Goal: Task Accomplishment & Management: Manage account settings

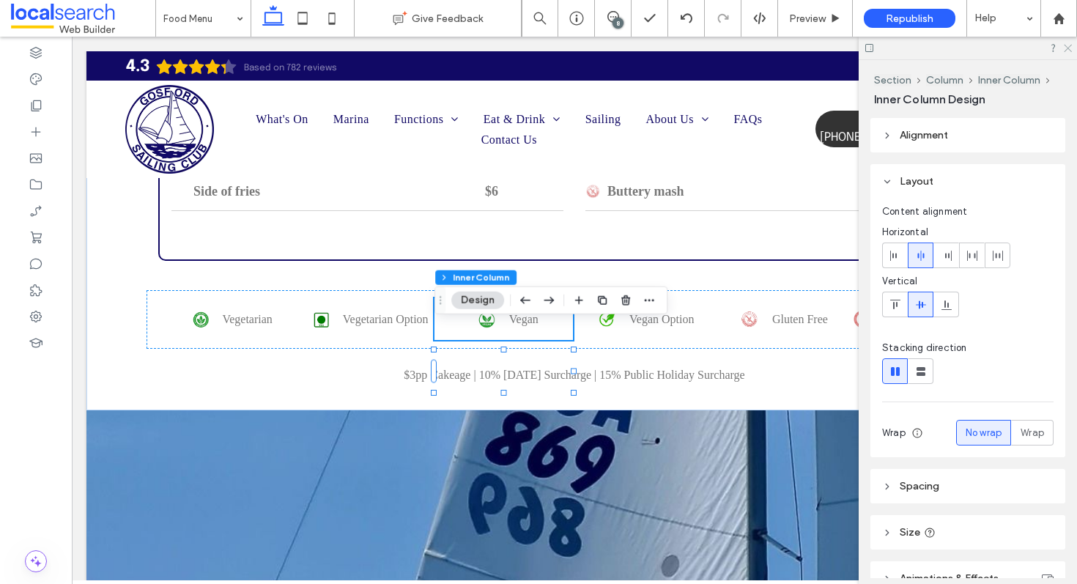
click at [1066, 48] on use at bounding box center [1067, 49] width 8 height 8
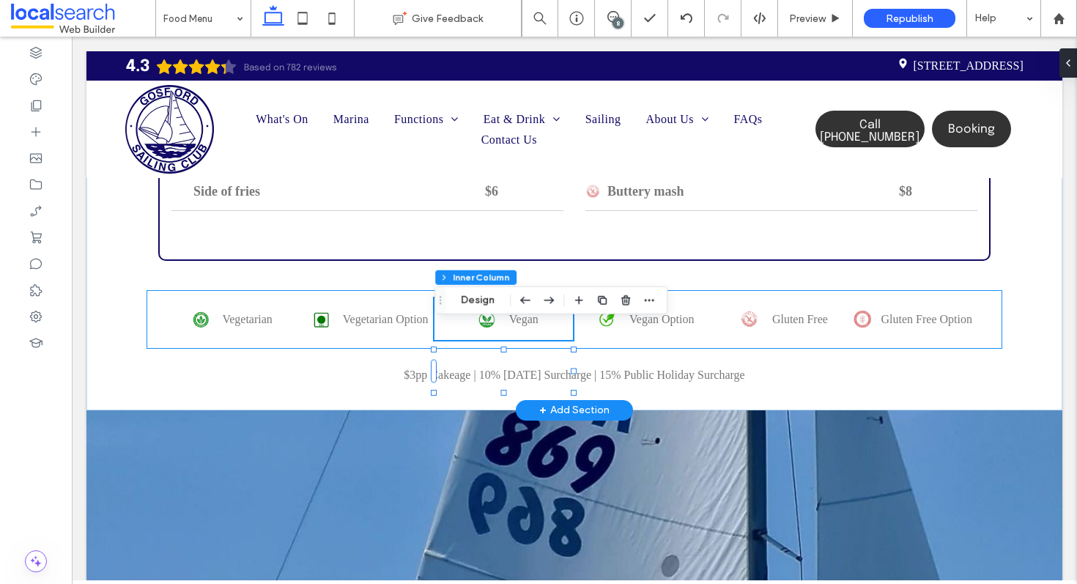
click at [153, 322] on div "Vegetarian Vegetarian Option Vegan Vegan Option Gluten Free Gluten Free Option" at bounding box center [573, 319] width 855 height 59
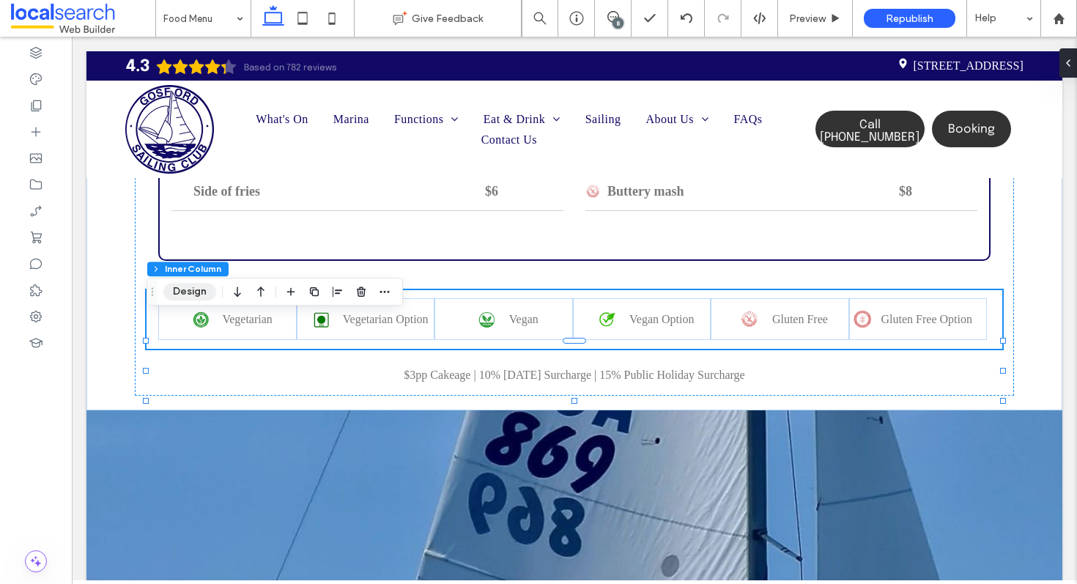
click at [192, 289] on button "Design" at bounding box center [189, 292] width 53 height 18
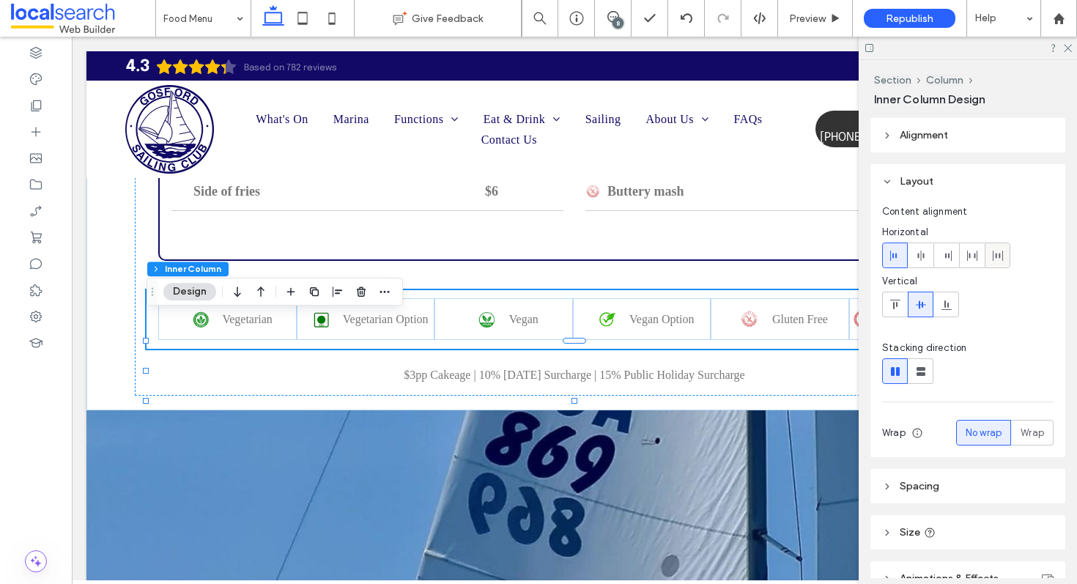
click at [995, 254] on use at bounding box center [997, 255] width 10 height 10
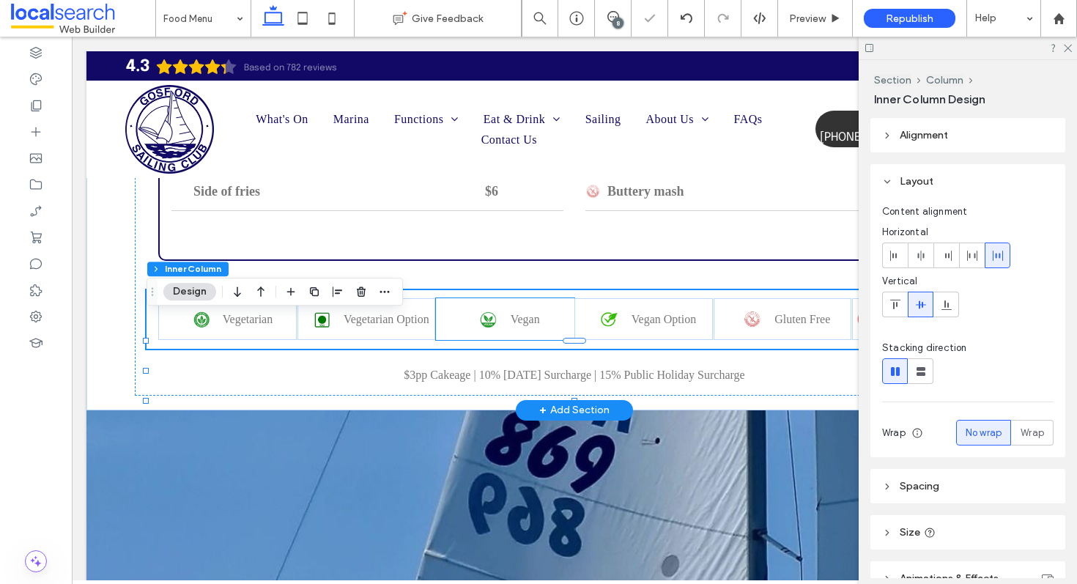
click at [465, 340] on div "Vegan" at bounding box center [505, 319] width 138 height 42
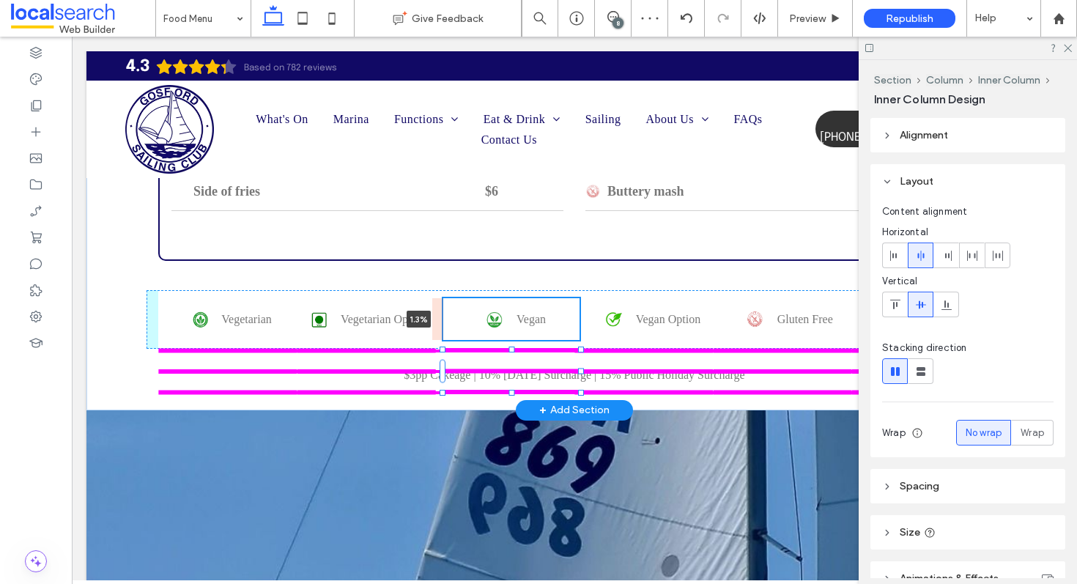
drag, startPoint x: 437, startPoint y: 341, endPoint x: 445, endPoint y: 343, distance: 9.1
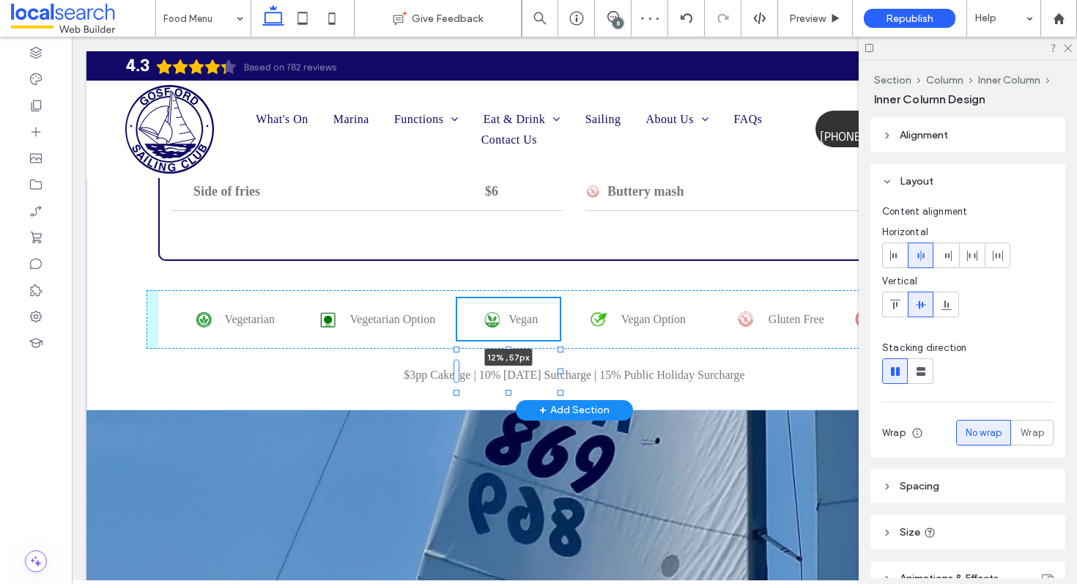
drag, startPoint x: 583, startPoint y: 346, endPoint x: 549, endPoint y: 346, distance: 34.4
type input "**"
type input "****"
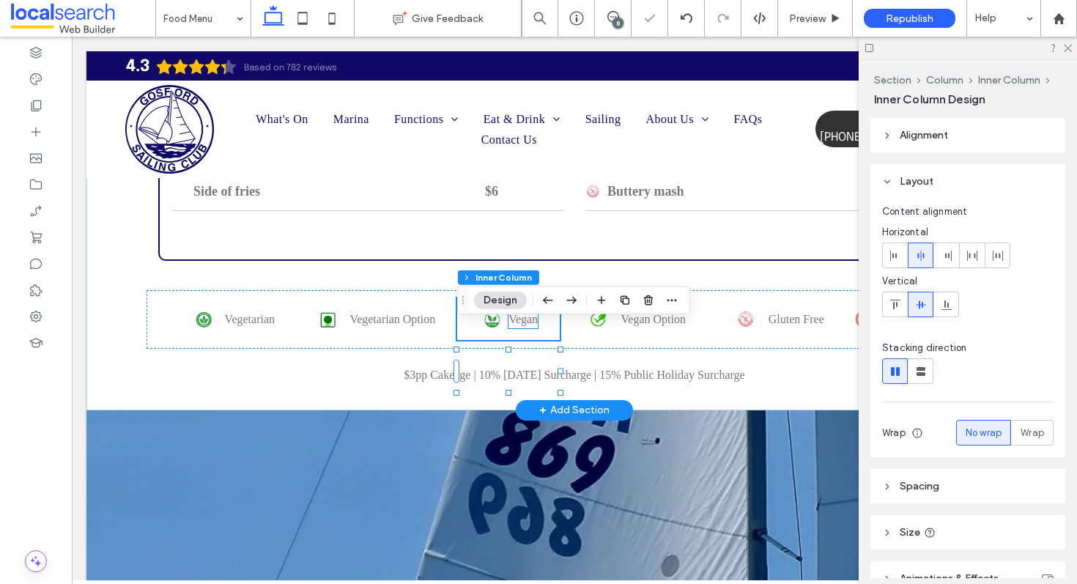
click at [508, 325] on span "Vegan" at bounding box center [522, 319] width 29 height 12
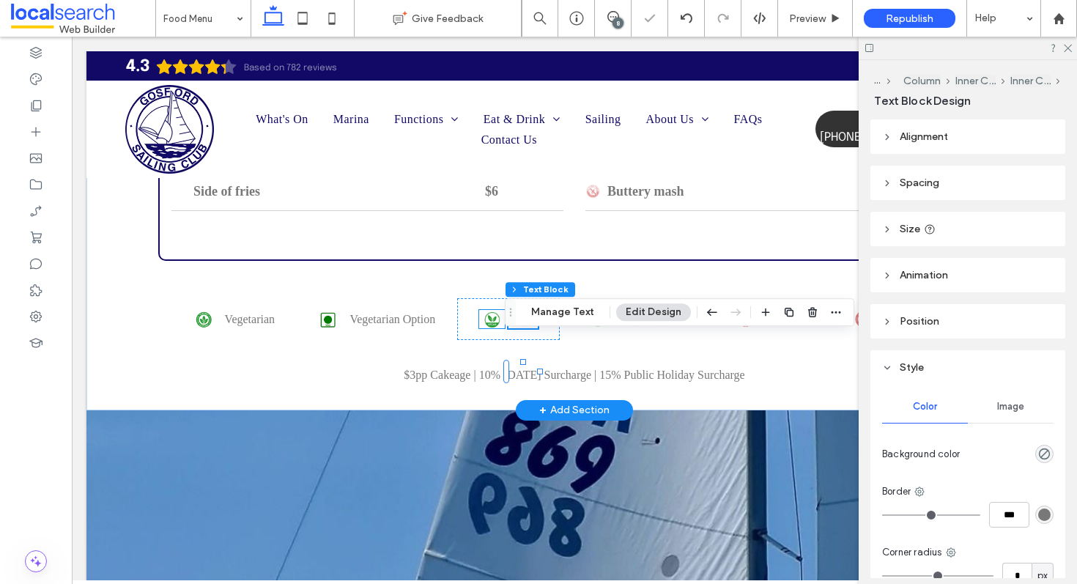
click at [481, 328] on img at bounding box center [492, 319] width 26 height 18
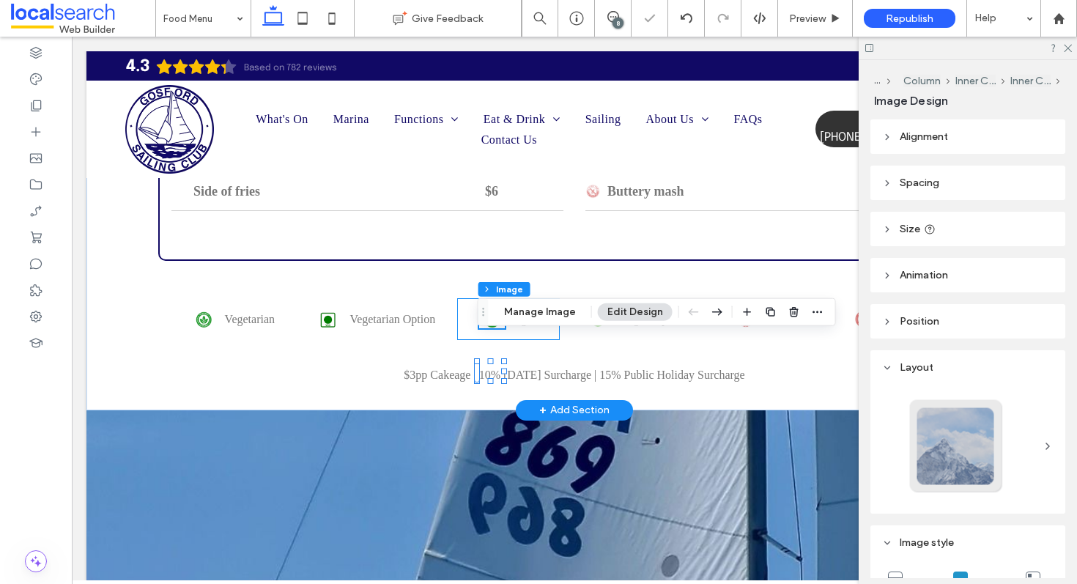
click at [464, 340] on div "Vegan" at bounding box center [508, 319] width 103 height 42
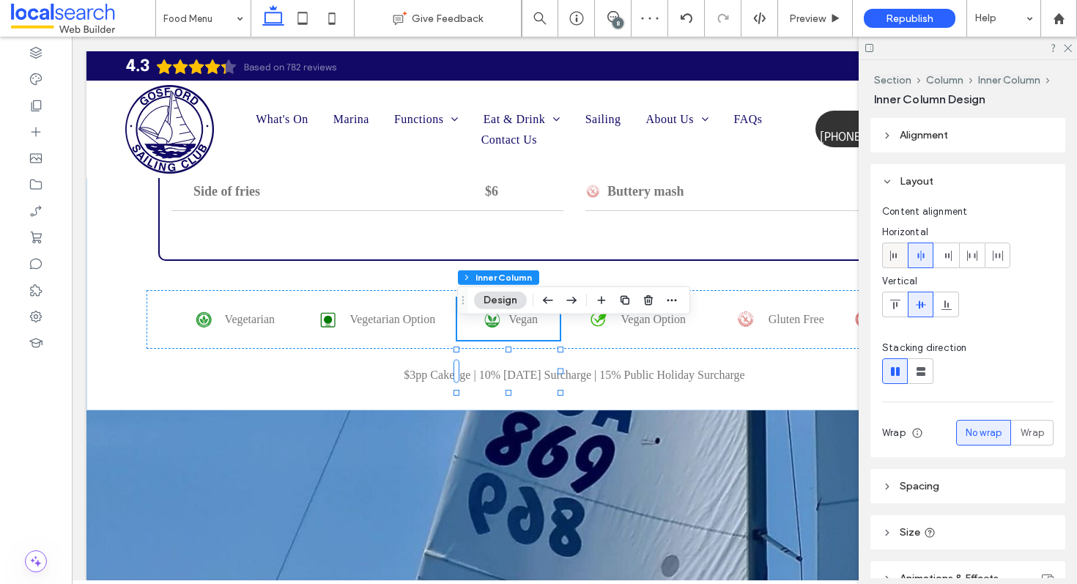
click at [895, 250] on icon at bounding box center [895, 256] width 12 height 12
click at [918, 253] on icon at bounding box center [921, 256] width 12 height 12
click at [998, 259] on icon at bounding box center [998, 256] width 12 height 12
click at [887, 253] on div at bounding box center [895, 255] width 24 height 24
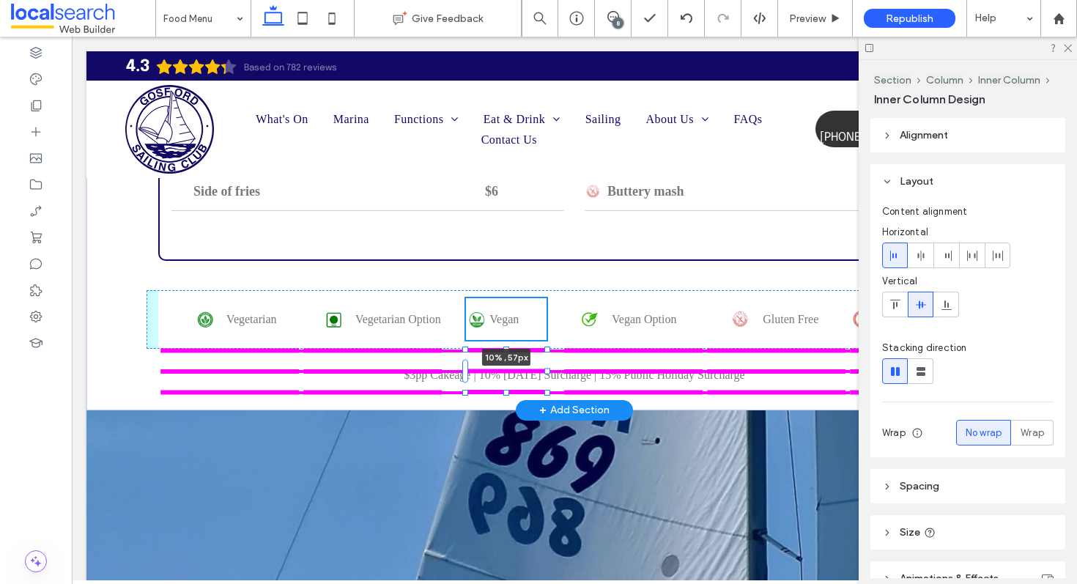
drag, startPoint x: 561, startPoint y: 344, endPoint x: 539, endPoint y: 346, distance: 22.1
type input "**"
type input "***"
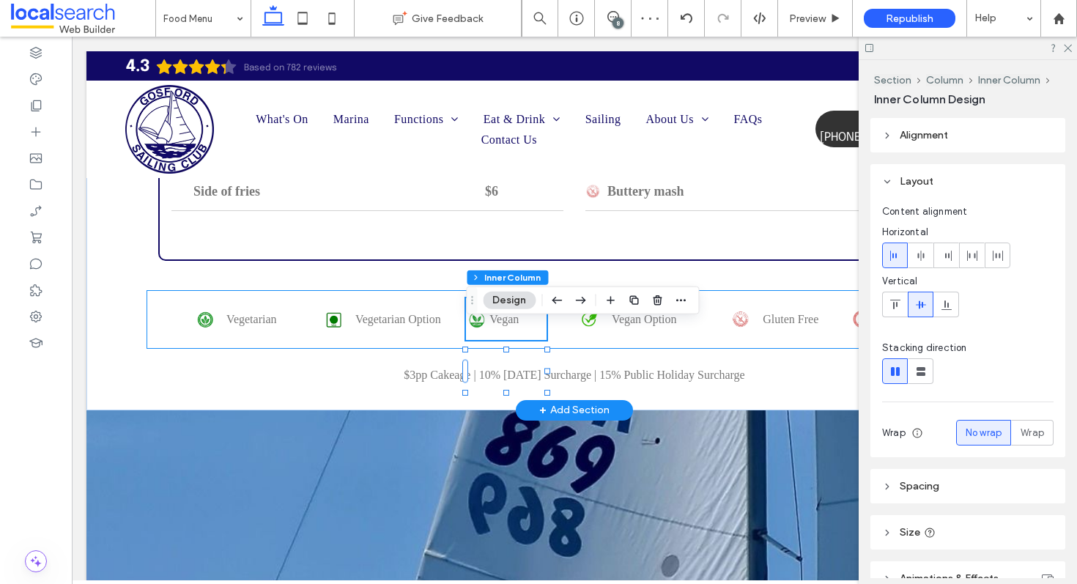
click at [152, 322] on div "Vegetarian Vegetarian Option Vegan 10% , 57px Vegan Option Gluten Free Gluten F…" at bounding box center [573, 319] width 855 height 59
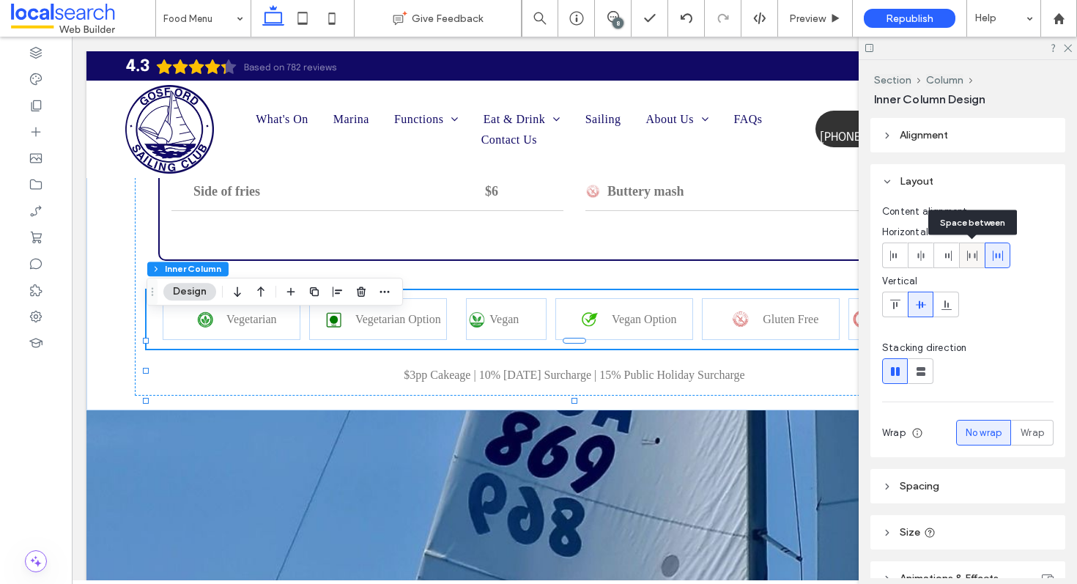
click at [969, 253] on icon at bounding box center [972, 256] width 12 height 12
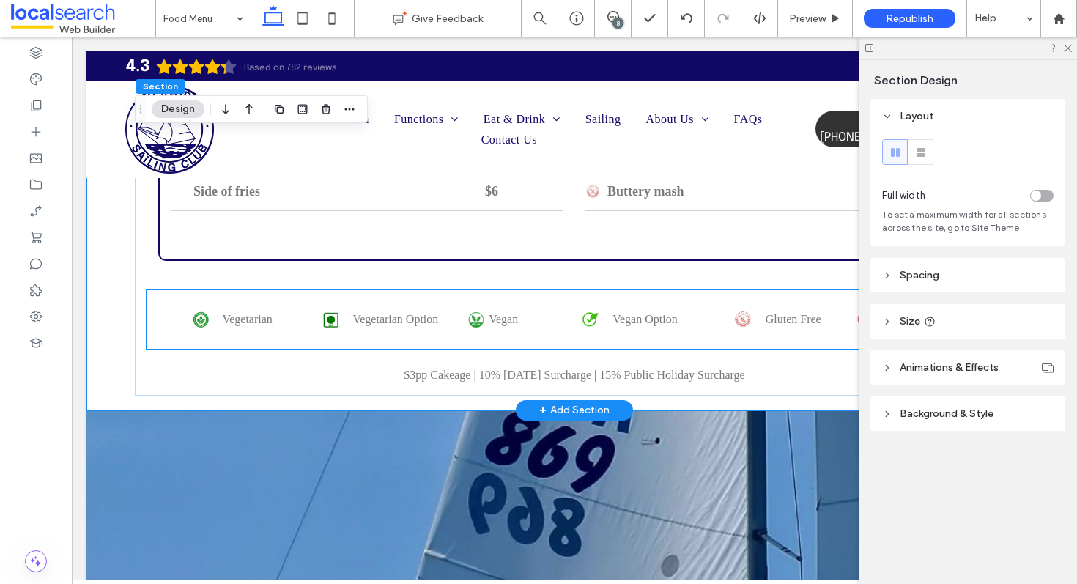
click at [573, 328] on img at bounding box center [590, 319] width 34 height 18
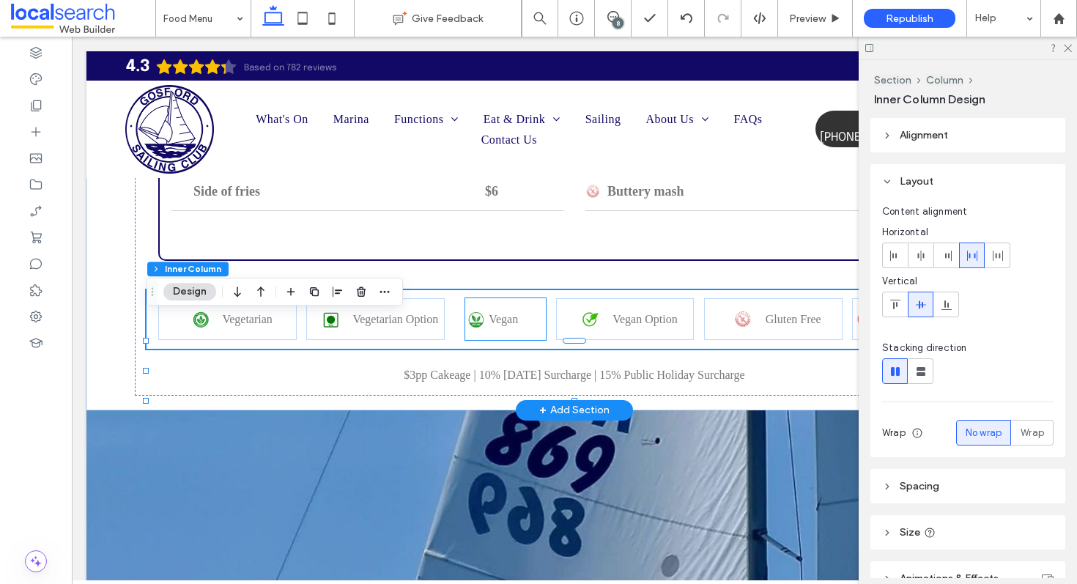
click at [530, 340] on div "Vegan" at bounding box center [505, 319] width 81 height 42
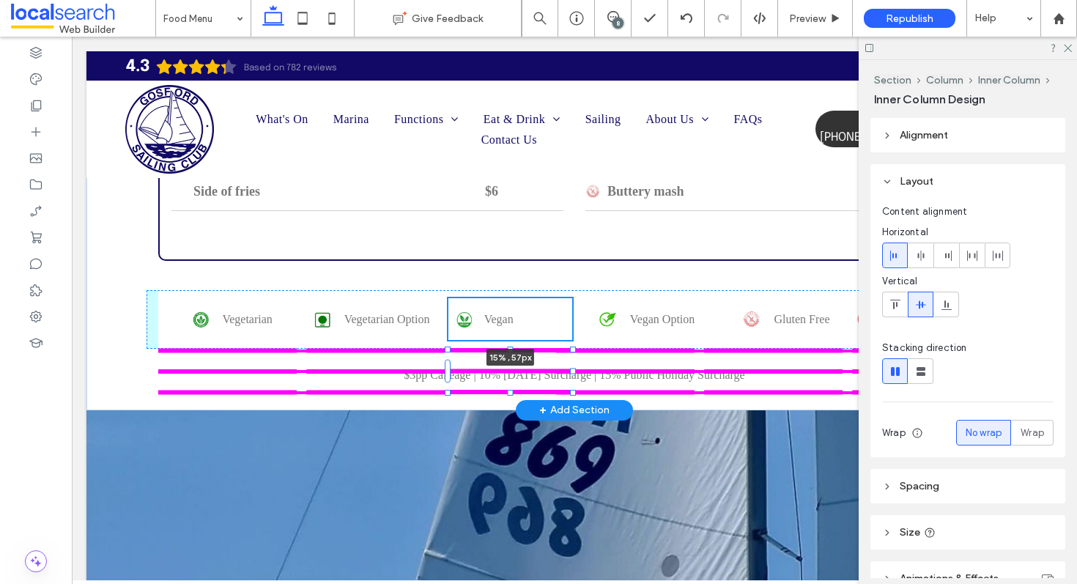
drag, startPoint x: 546, startPoint y: 346, endPoint x: 590, endPoint y: 346, distance: 43.2
type input "**"
type input "****"
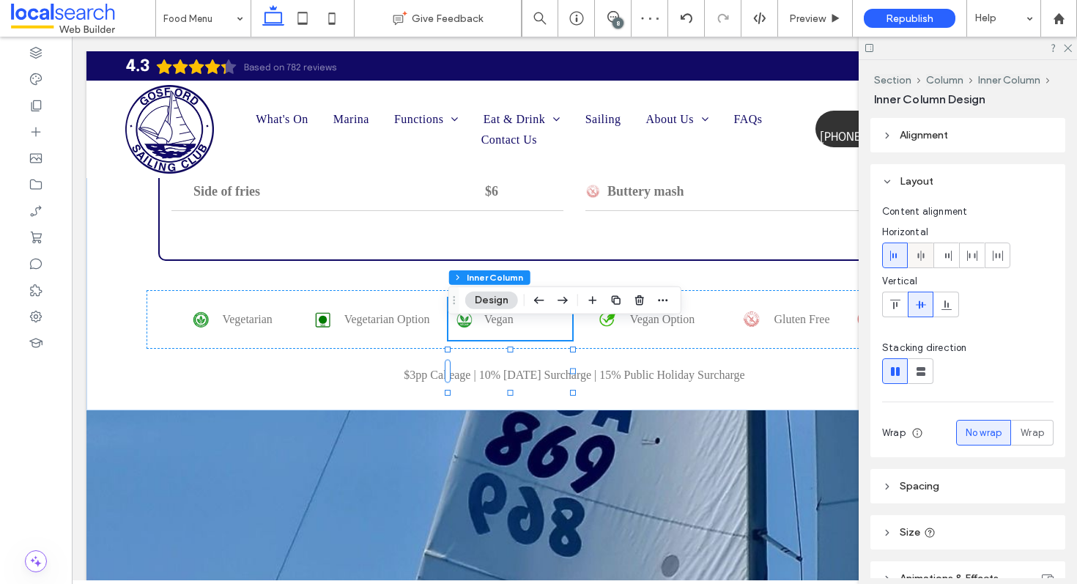
click at [924, 259] on icon at bounding box center [921, 256] width 12 height 12
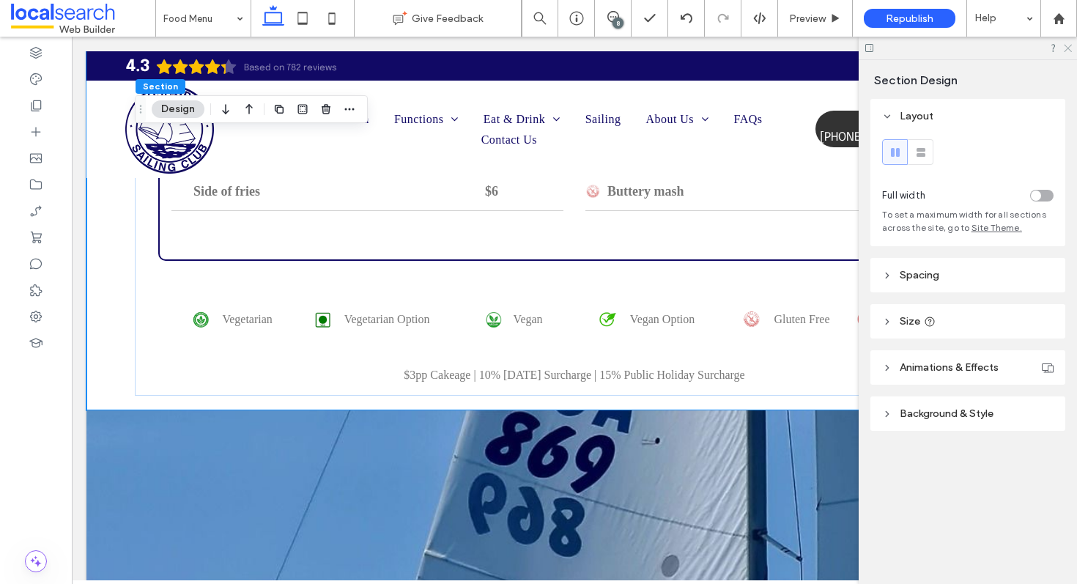
click at [1066, 48] on icon at bounding box center [1067, 47] width 10 height 10
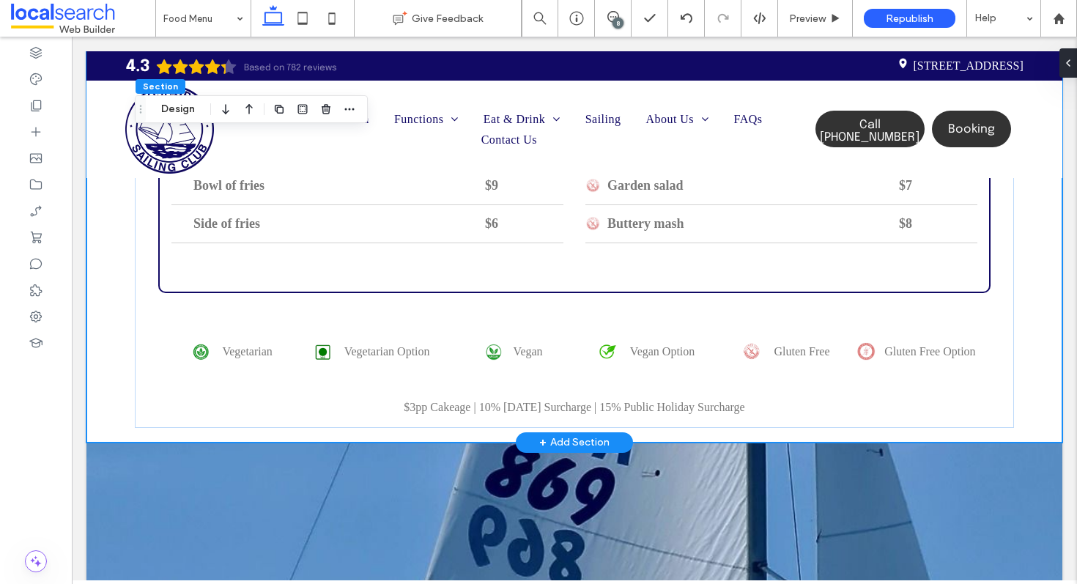
scroll to position [3176, 0]
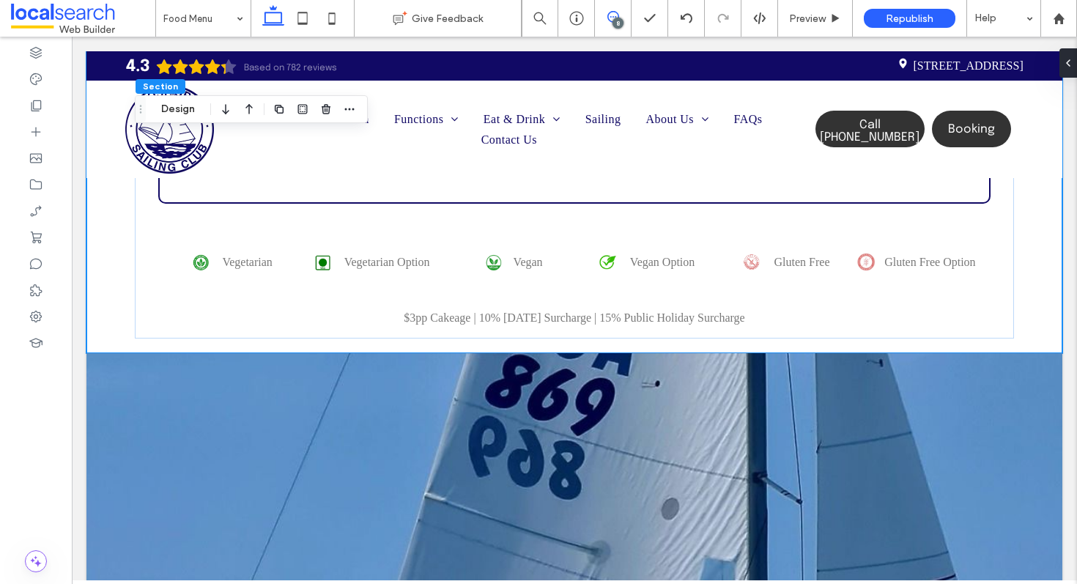
click at [617, 13] on icon at bounding box center [613, 17] width 12 height 12
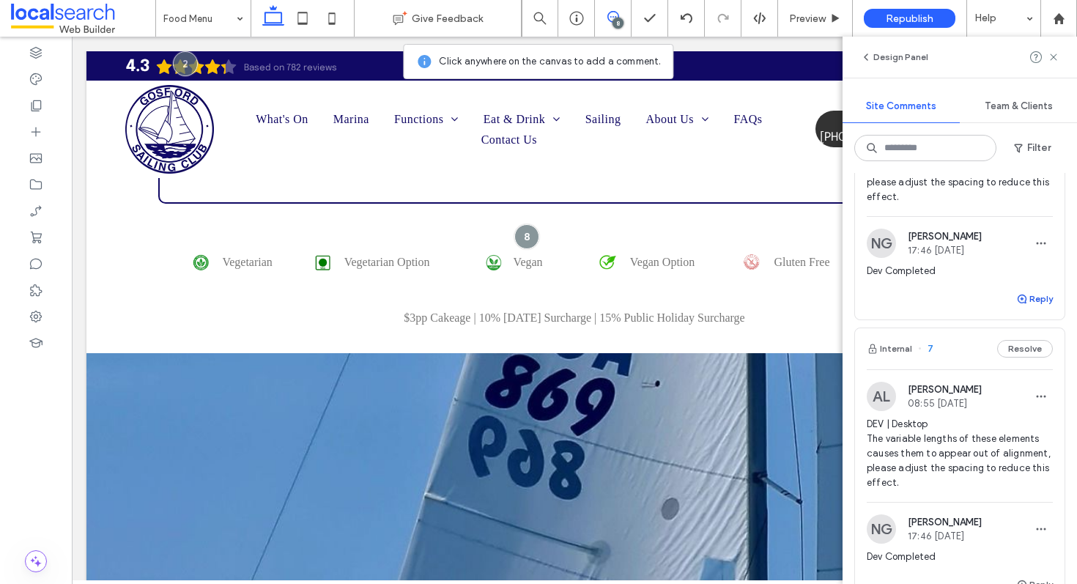
scroll to position [141, 0]
click at [1038, 300] on button "Reply" at bounding box center [1034, 301] width 37 height 18
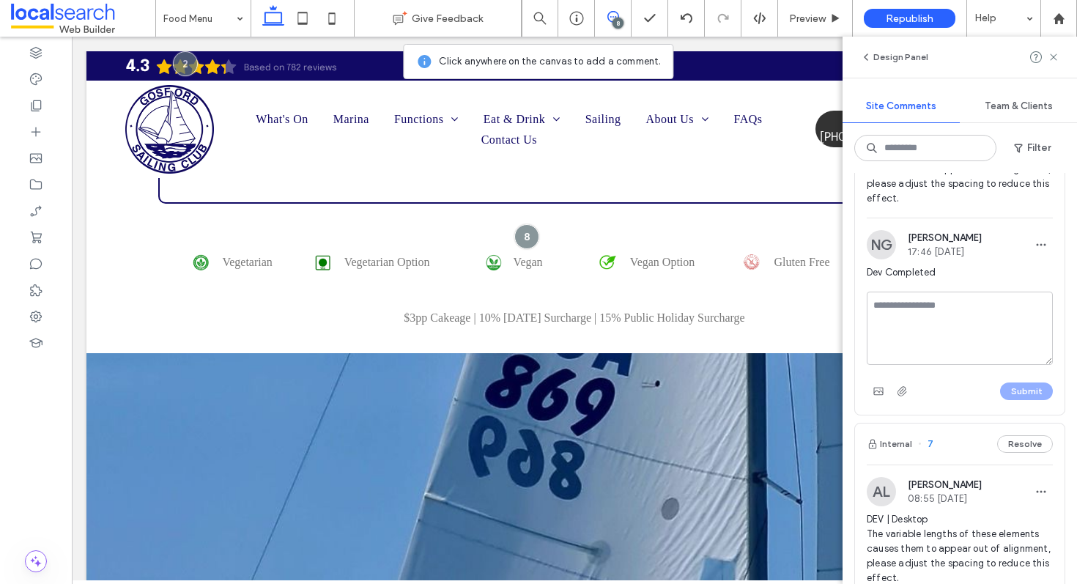
click at [1002, 272] on span "Dev Completed" at bounding box center [959, 272] width 186 height 15
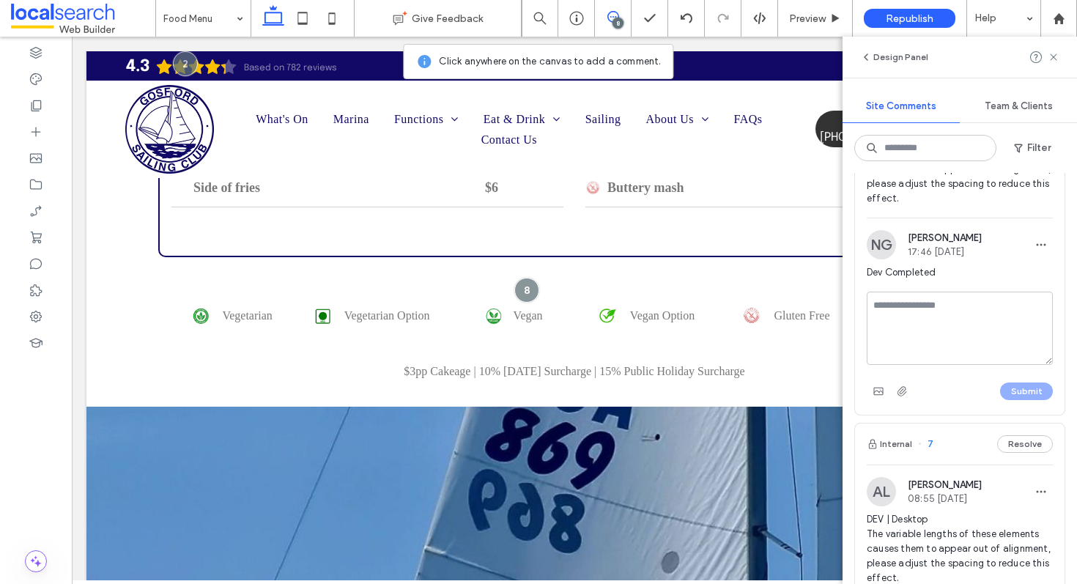
scroll to position [3119, 0]
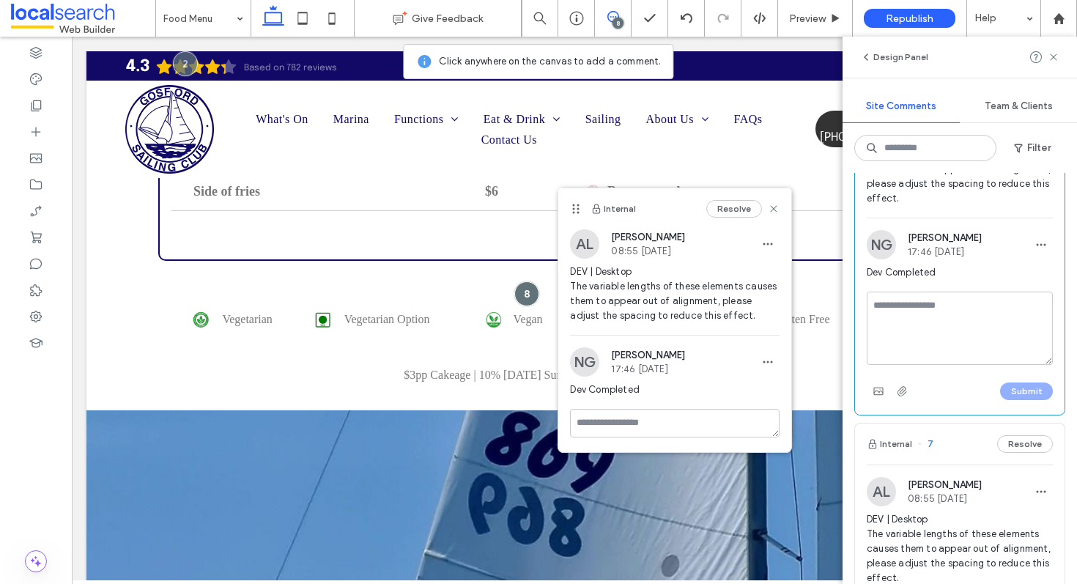
click at [770, 201] on div "Resolve" at bounding box center [742, 209] width 73 height 18
click at [772, 206] on icon at bounding box center [774, 209] width 12 height 12
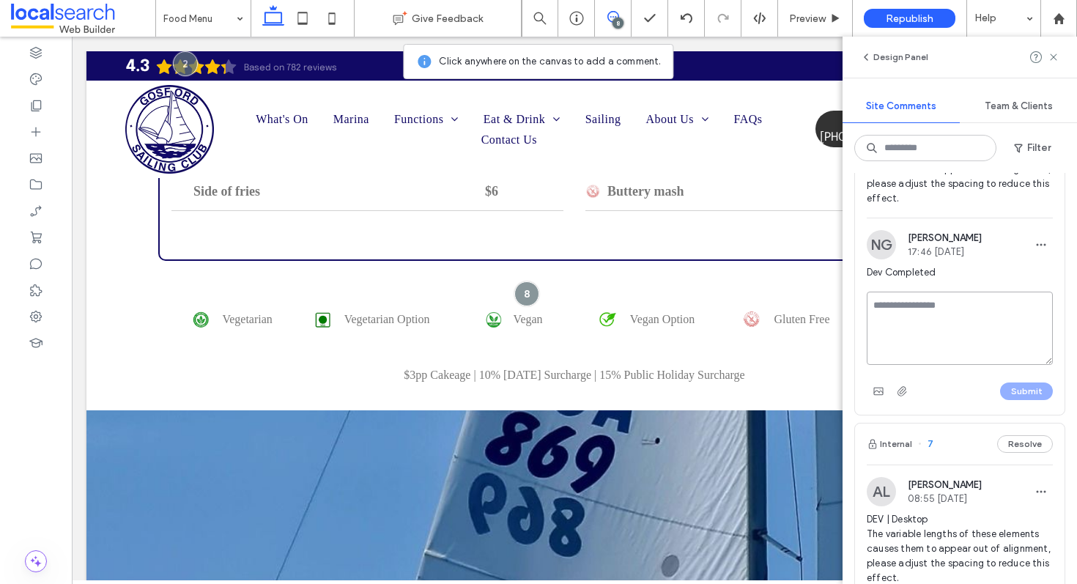
click at [930, 322] on textarea at bounding box center [959, 328] width 186 height 73
click at [301, 13] on icon at bounding box center [302, 18] width 29 height 29
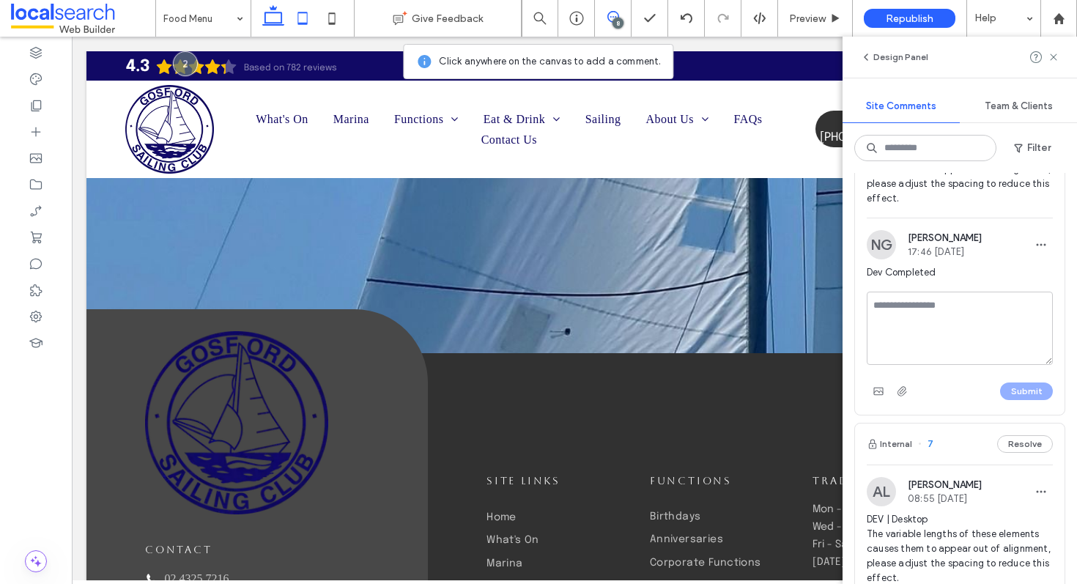
scroll to position [159, 0]
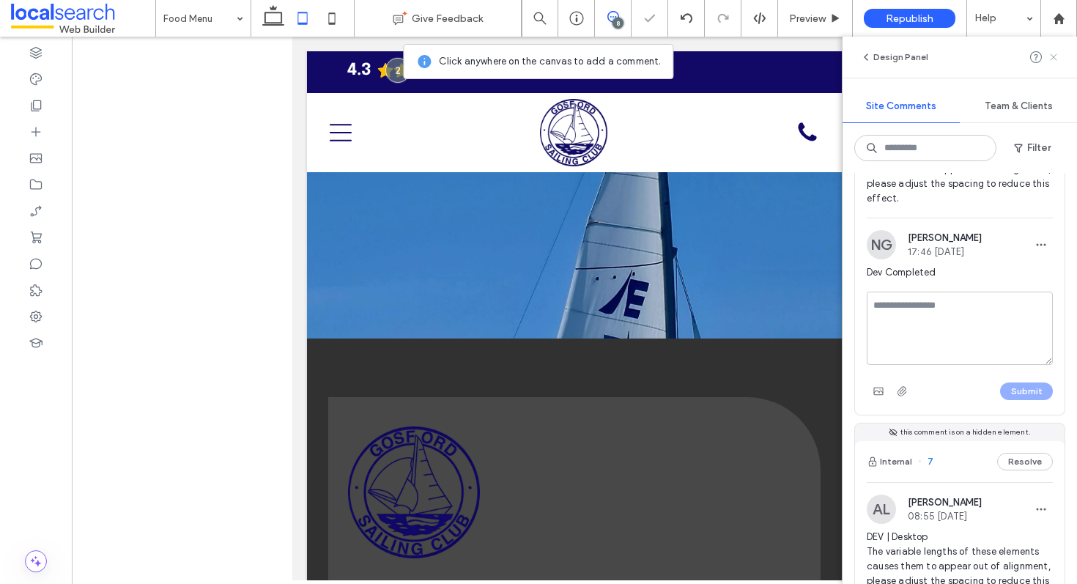
click at [1055, 57] on icon at bounding box center [1053, 57] width 12 height 12
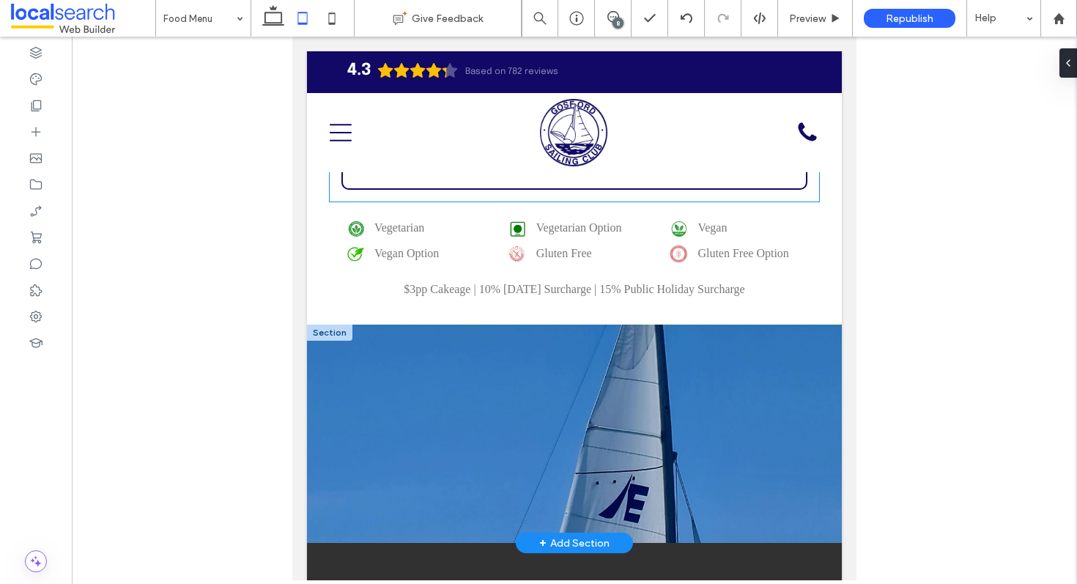
scroll to position [3387, 0]
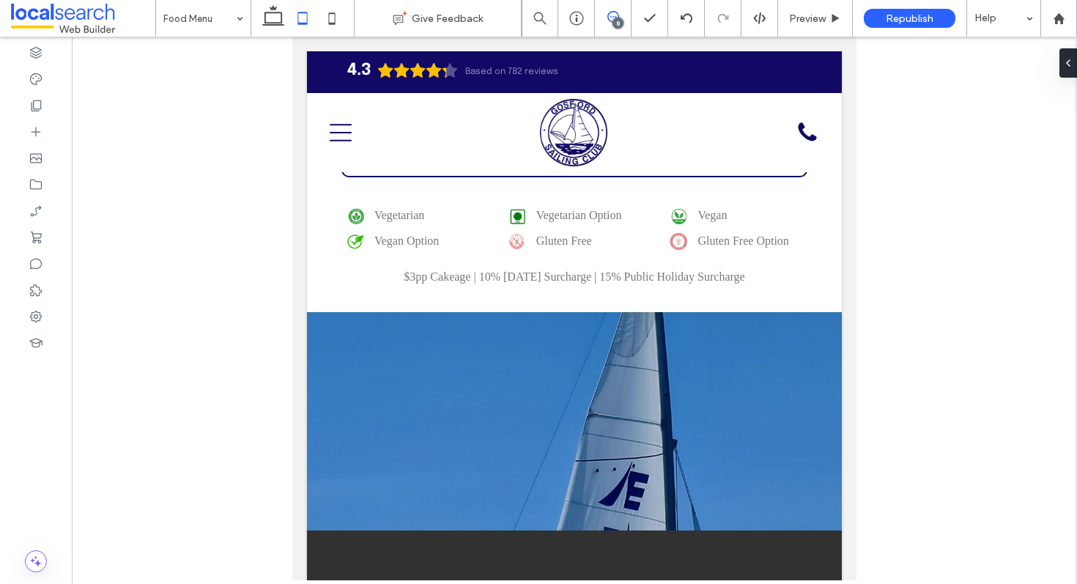
click at [614, 16] on icon at bounding box center [613, 17] width 12 height 12
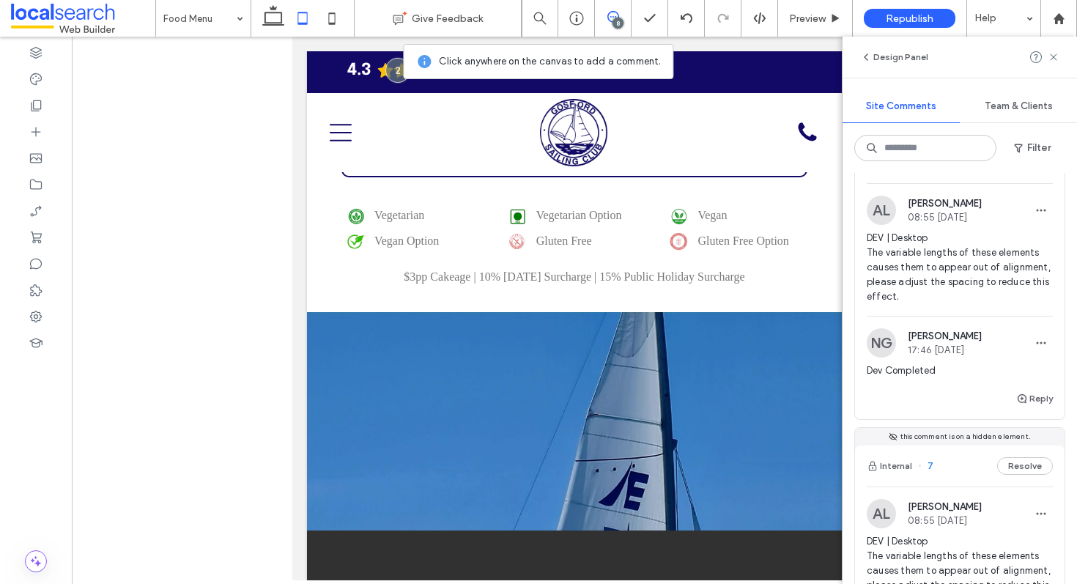
click at [946, 268] on span "DEV | Desktop The variable lengths of these elements causes them to appear out …" at bounding box center [959, 267] width 186 height 73
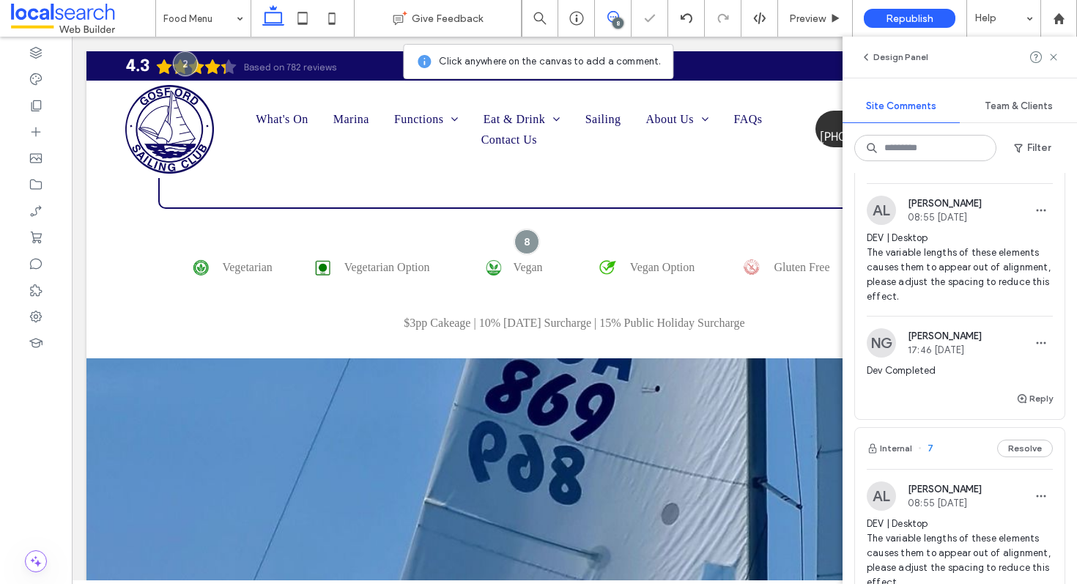
scroll to position [3119, 0]
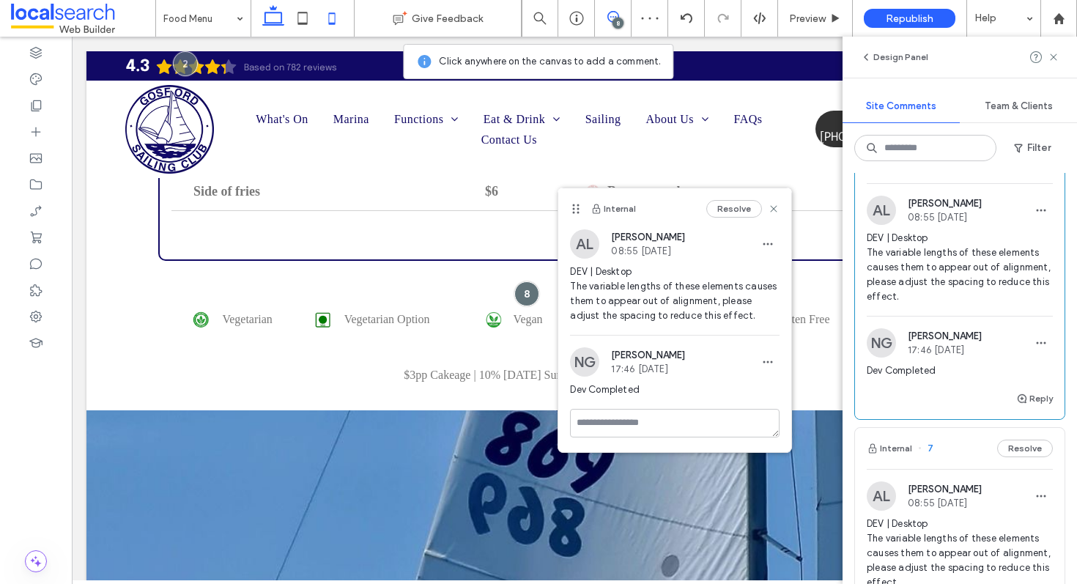
click at [332, 12] on icon at bounding box center [331, 18] width 29 height 29
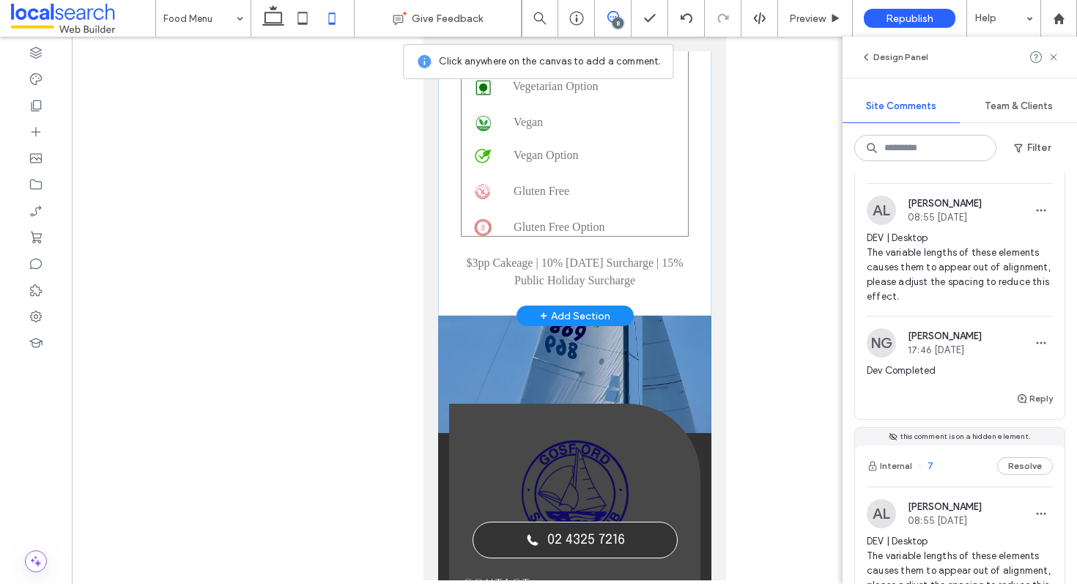
scroll to position [4796, 0]
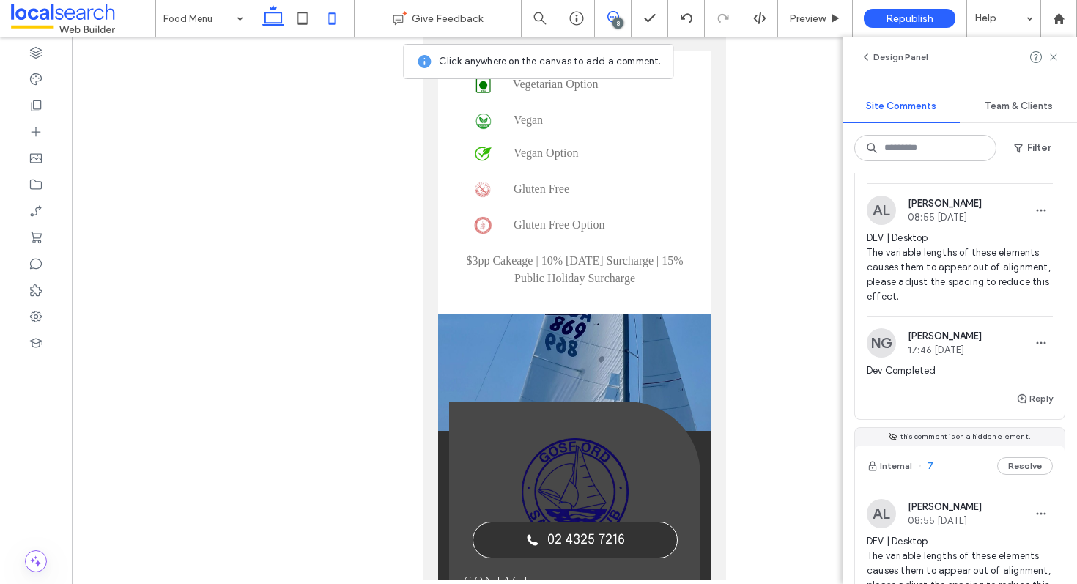
click at [270, 10] on icon at bounding box center [273, 18] width 29 height 29
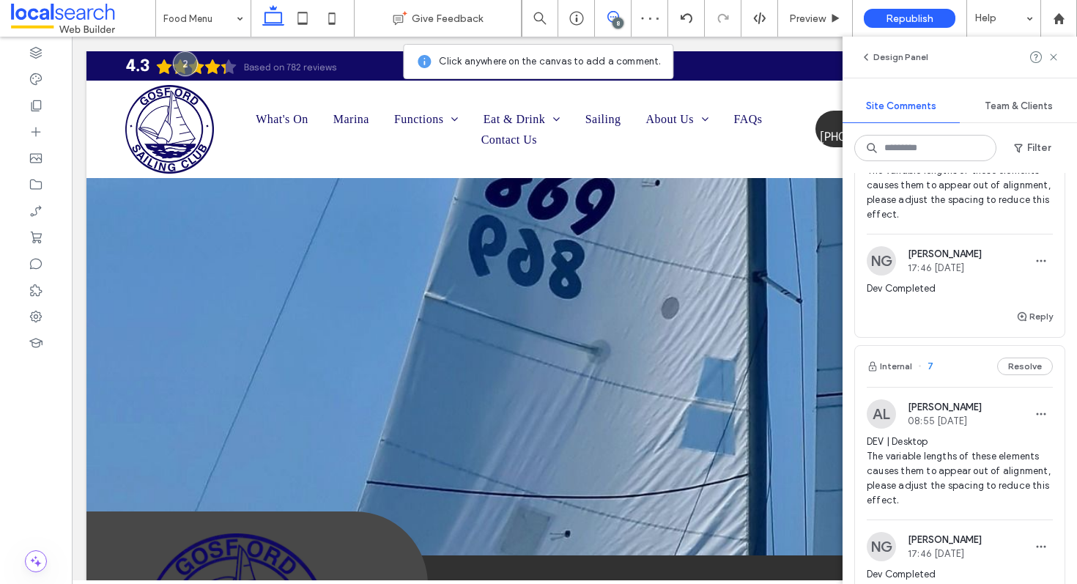
scroll to position [0, 0]
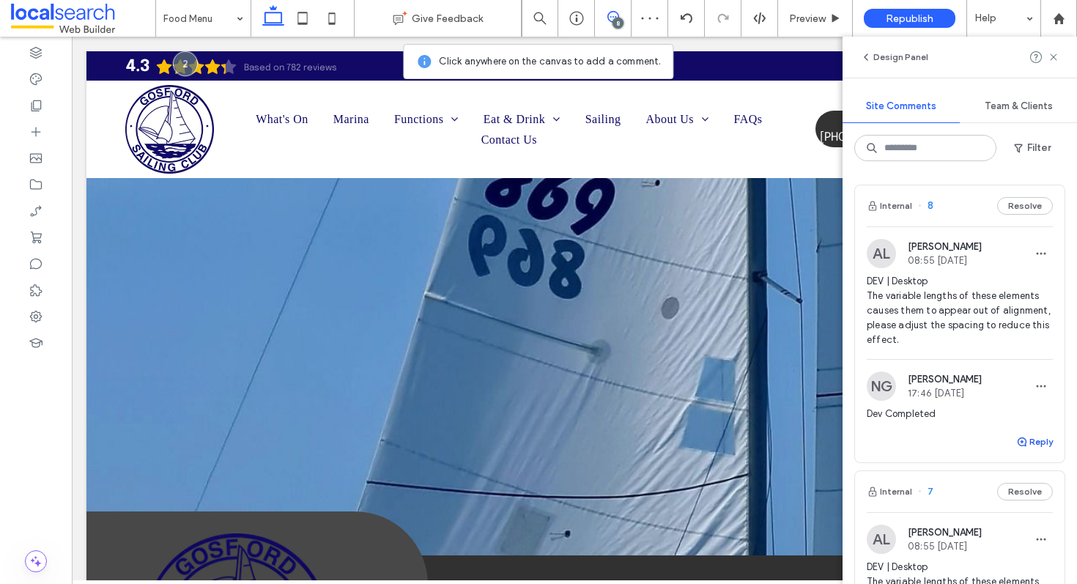
click at [1027, 442] on icon "button" at bounding box center [1022, 442] width 12 height 12
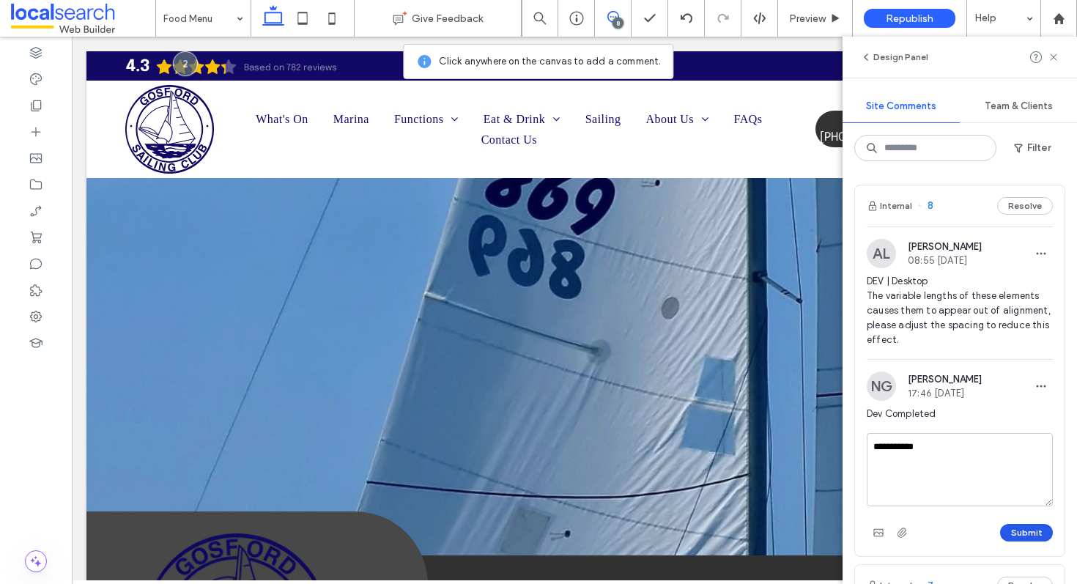
type textarea "**********"
click at [1025, 533] on button "Submit" at bounding box center [1026, 533] width 53 height 18
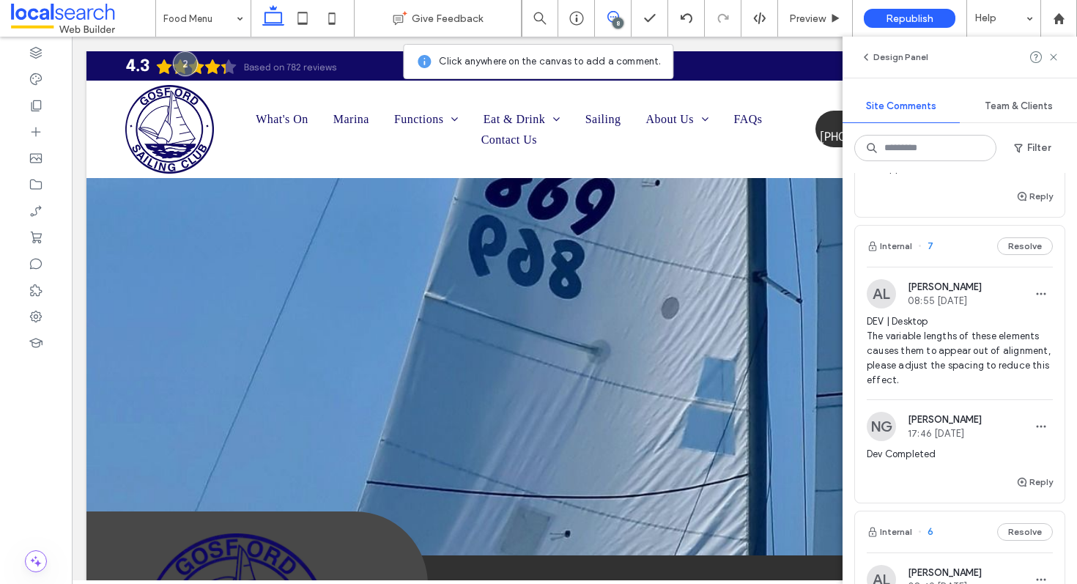
scroll to position [313, 0]
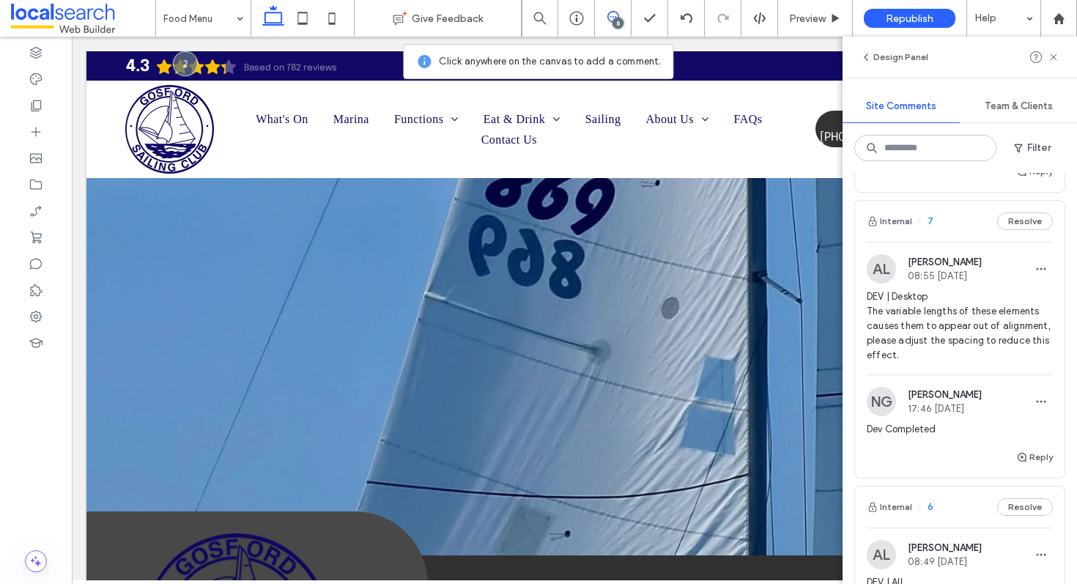
click at [968, 330] on span "DEV | Desktop The variable lengths of these elements causes them to appear out …" at bounding box center [959, 325] width 186 height 73
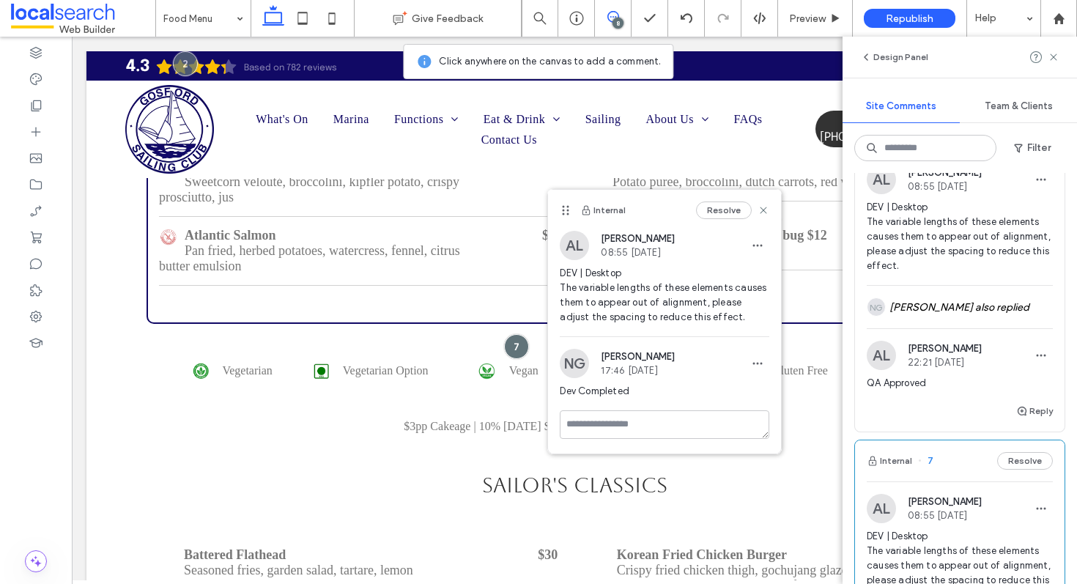
scroll to position [60, 0]
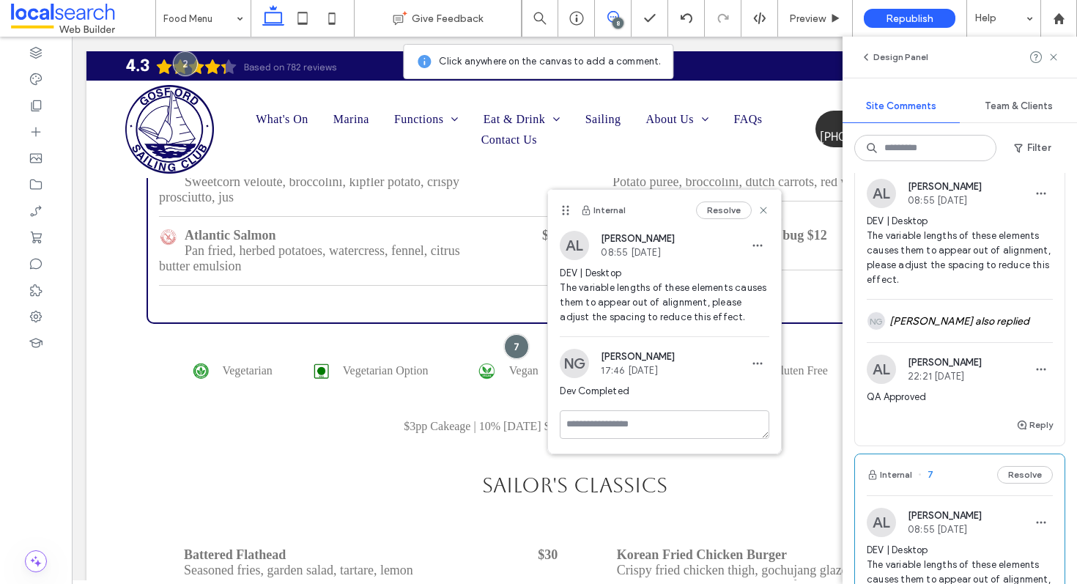
click at [959, 260] on span "DEV | Desktop The variable lengths of these elements causes them to appear out …" at bounding box center [959, 250] width 186 height 73
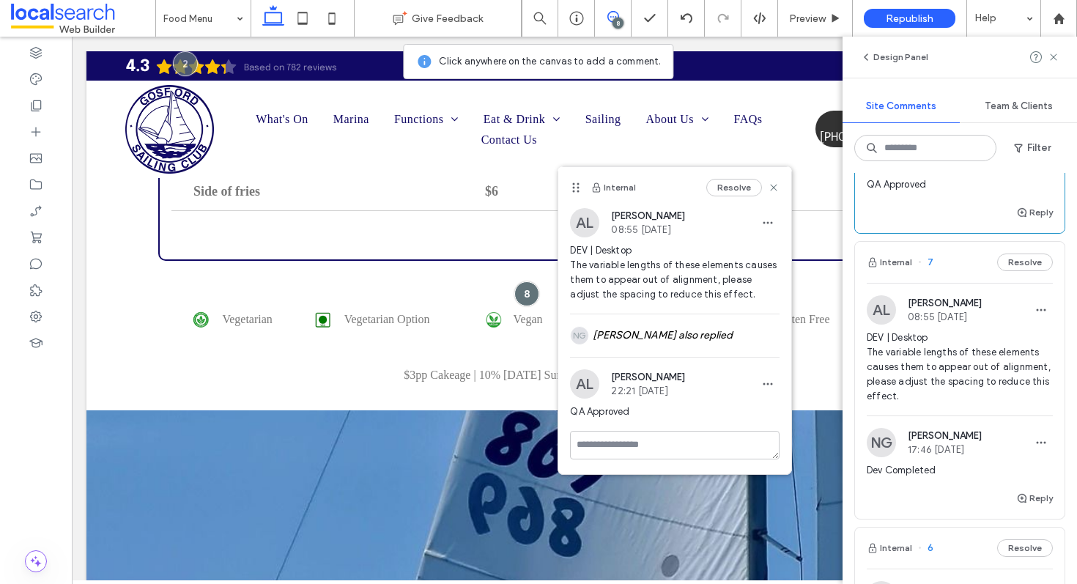
scroll to position [294, 0]
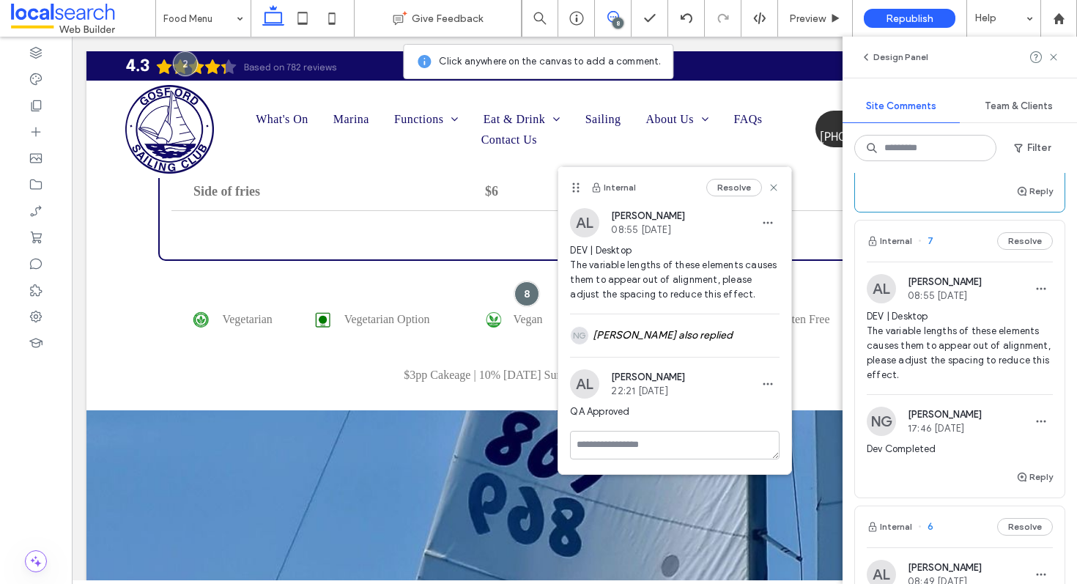
click at [919, 355] on span "DEV | Desktop The variable lengths of these elements causes them to appear out …" at bounding box center [959, 345] width 186 height 73
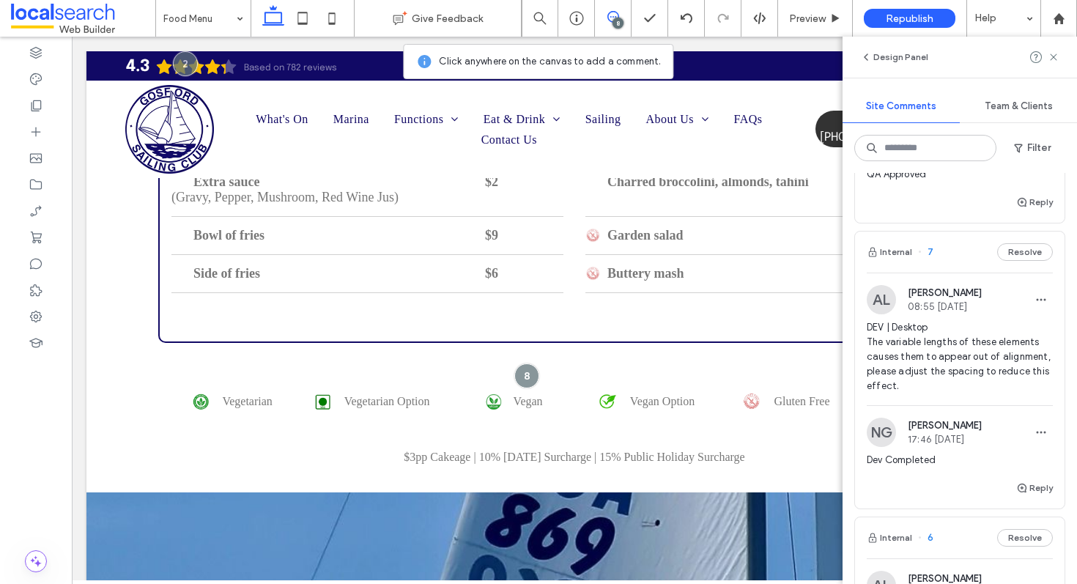
scroll to position [308, 0]
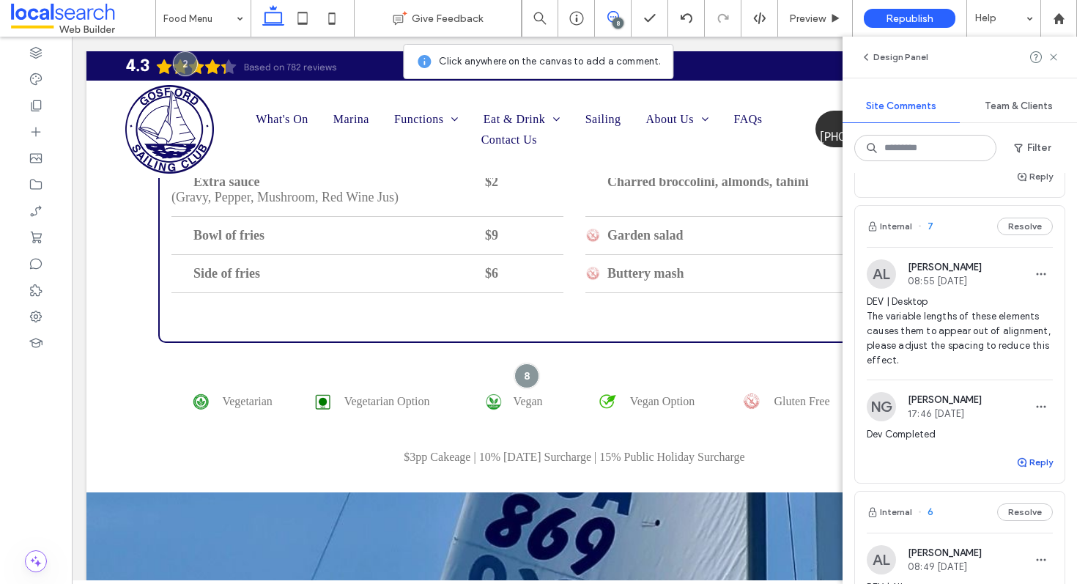
click at [1029, 462] on button "Reply" at bounding box center [1034, 462] width 37 height 18
type textarea "**********"
click at [1022, 548] on button "Submit" at bounding box center [1026, 553] width 53 height 18
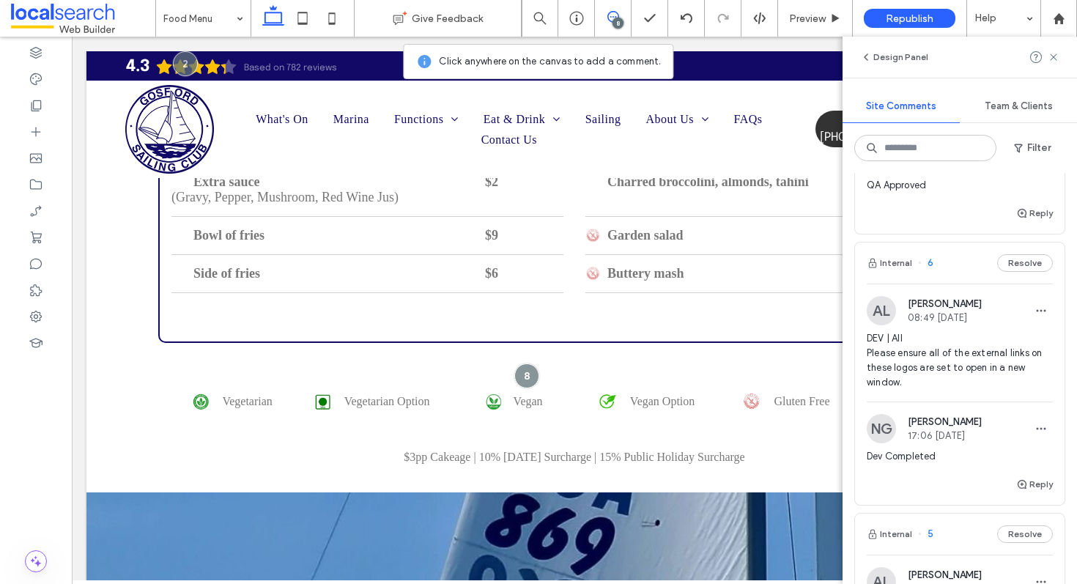
scroll to position [606, 0]
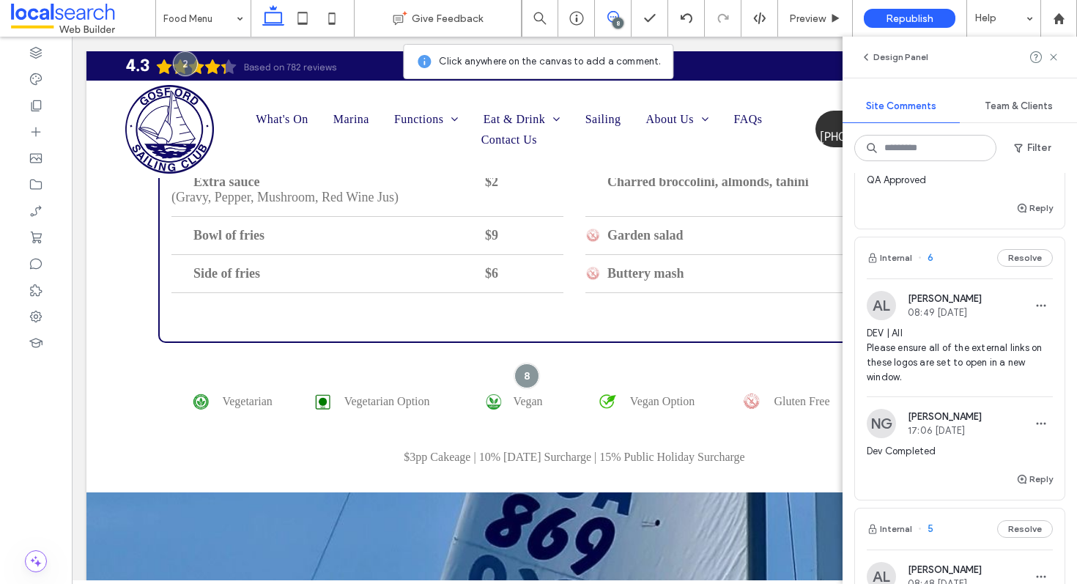
click at [981, 365] on span "DEV | All Please ensure all of the external links on these logos are set to ope…" at bounding box center [959, 355] width 186 height 59
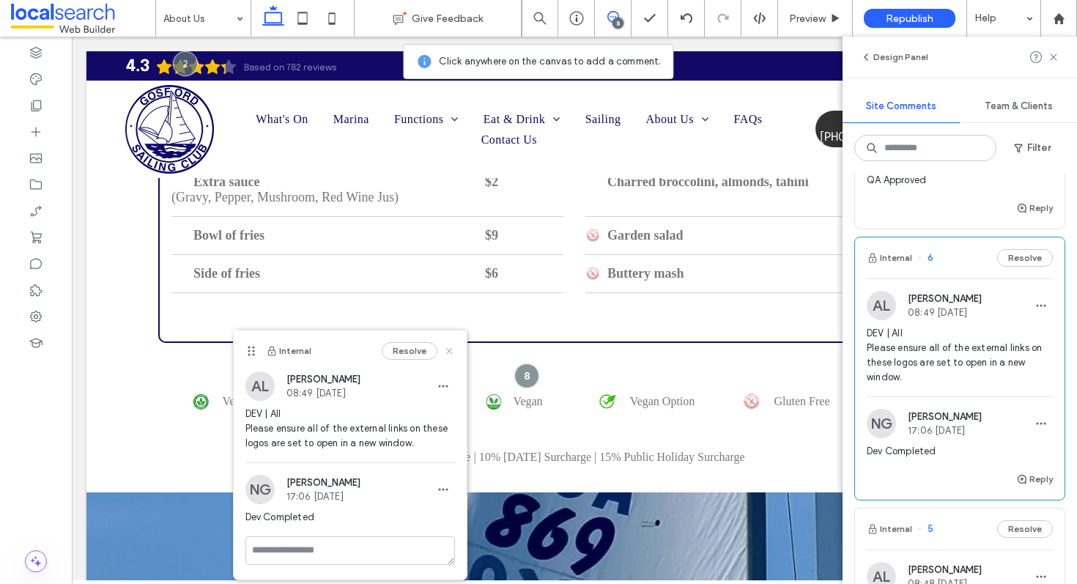
click at [449, 349] on use at bounding box center [448, 350] width 7 height 7
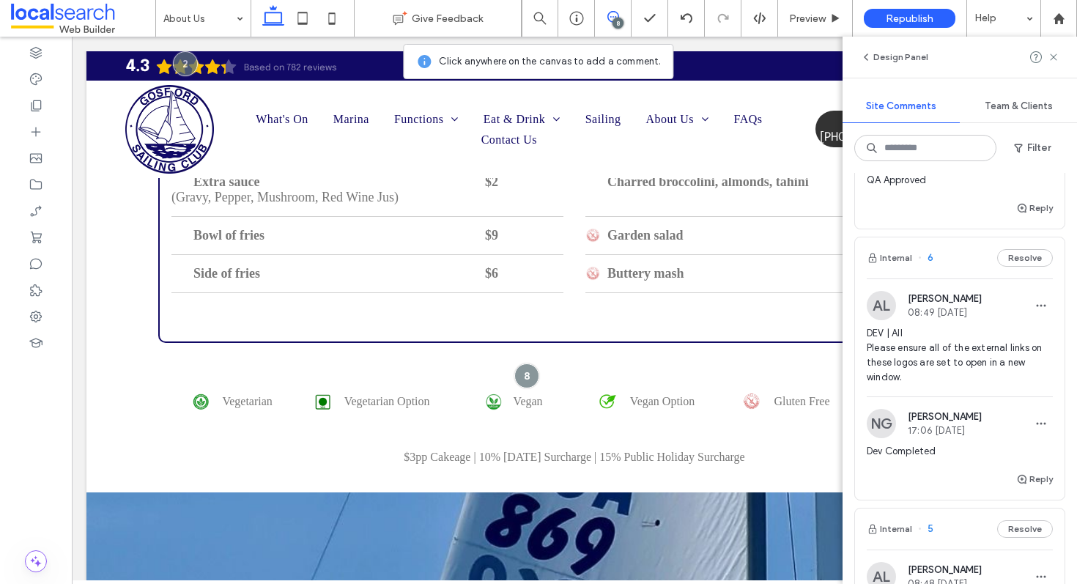
click at [615, 16] on icon at bounding box center [613, 17] width 12 height 12
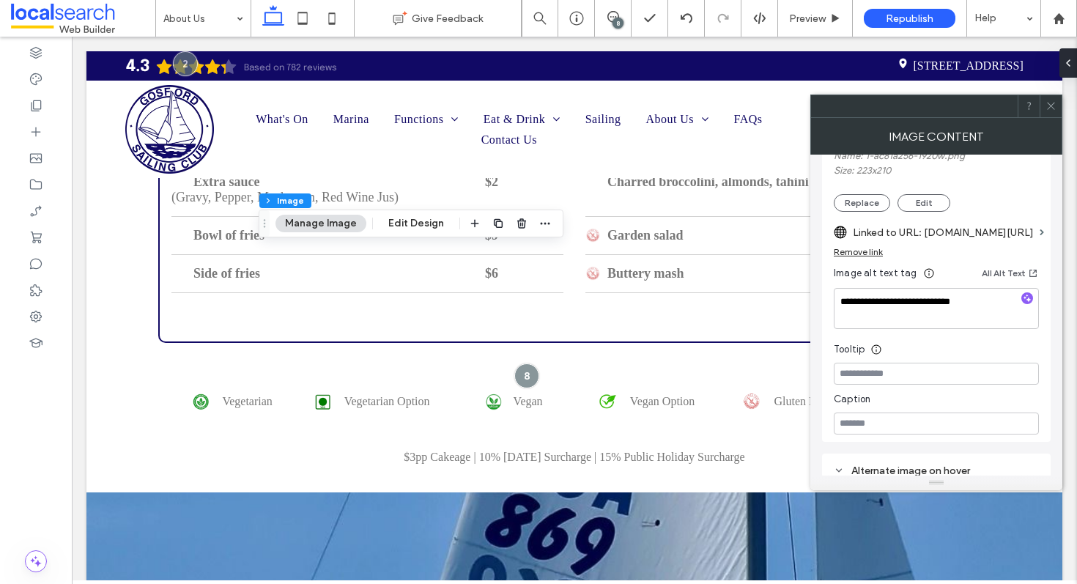
scroll to position [305, 0]
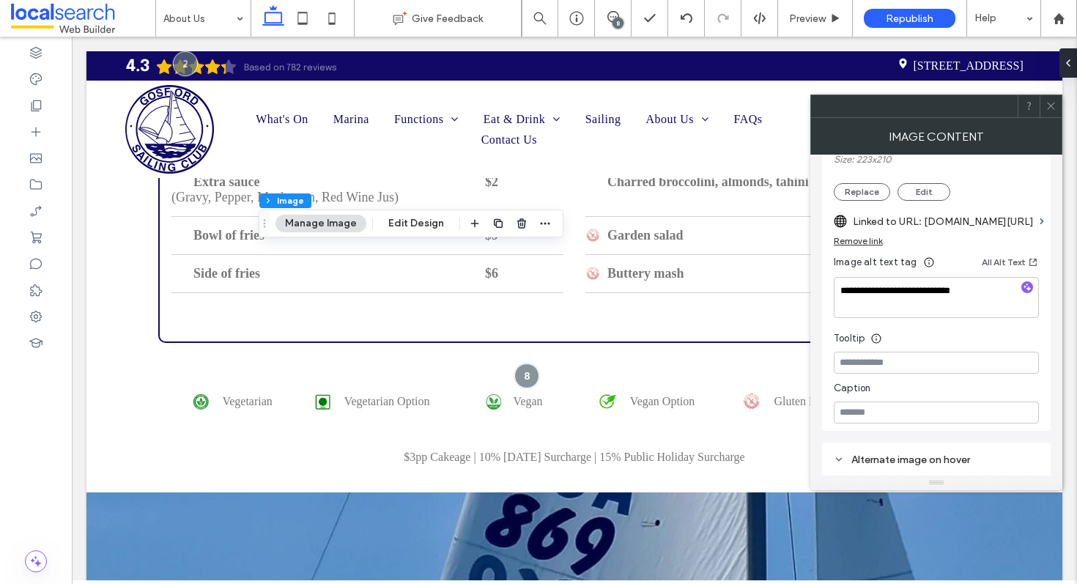
click at [962, 224] on label "Linked to URL: rpayc.com.au/" at bounding box center [943, 221] width 181 height 27
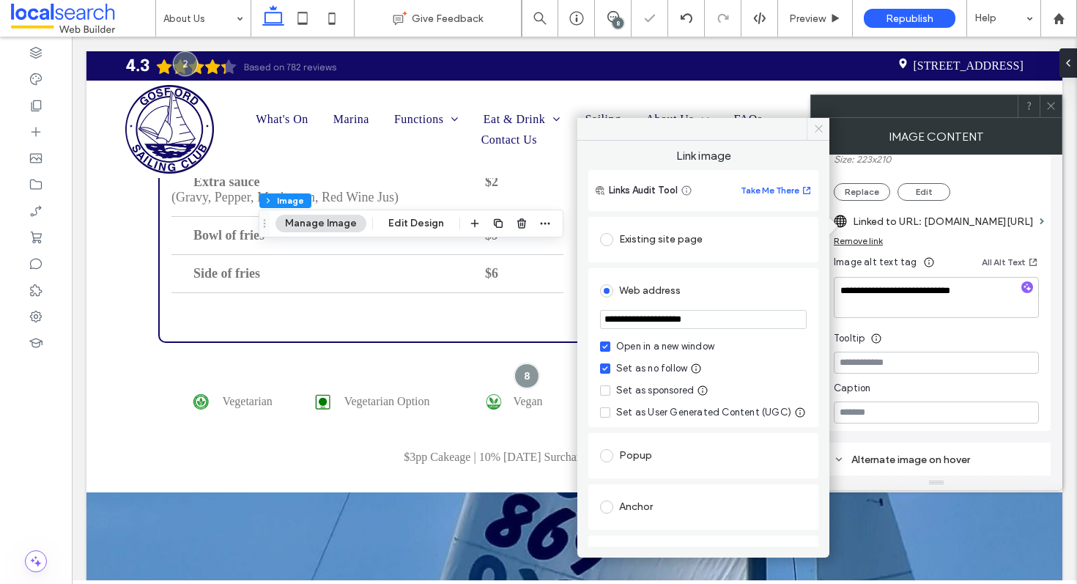
click at [817, 129] on icon at bounding box center [818, 128] width 11 height 11
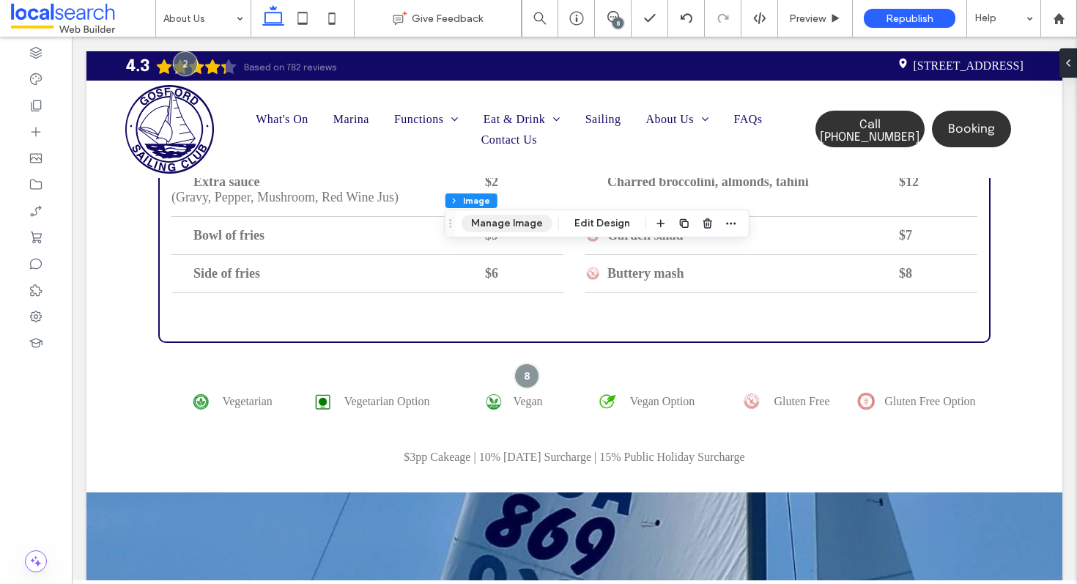
click at [506, 222] on button "Manage Image" at bounding box center [506, 224] width 91 height 18
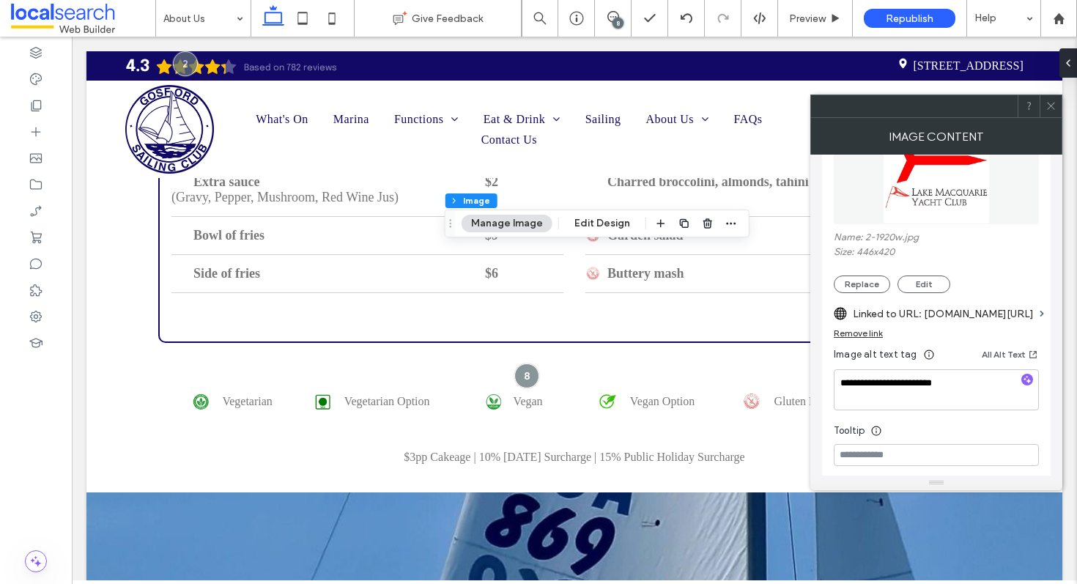
scroll to position [229, 0]
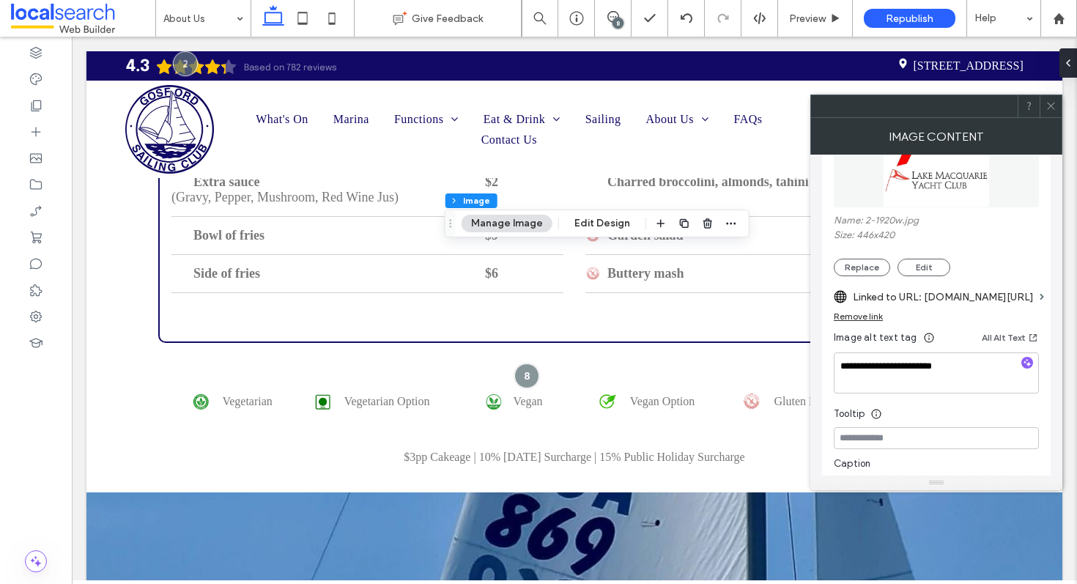
click at [918, 300] on label "Linked to URL: www.lmyc.com.au/" at bounding box center [943, 296] width 181 height 27
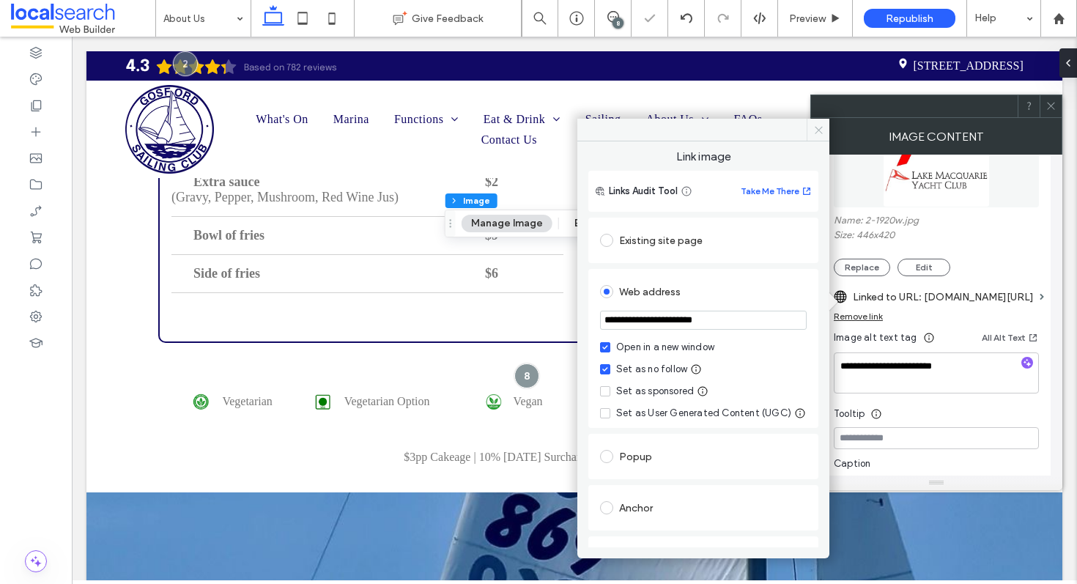
click at [818, 128] on icon at bounding box center [818, 130] width 11 height 11
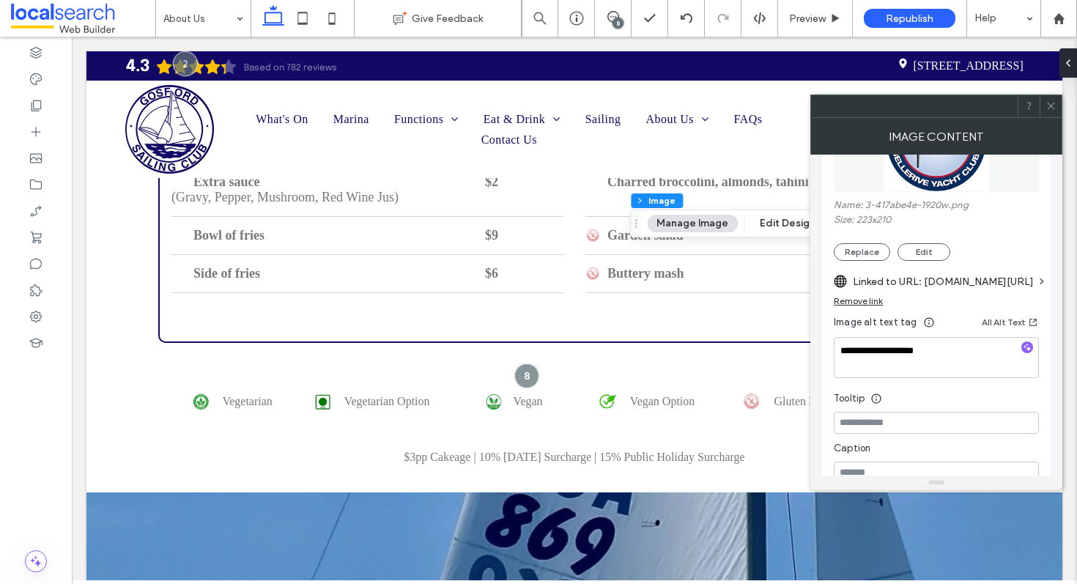
scroll to position [272, 0]
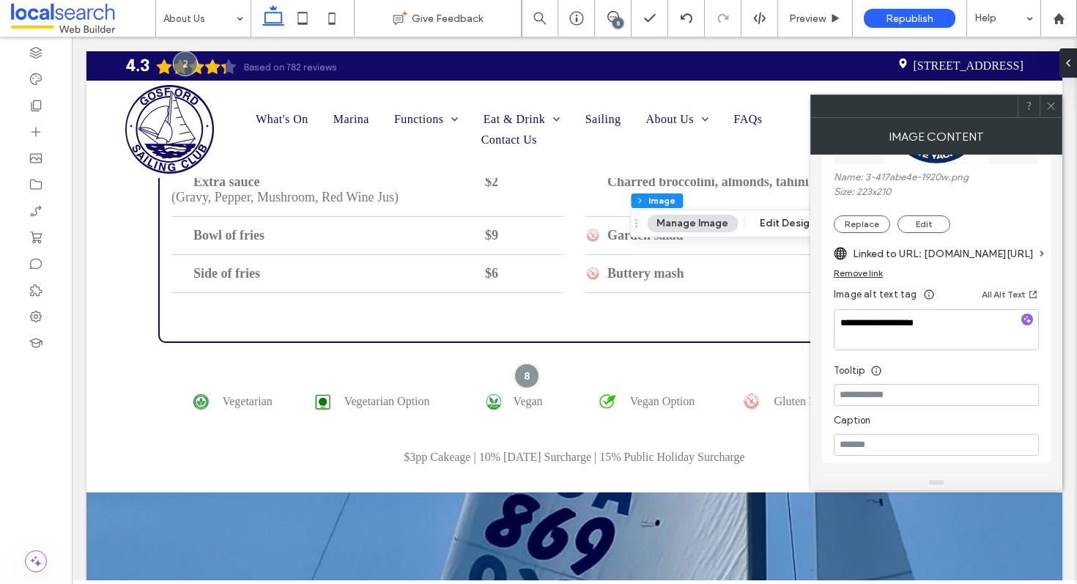
click at [896, 251] on label "Linked to URL: byc.org.au/" at bounding box center [943, 253] width 181 height 27
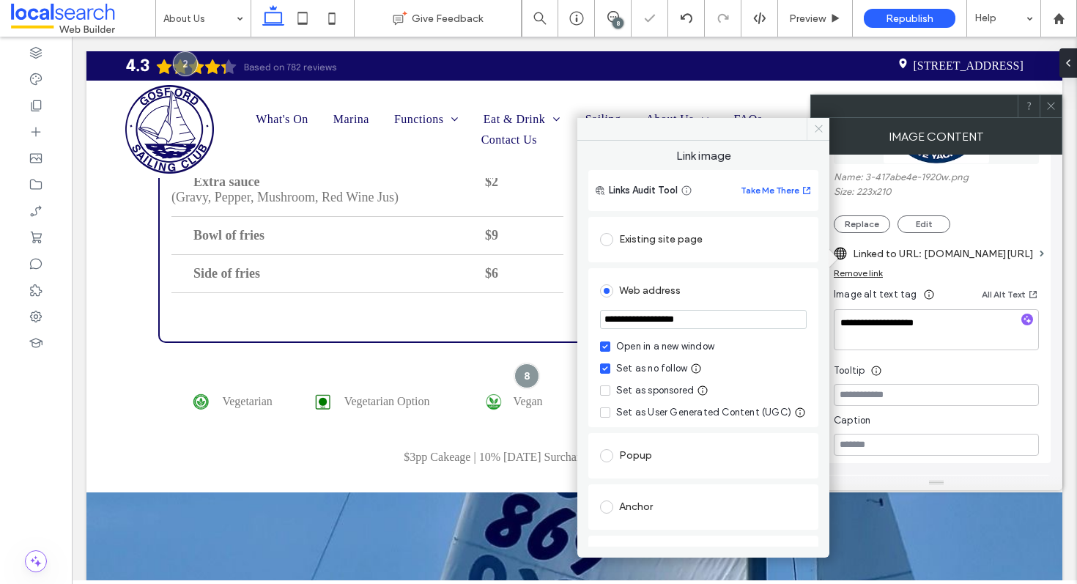
click at [820, 120] on span at bounding box center [817, 129] width 23 height 22
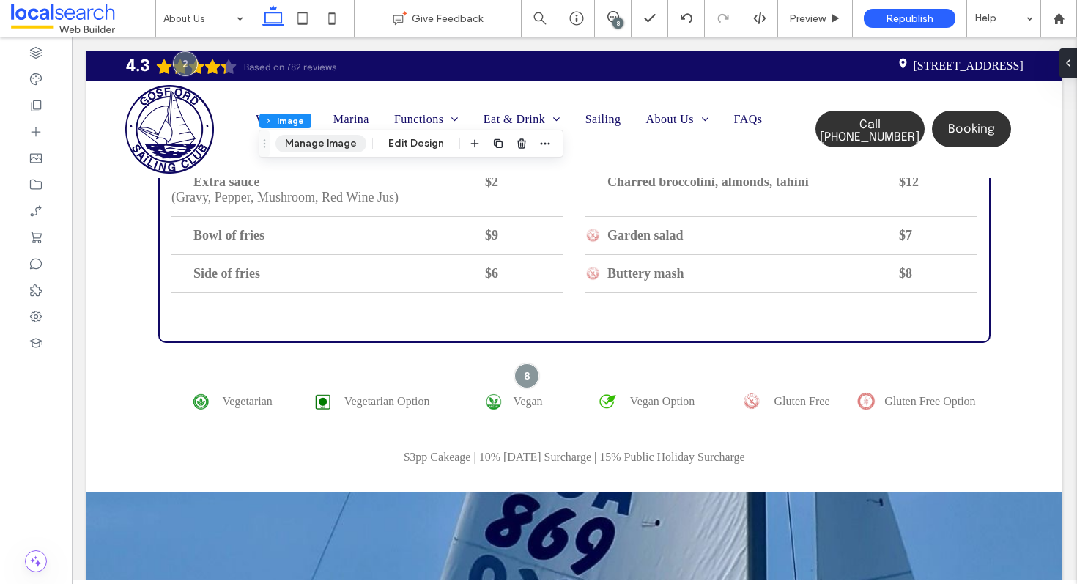
click at [341, 143] on button "Manage Image" at bounding box center [320, 144] width 91 height 18
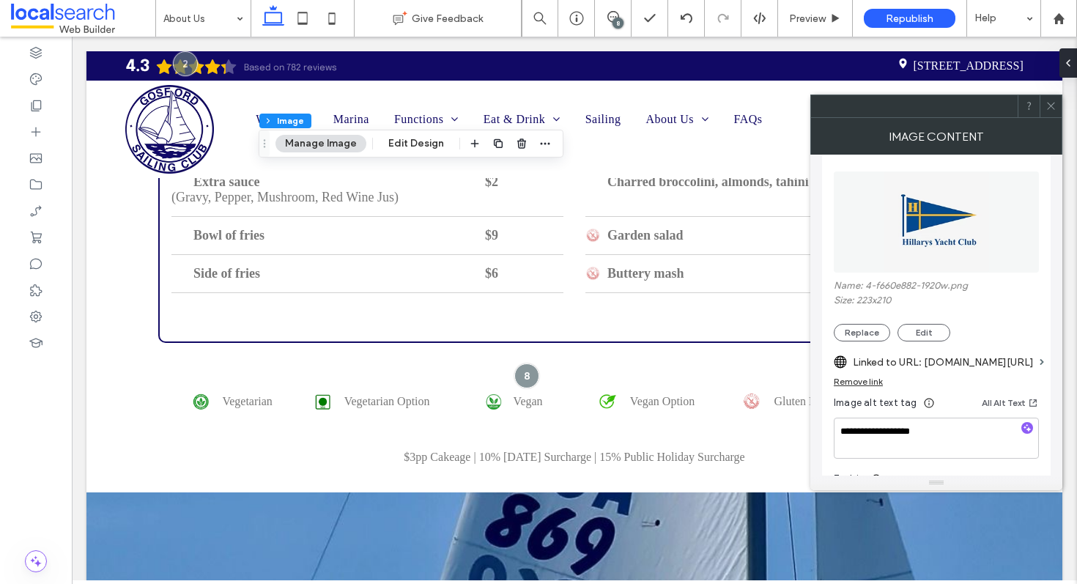
scroll to position [179, 0]
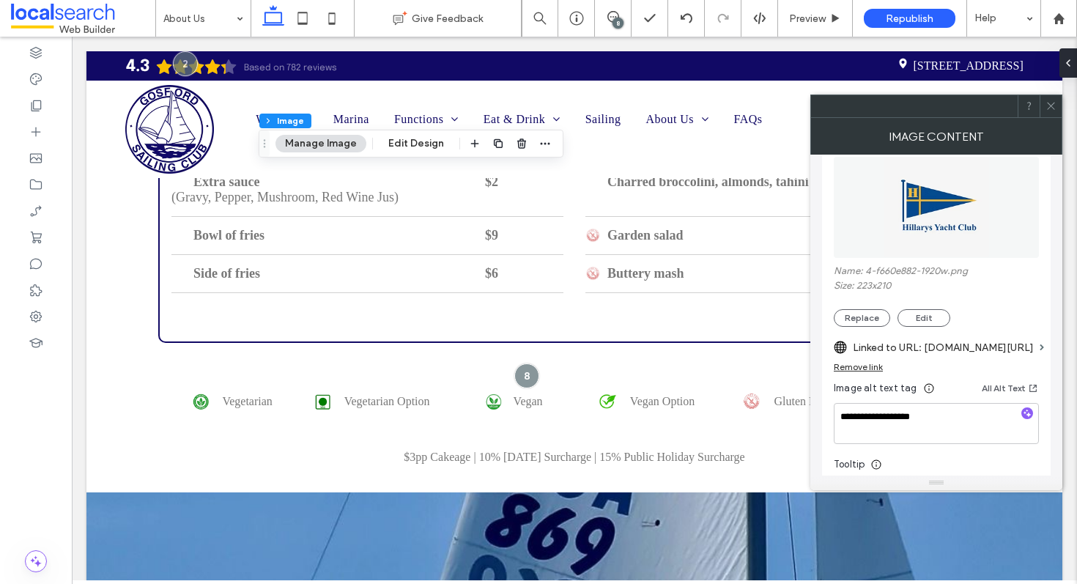
click at [907, 353] on label "Linked to URL: hillarysyachtclub.com.au/web/pages/home" at bounding box center [943, 347] width 181 height 27
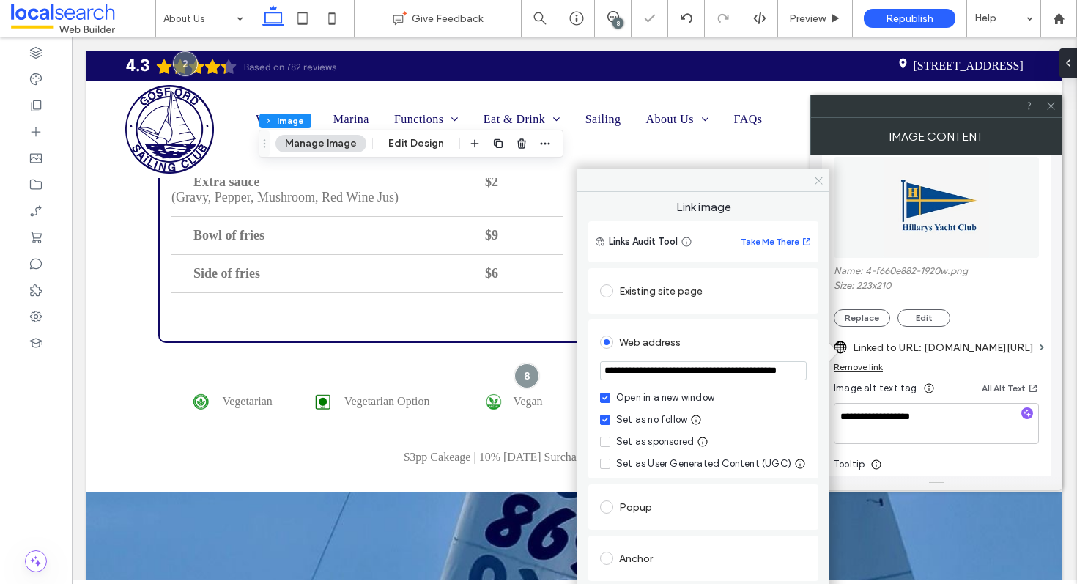
click at [819, 182] on icon at bounding box center [818, 180] width 11 height 11
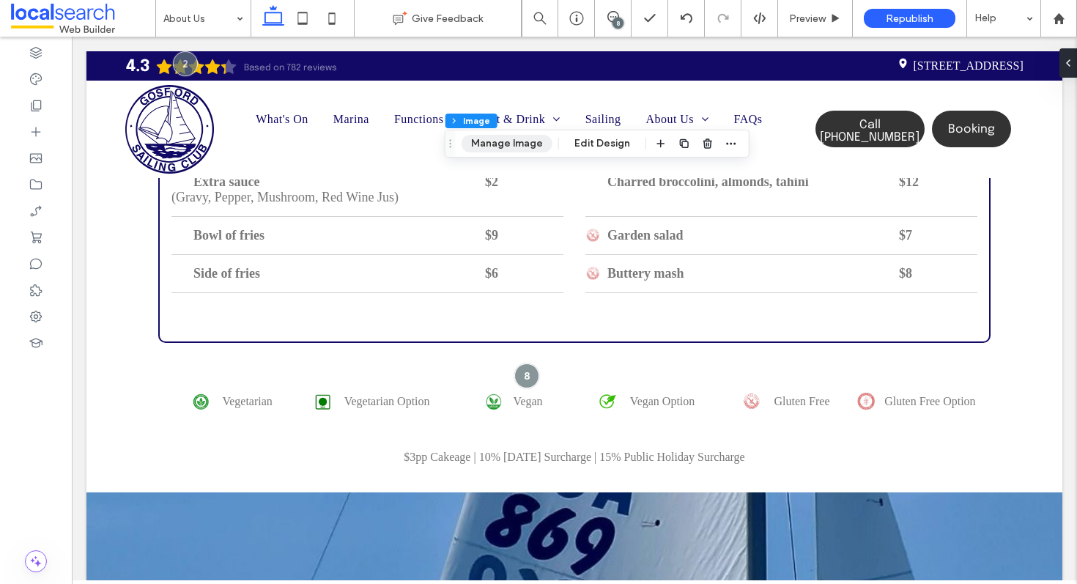
click at [514, 142] on button "Manage Image" at bounding box center [506, 144] width 91 height 18
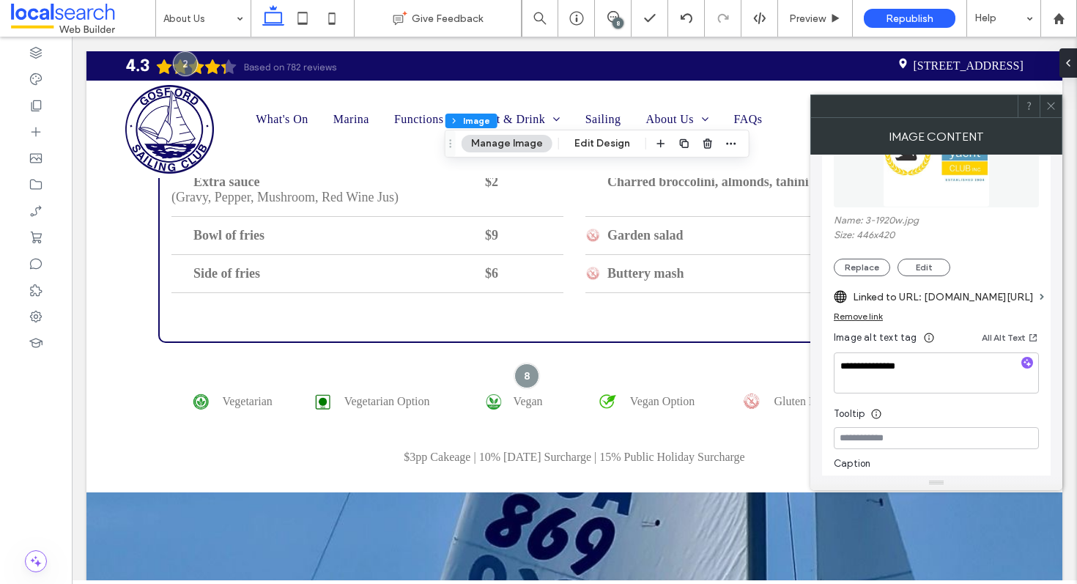
scroll to position [231, 0]
click at [964, 300] on label "Linked to URL: swanyachtclub.com.au/" at bounding box center [943, 295] width 181 height 27
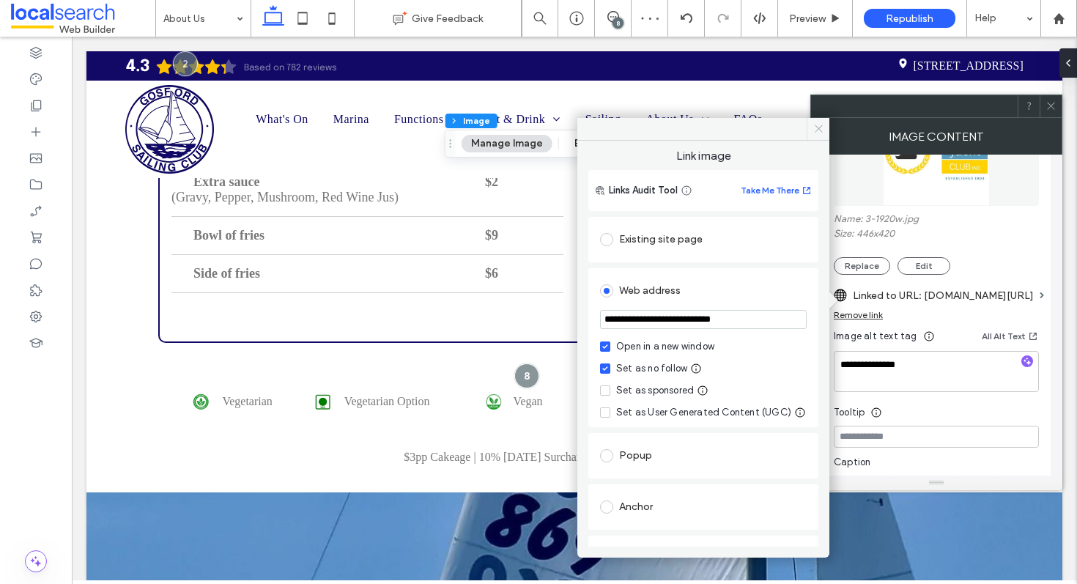
click at [816, 126] on use at bounding box center [817, 128] width 7 height 7
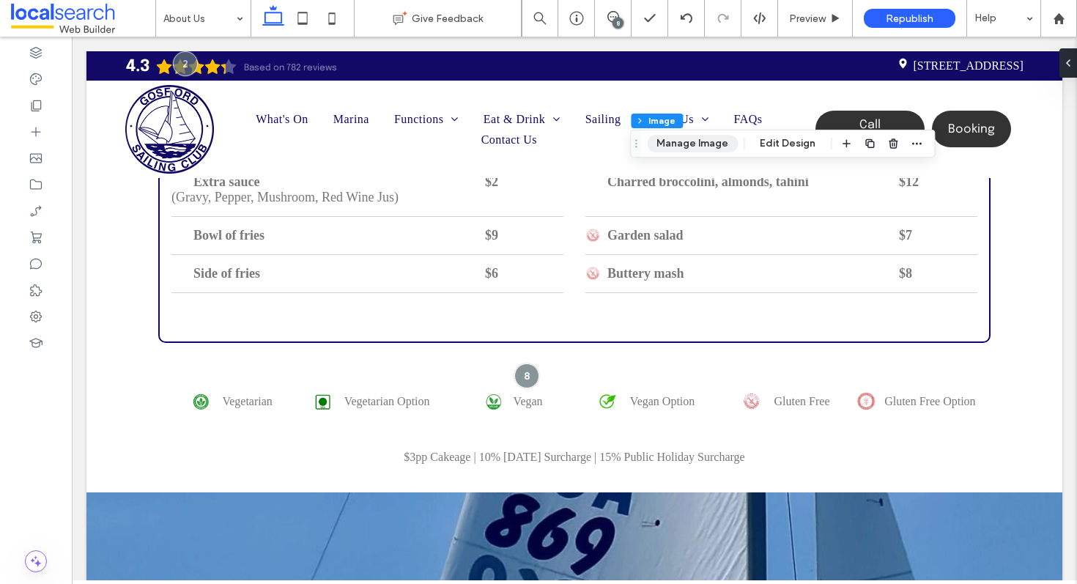
click at [699, 141] on button "Manage Image" at bounding box center [692, 144] width 91 height 18
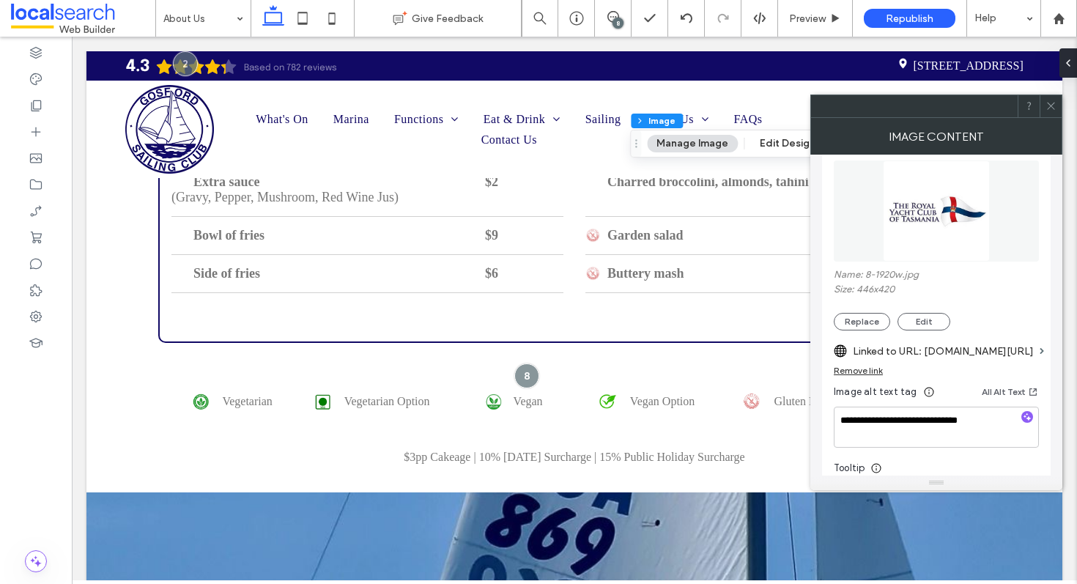
scroll to position [201, 0]
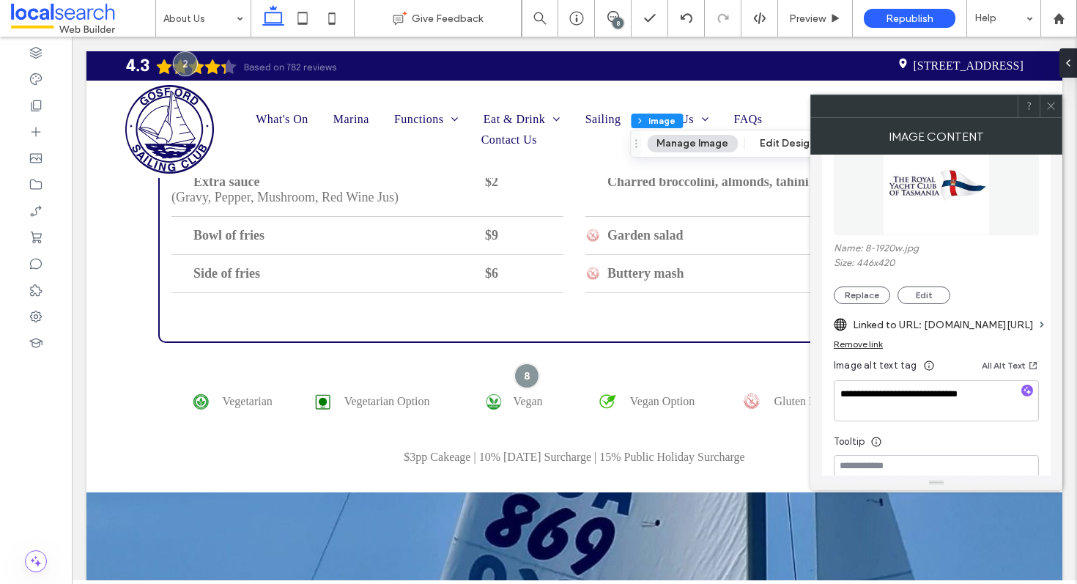
click at [913, 330] on label "Linked to URL: ryct.org.au/" at bounding box center [943, 324] width 181 height 27
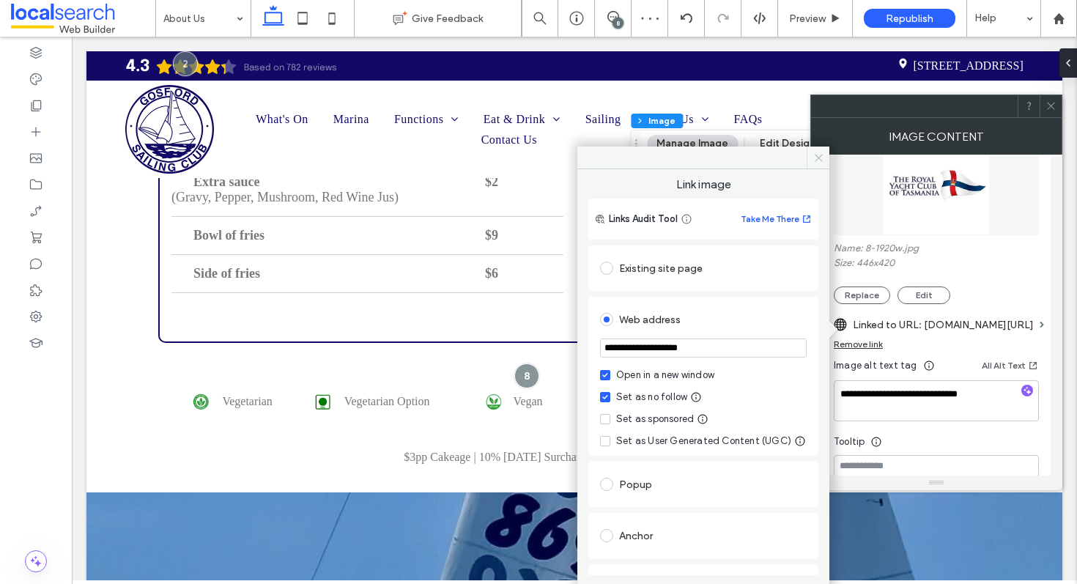
click at [821, 155] on icon at bounding box center [818, 157] width 11 height 11
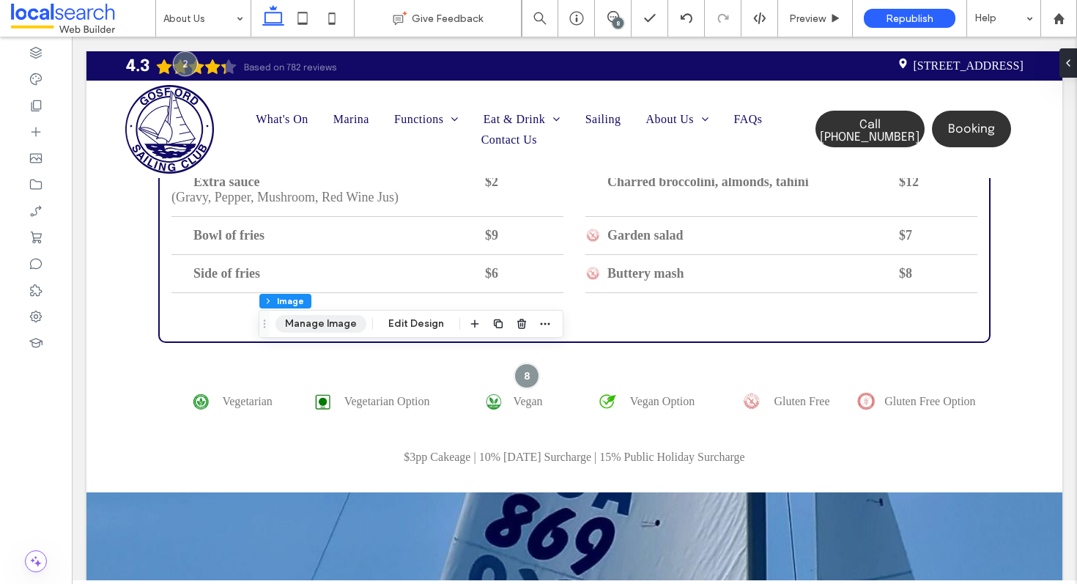
click at [340, 327] on button "Manage Image" at bounding box center [320, 324] width 91 height 18
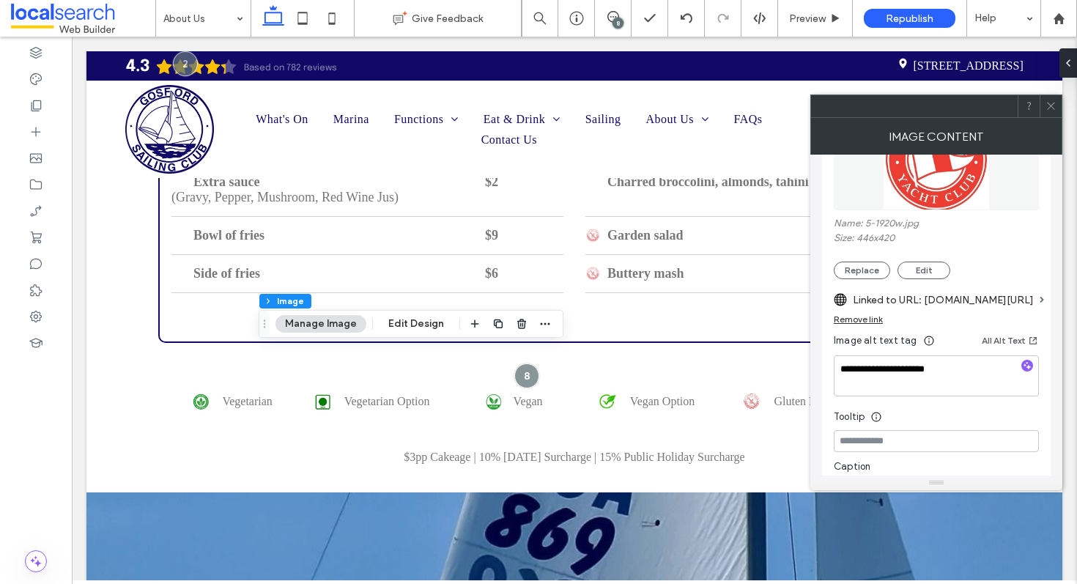
scroll to position [244, 0]
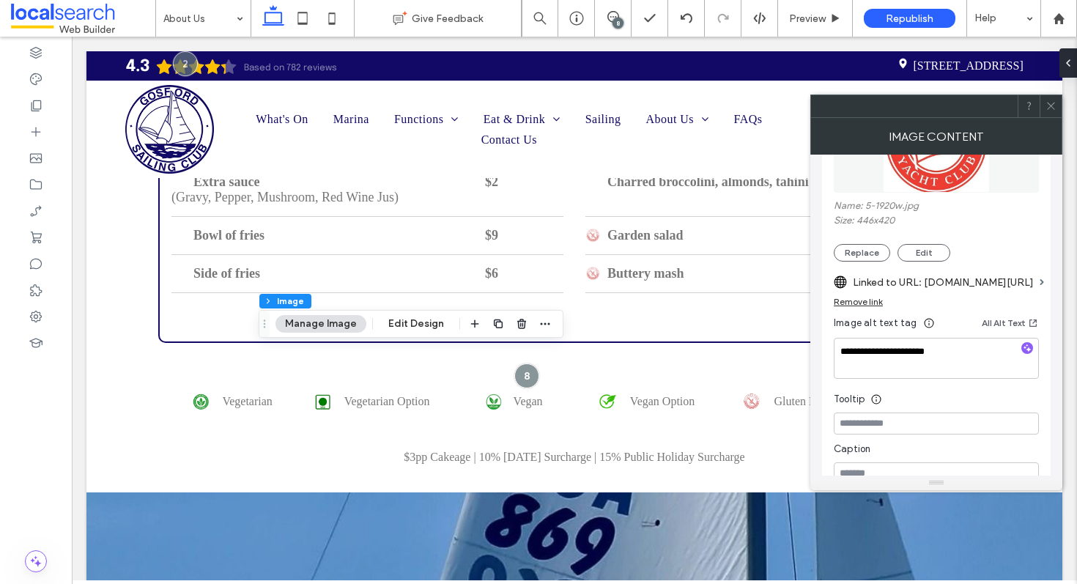
click at [961, 284] on label "Linked to URL: syc.com.au/" at bounding box center [943, 282] width 181 height 27
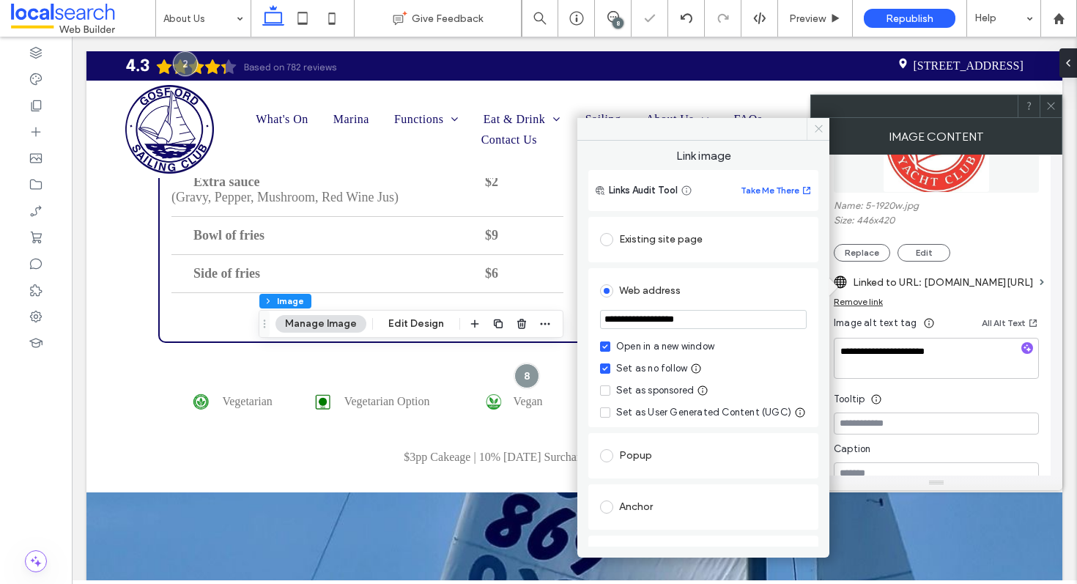
click at [817, 125] on icon at bounding box center [818, 128] width 11 height 11
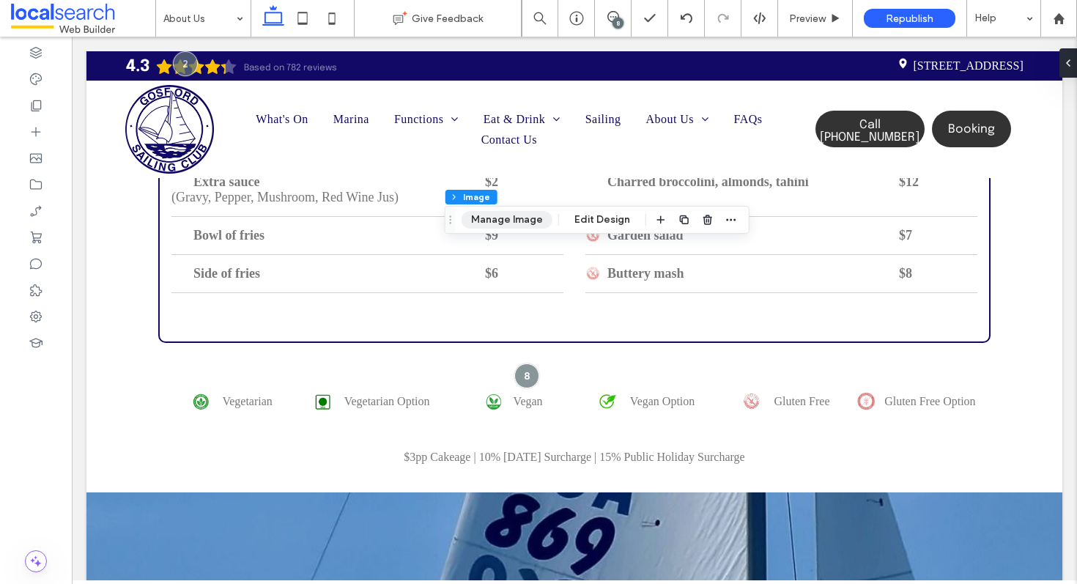
click at [523, 215] on button "Manage Image" at bounding box center [506, 220] width 91 height 18
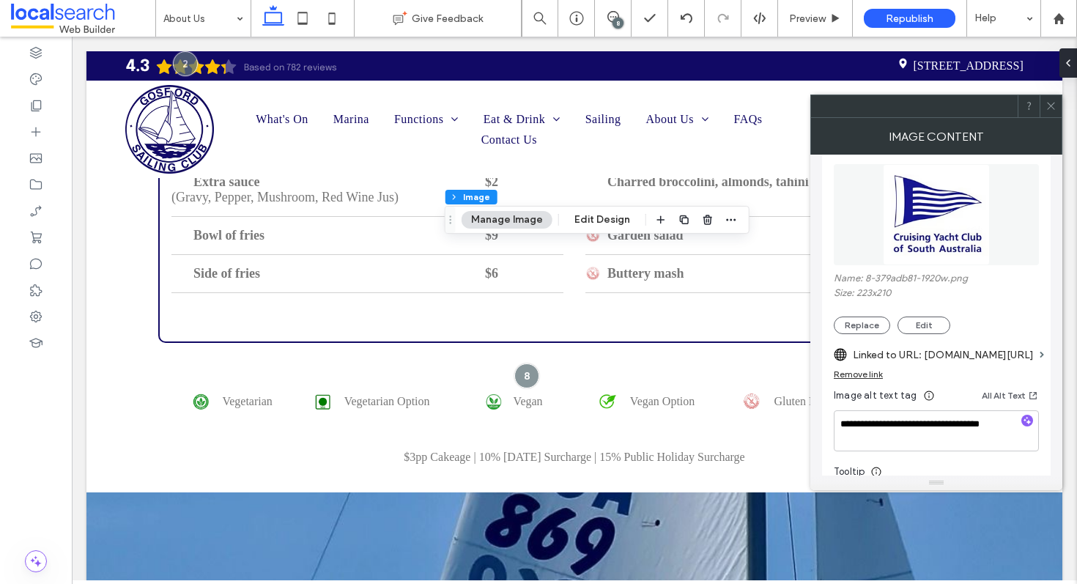
scroll to position [190, 0]
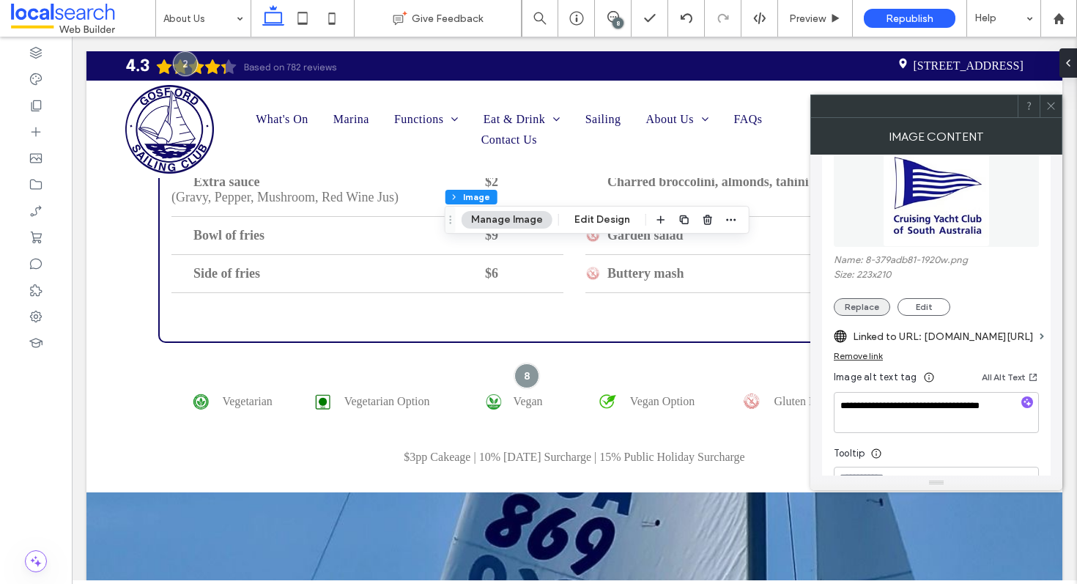
click at [853, 305] on button "Replace" at bounding box center [861, 307] width 56 height 18
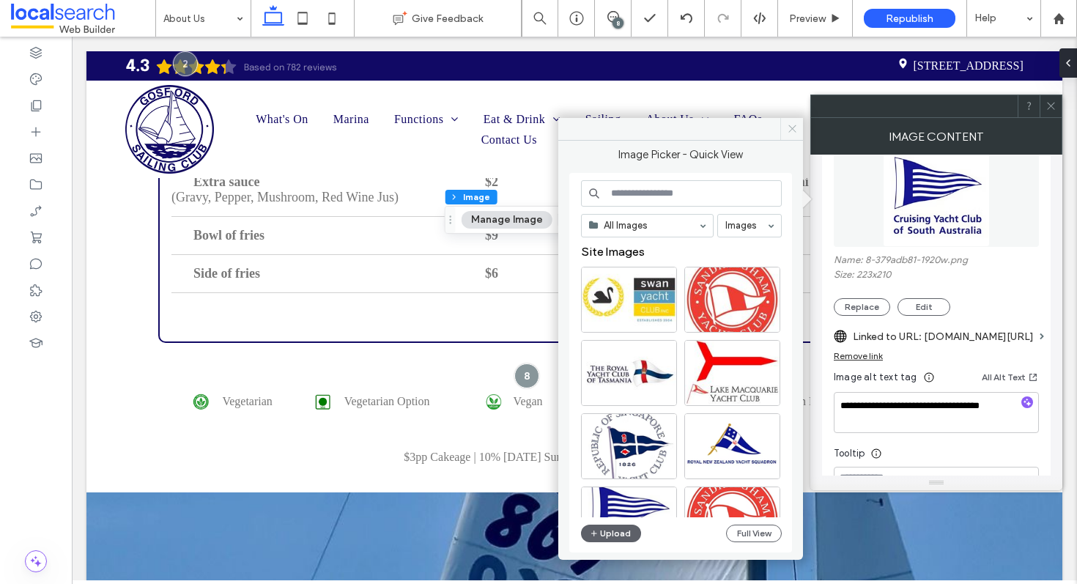
click at [793, 128] on icon at bounding box center [792, 128] width 11 height 11
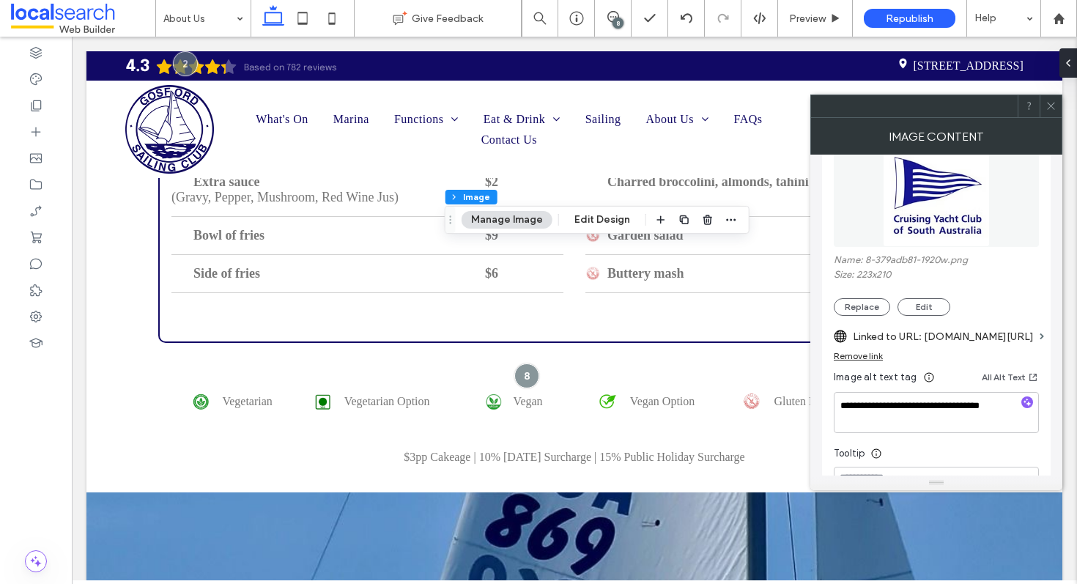
scroll to position [188, 0]
click at [963, 341] on label "Linked to URL: cycsa.com.au/" at bounding box center [943, 337] width 181 height 27
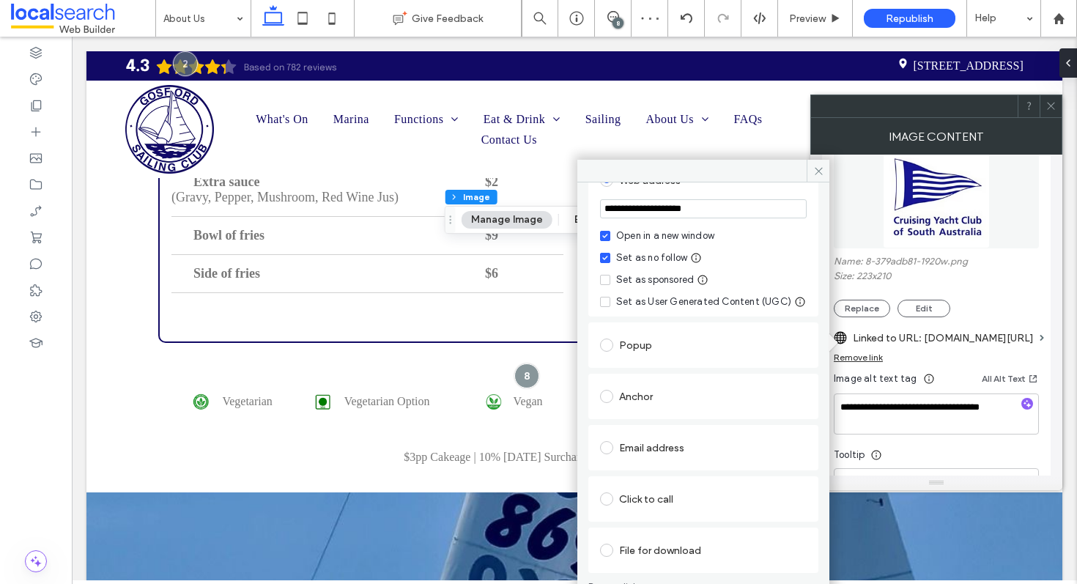
scroll to position [163, 0]
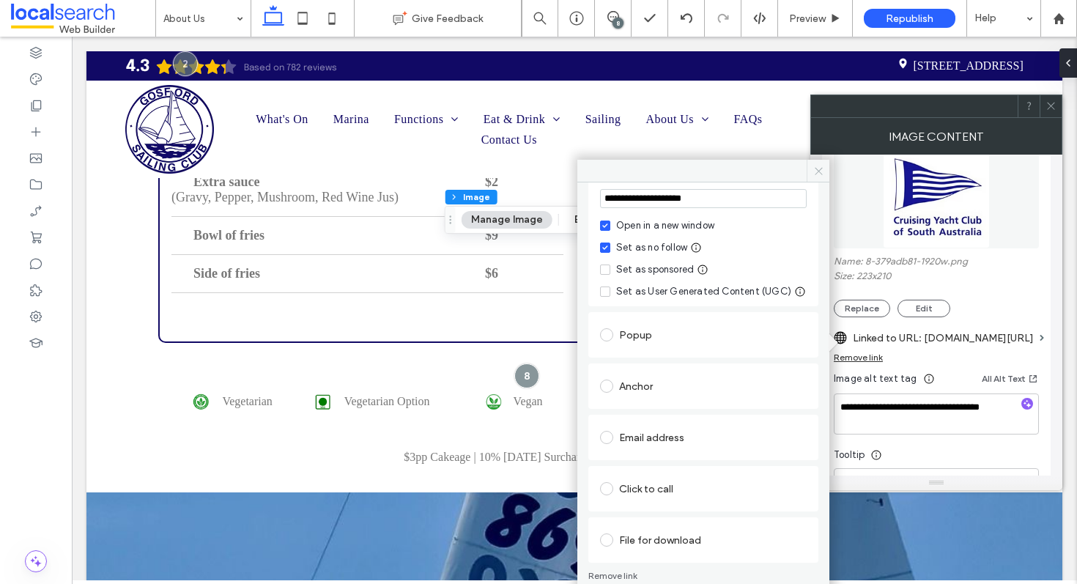
click at [821, 174] on use at bounding box center [817, 170] width 7 height 7
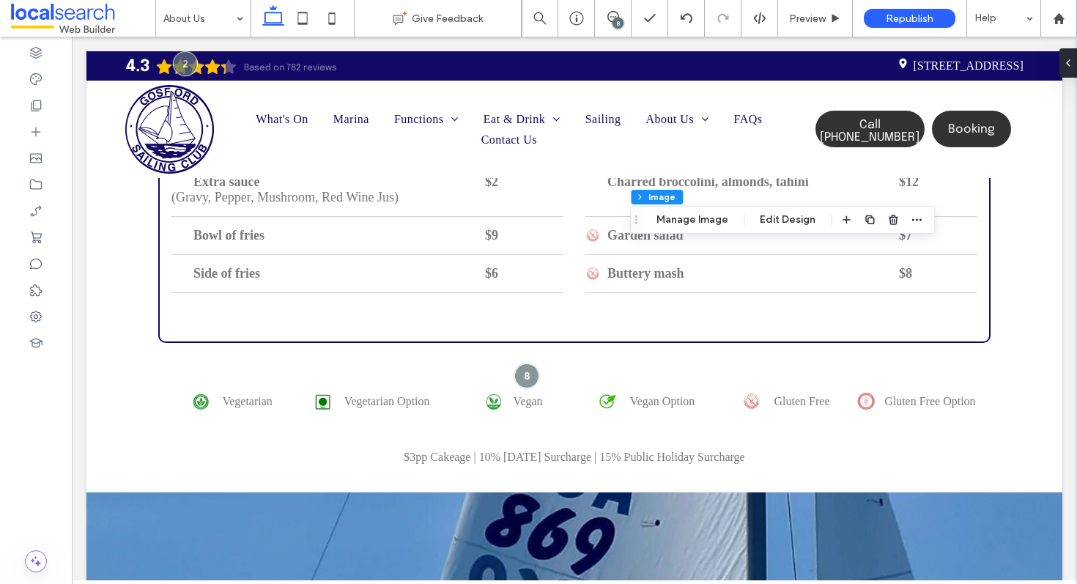
click at [704, 209] on div "Section Column Inner Column Inner Column Image Manage Image Edit Design" at bounding box center [782, 220] width 305 height 28
click at [702, 215] on button "Manage Image" at bounding box center [692, 220] width 91 height 18
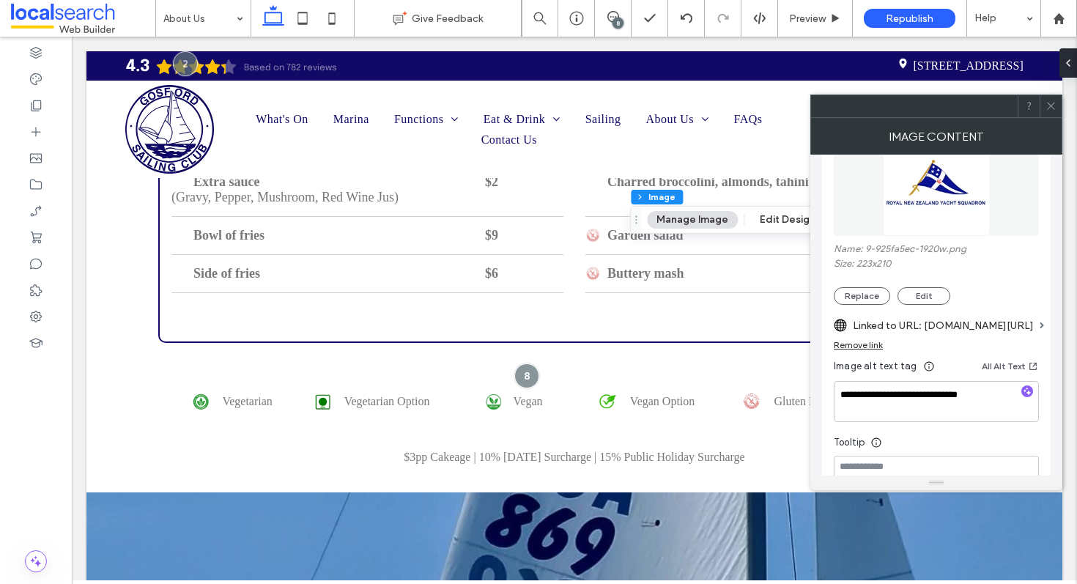
scroll to position [201, 0]
click at [953, 330] on label "Linked to URL: rnzys.org.nz/" at bounding box center [943, 324] width 181 height 27
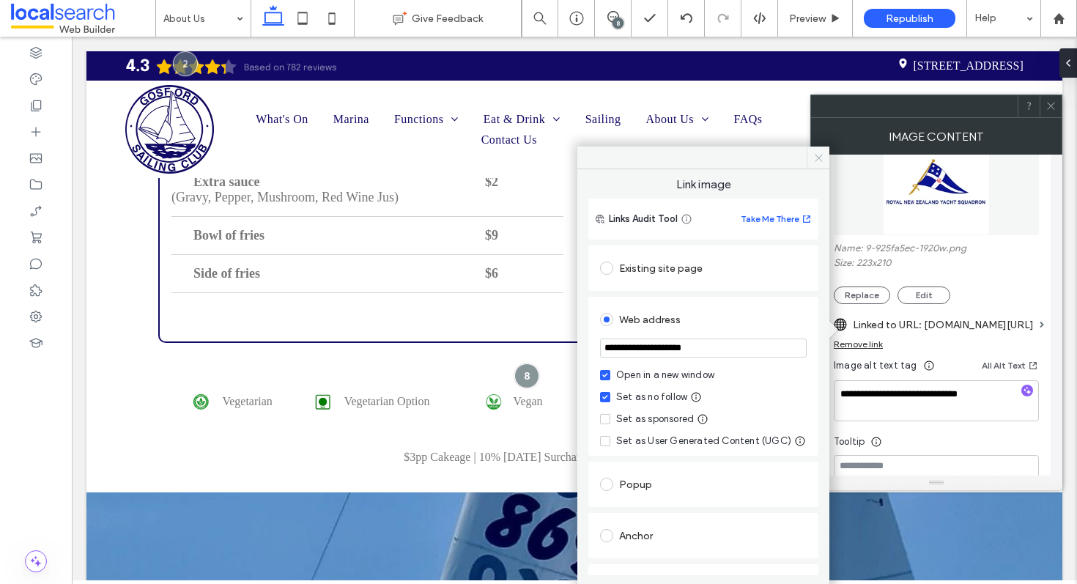
click at [822, 157] on icon at bounding box center [818, 157] width 11 height 11
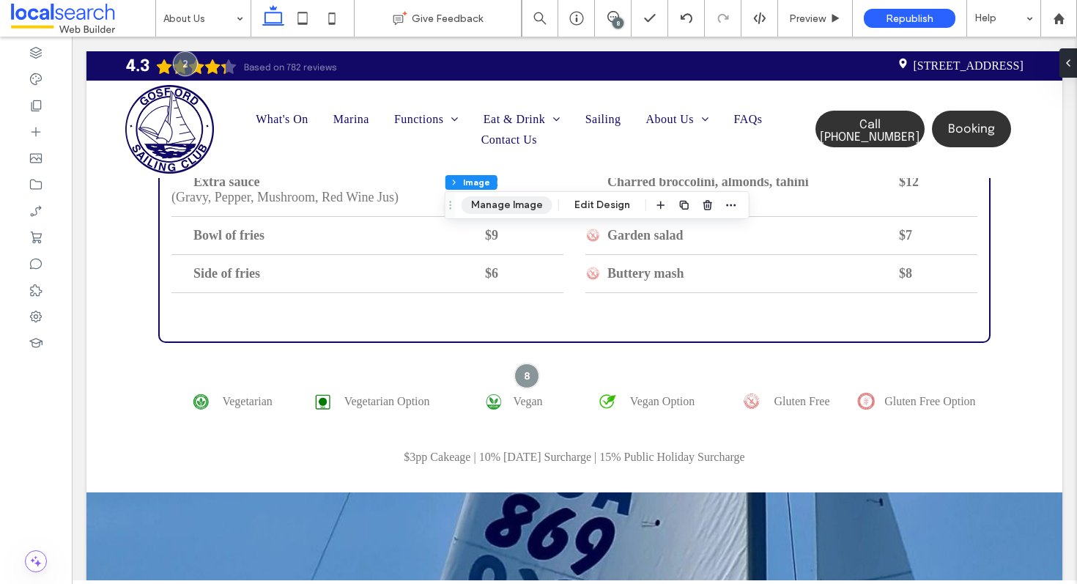
click at [510, 207] on button "Manage Image" at bounding box center [506, 205] width 91 height 18
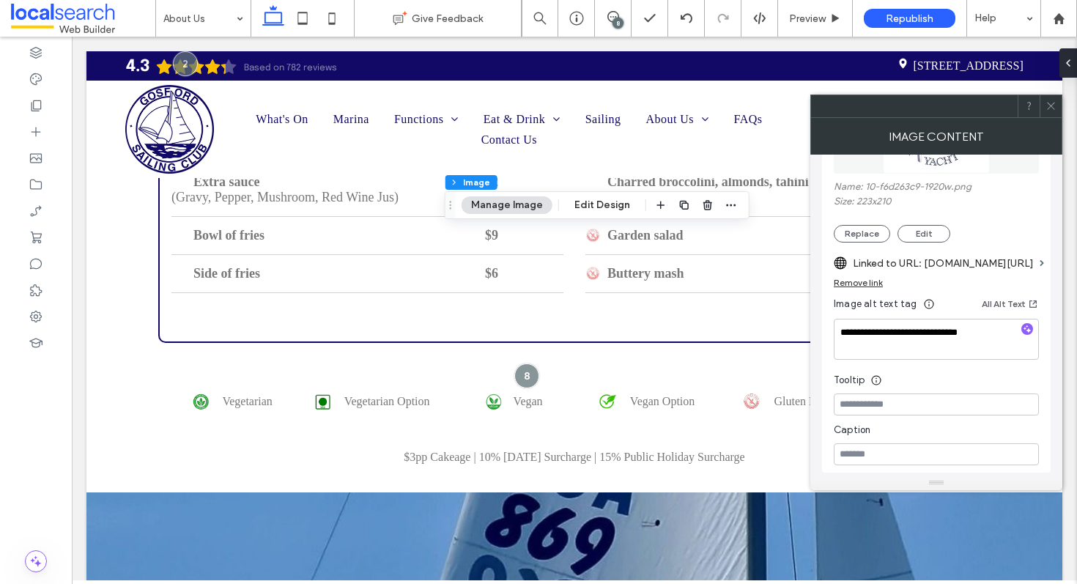
scroll to position [275, 0]
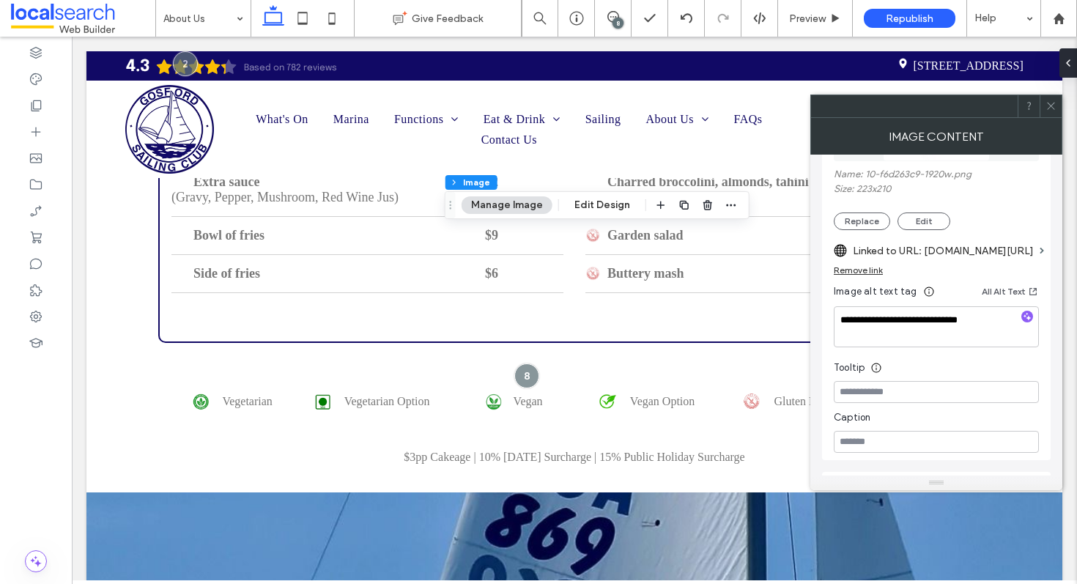
click at [953, 256] on label "Linked to URL: rsyc.org.sg/" at bounding box center [943, 250] width 181 height 27
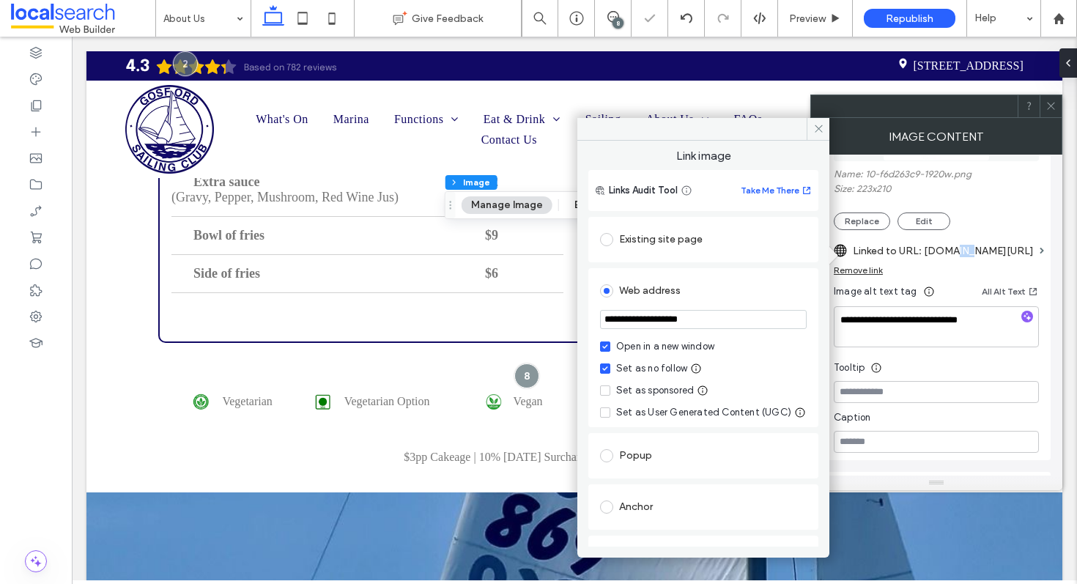
click at [953, 256] on label "Linked to URL: rsyc.org.sg/" at bounding box center [943, 250] width 181 height 27
click at [817, 130] on icon at bounding box center [818, 128] width 11 height 11
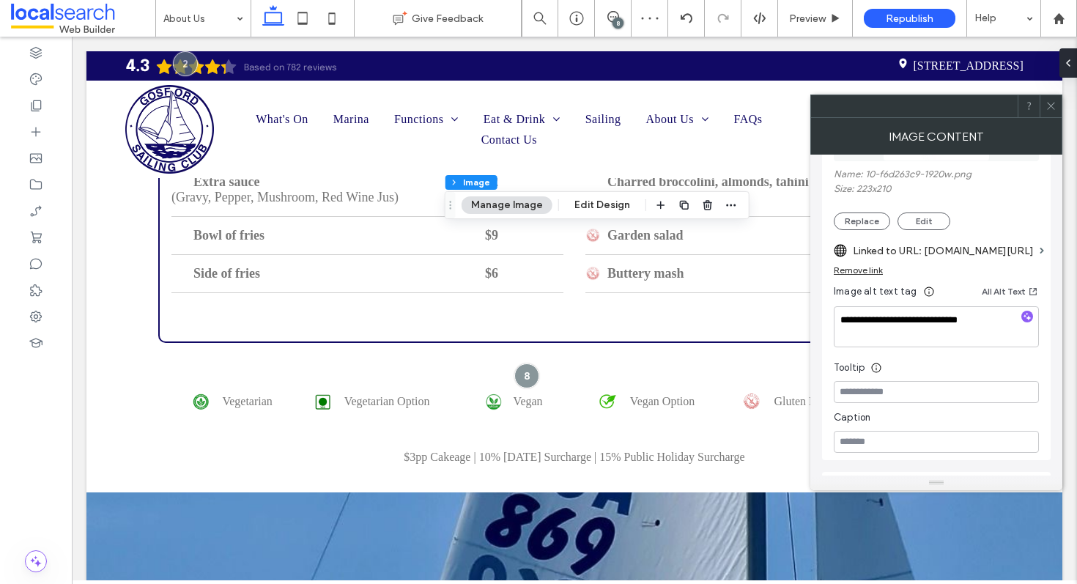
click at [1047, 102] on icon at bounding box center [1050, 105] width 11 height 11
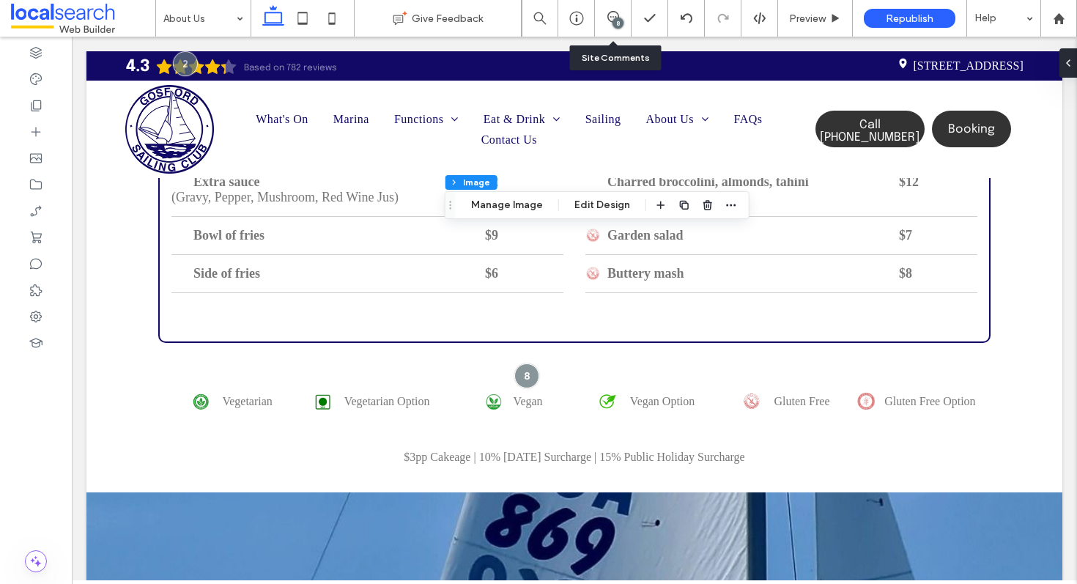
click at [617, 10] on div "8" at bounding box center [613, 18] width 37 height 37
click at [614, 20] on div "8" at bounding box center [617, 23] width 11 height 11
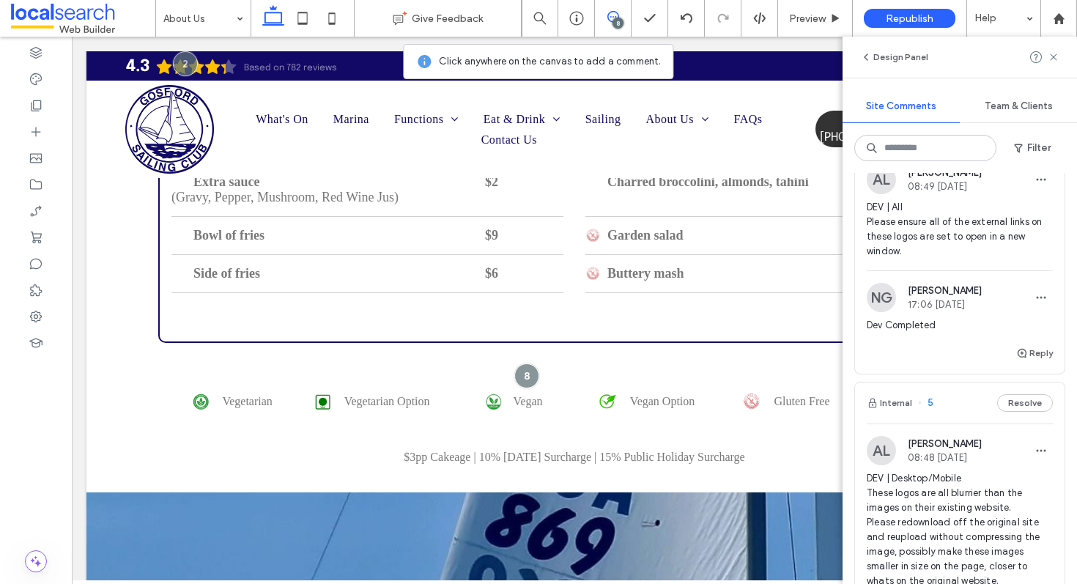
scroll to position [735, 0]
click at [1028, 354] on span "button" at bounding box center [1022, 349] width 13 height 16
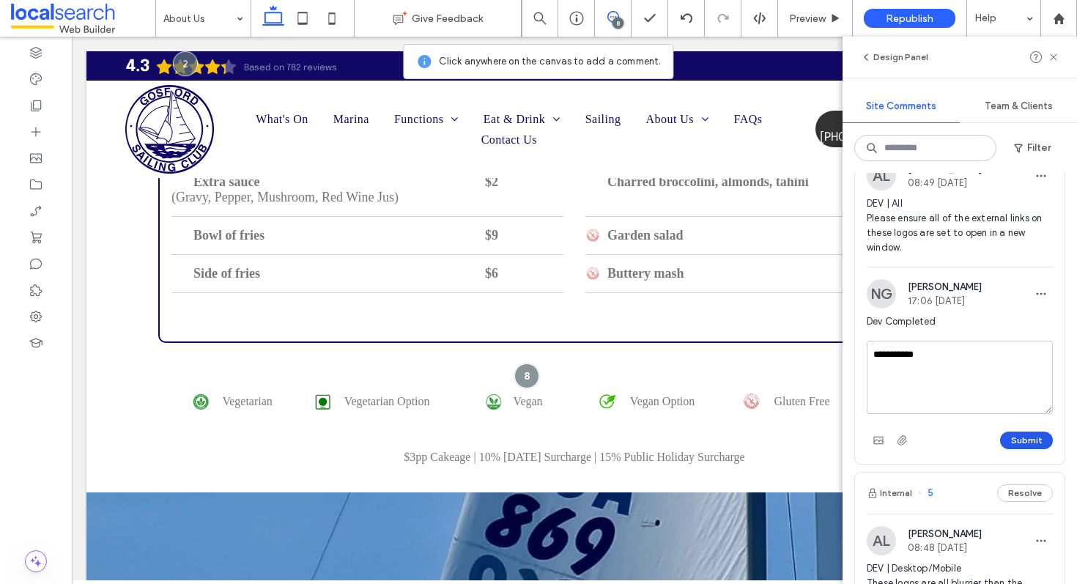
type textarea "**********"
click at [1015, 437] on button "Submit" at bounding box center [1026, 440] width 53 height 18
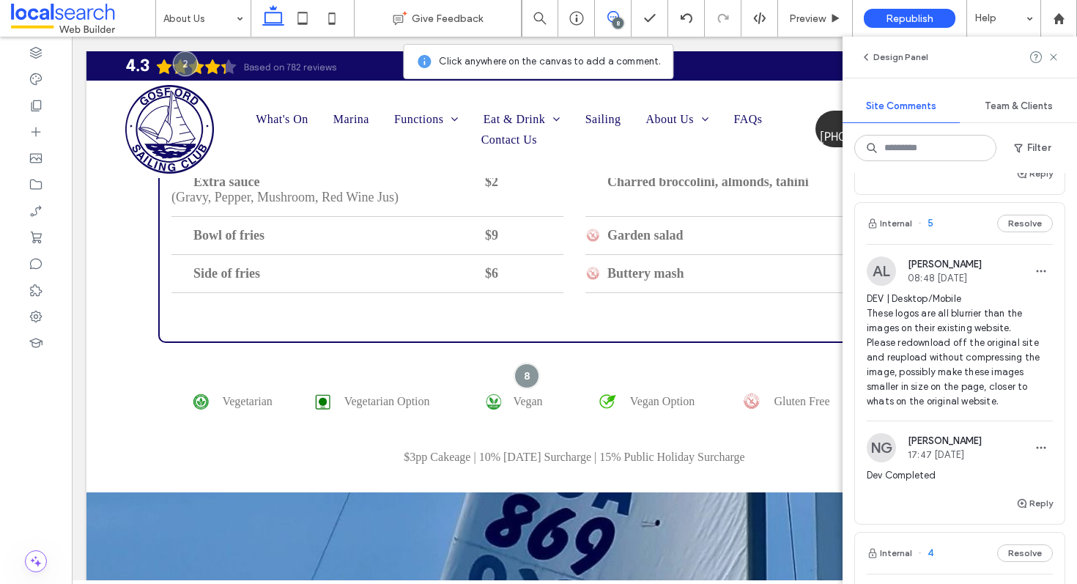
scroll to position [984, 0]
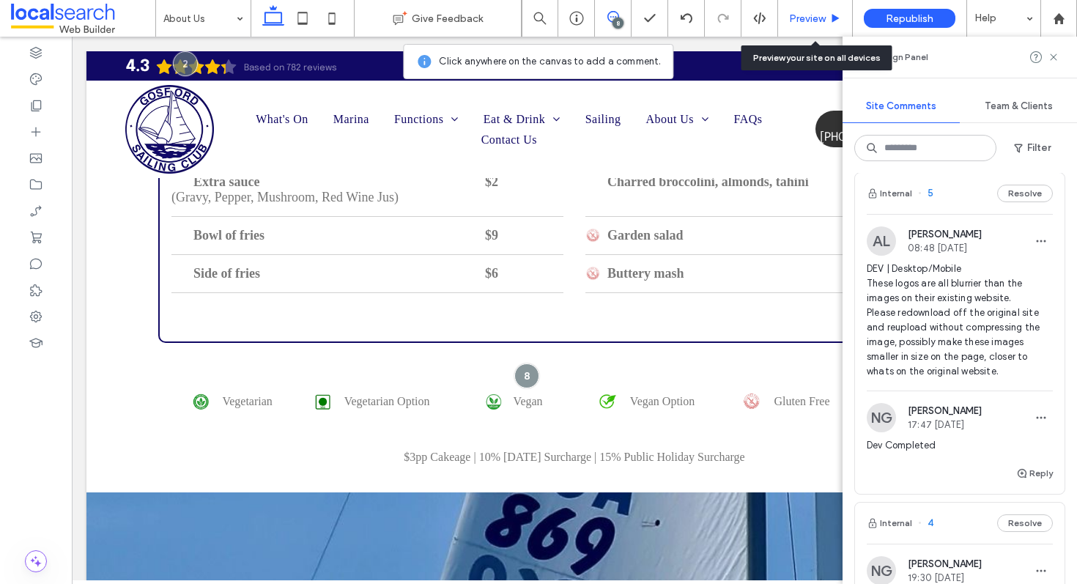
click at [810, 17] on span "Preview" at bounding box center [807, 18] width 37 height 12
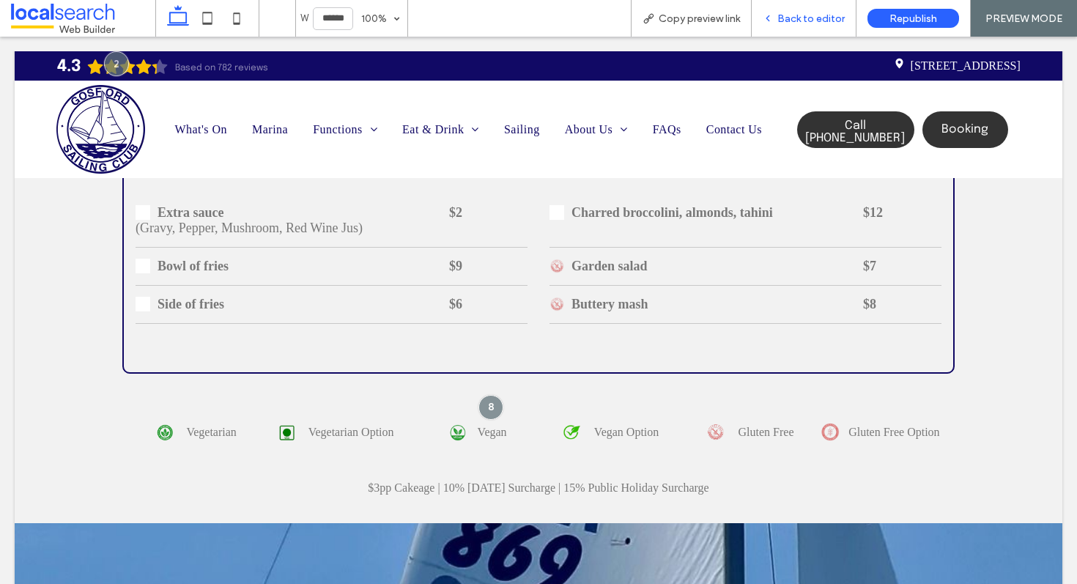
click at [798, 10] on div "Back to editor" at bounding box center [803, 18] width 105 height 37
click at [804, 24] on div "Back to editor" at bounding box center [803, 18] width 105 height 37
click at [811, 3] on div "Back to editor" at bounding box center [803, 18] width 105 height 37
click at [821, 18] on span "Back to editor" at bounding box center [810, 18] width 67 height 12
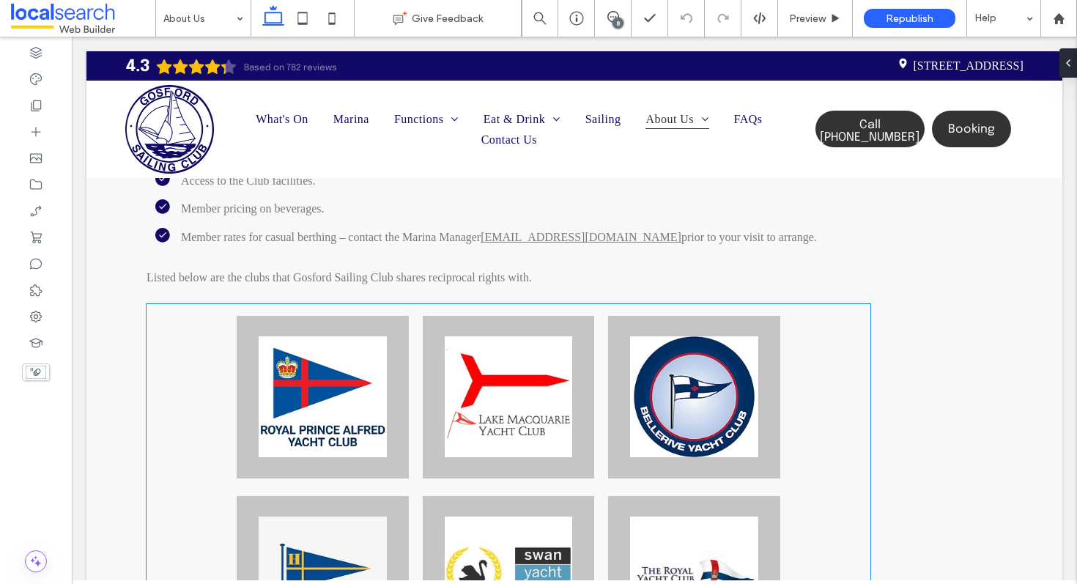
scroll to position [4005, 0]
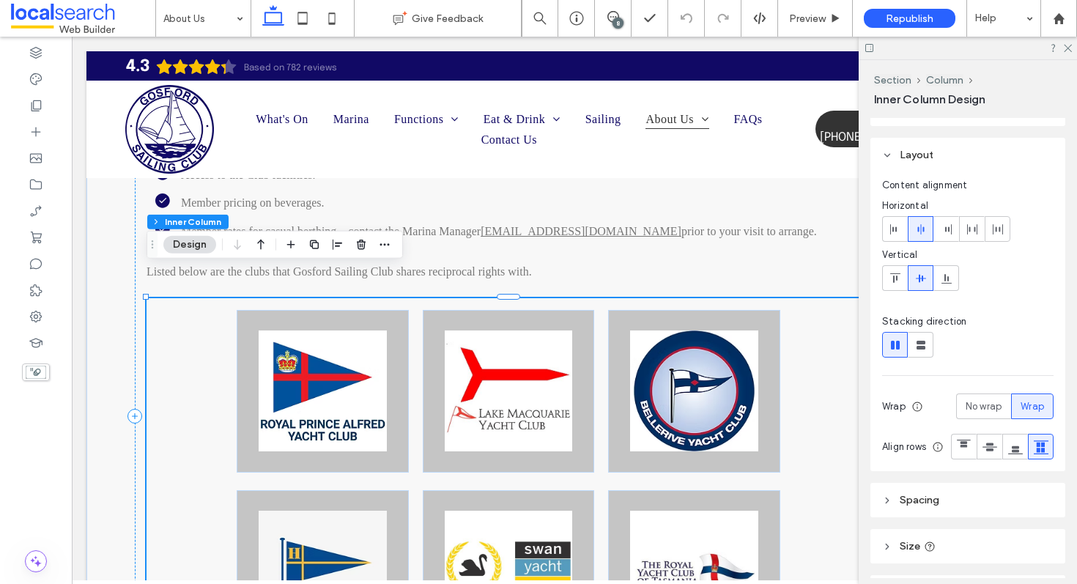
scroll to position [62, 0]
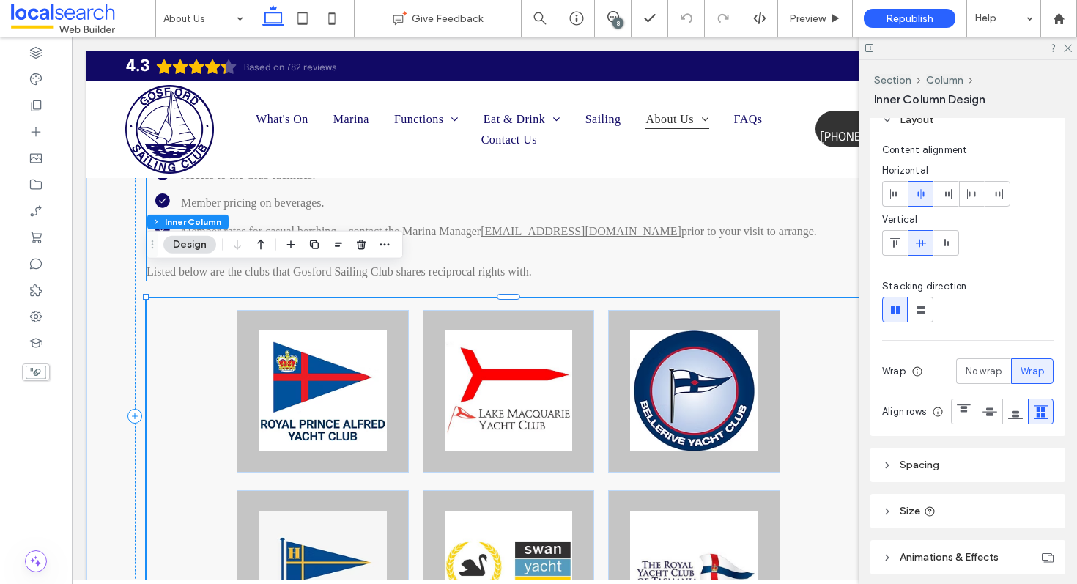
click at [711, 264] on p "Listed below are the clubs that Gosford Sailing Club shares reciprocal rights w…" at bounding box center [573, 272] width 855 height 16
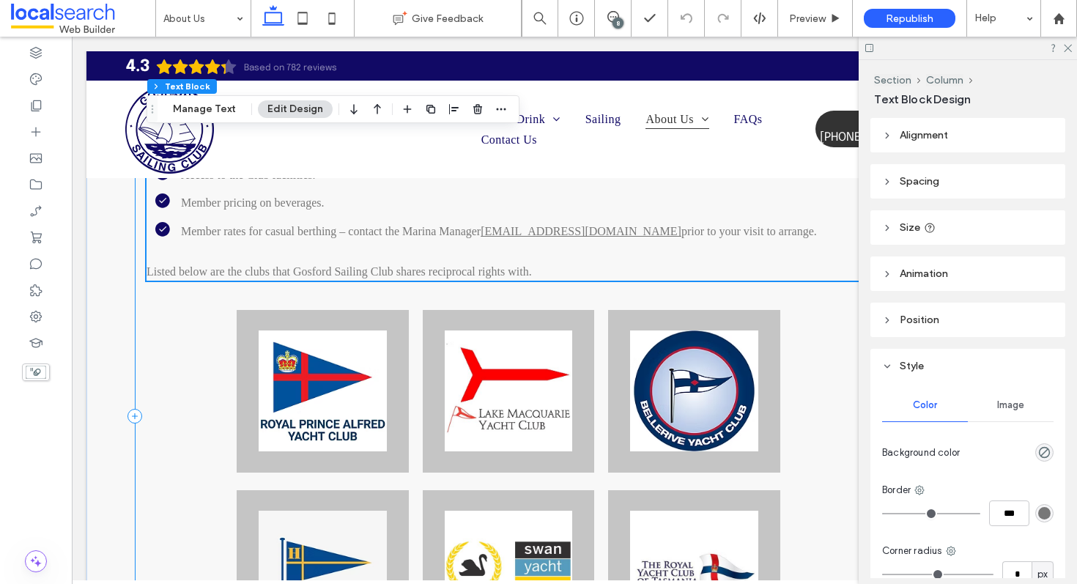
click at [142, 258] on div "Reciprocal Rights Become a Gosford Sailing Club Member Today! The Gosford Saili…" at bounding box center [574, 416] width 879 height 1241
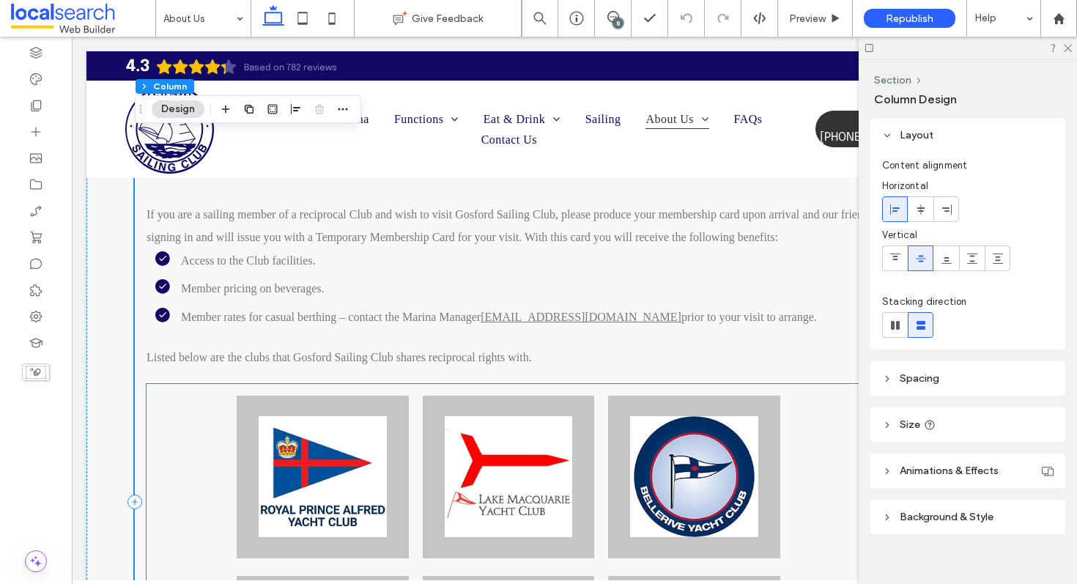
scroll to position [3874, 0]
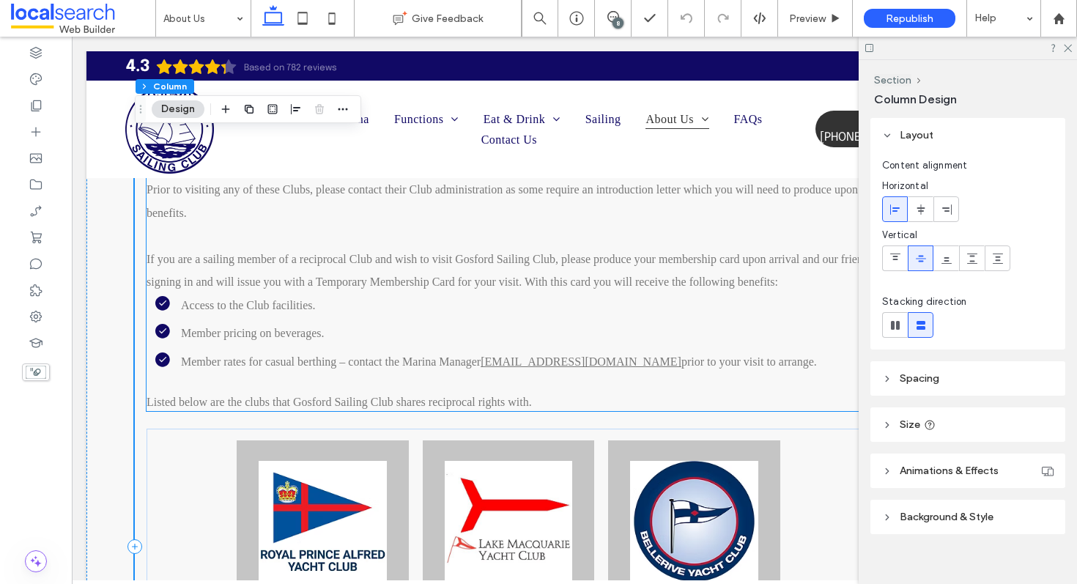
click at [680, 378] on p at bounding box center [573, 386] width 855 height 16
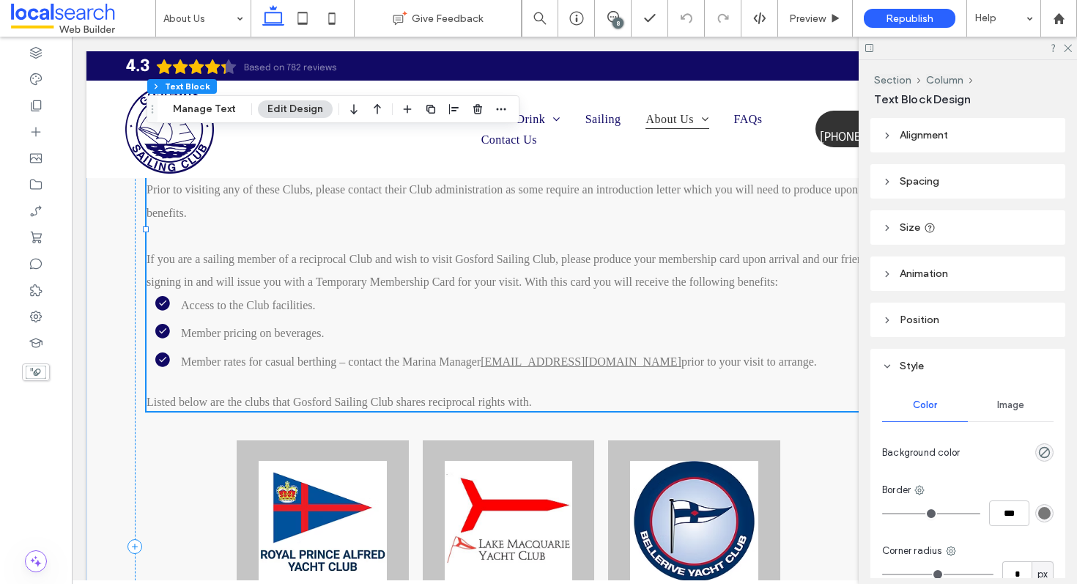
click at [133, 294] on ul "Access to the Club facilities. Member pricing on beverages. Member rates for ca…" at bounding box center [567, 334] width 870 height 80
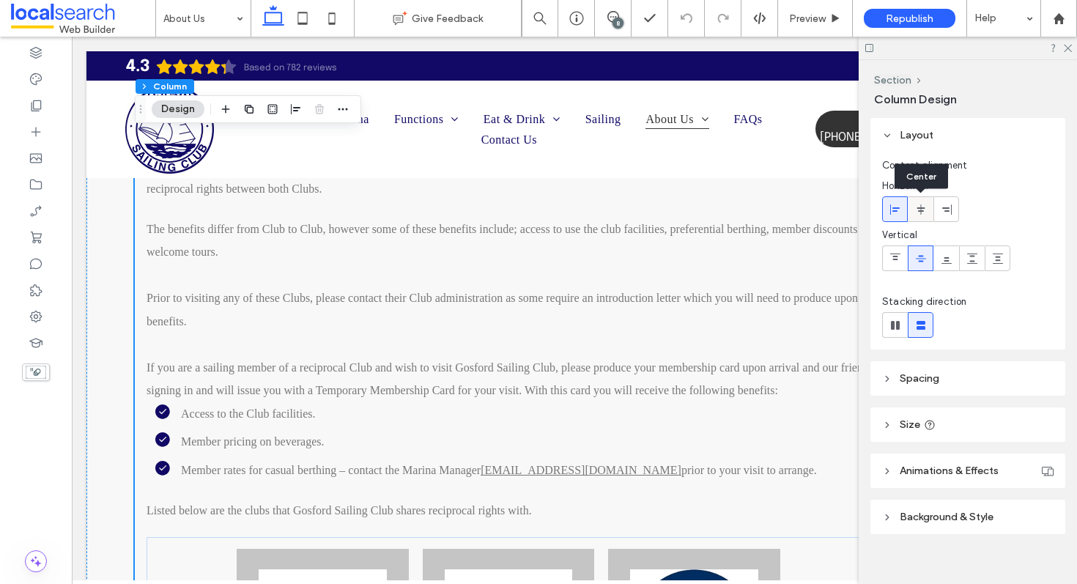
click at [921, 217] on span at bounding box center [921, 209] width 12 height 24
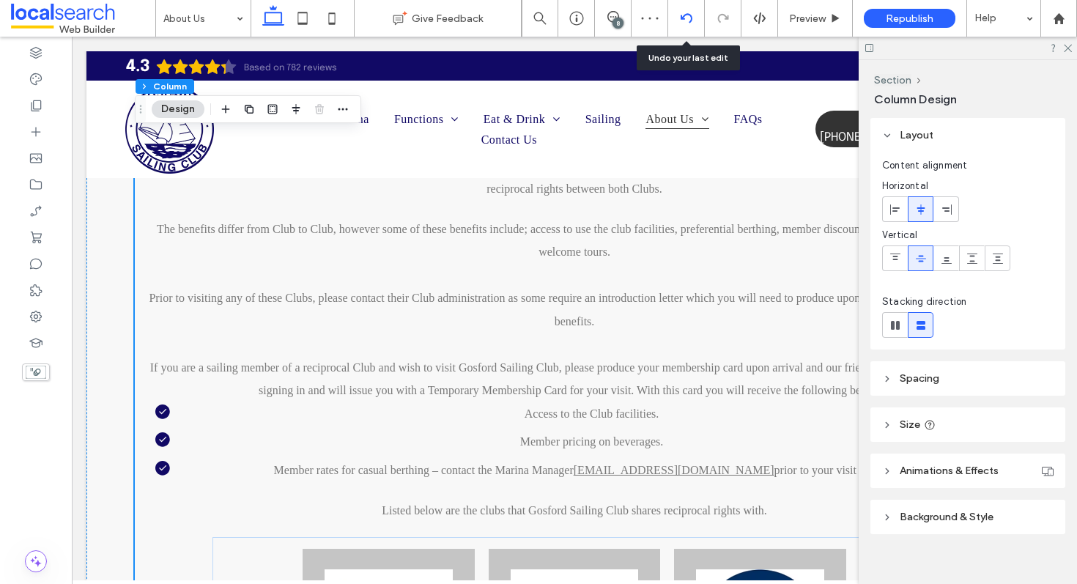
click at [688, 17] on icon at bounding box center [686, 18] width 12 height 12
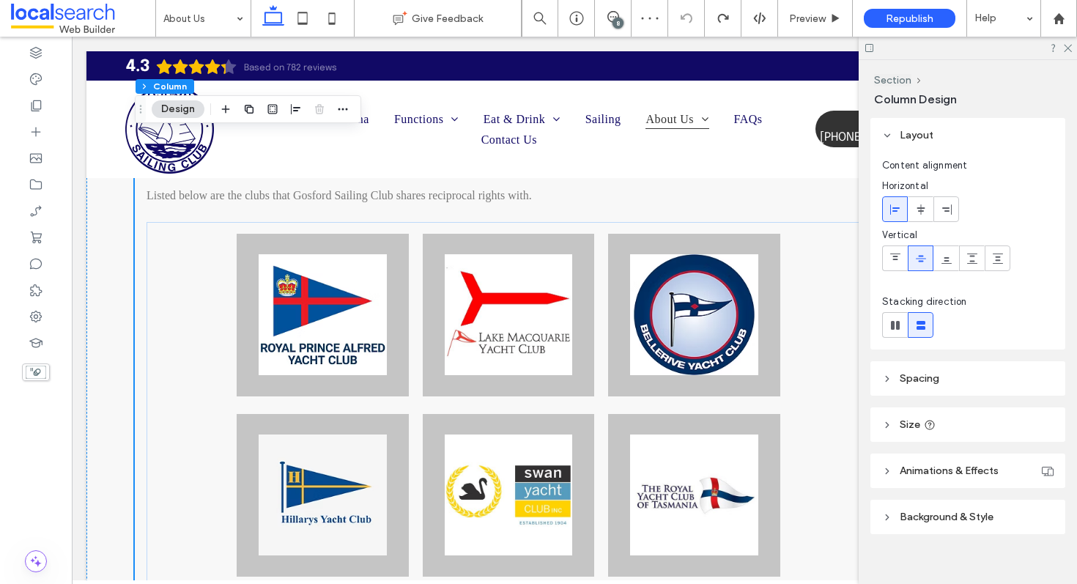
scroll to position [4082, 0]
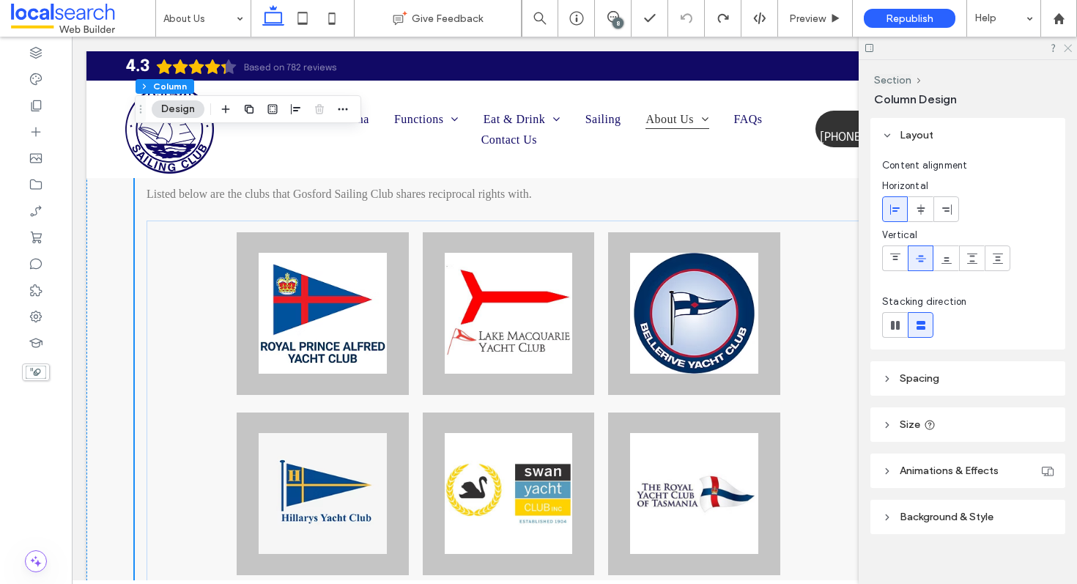
click at [1066, 45] on icon at bounding box center [1067, 47] width 10 height 10
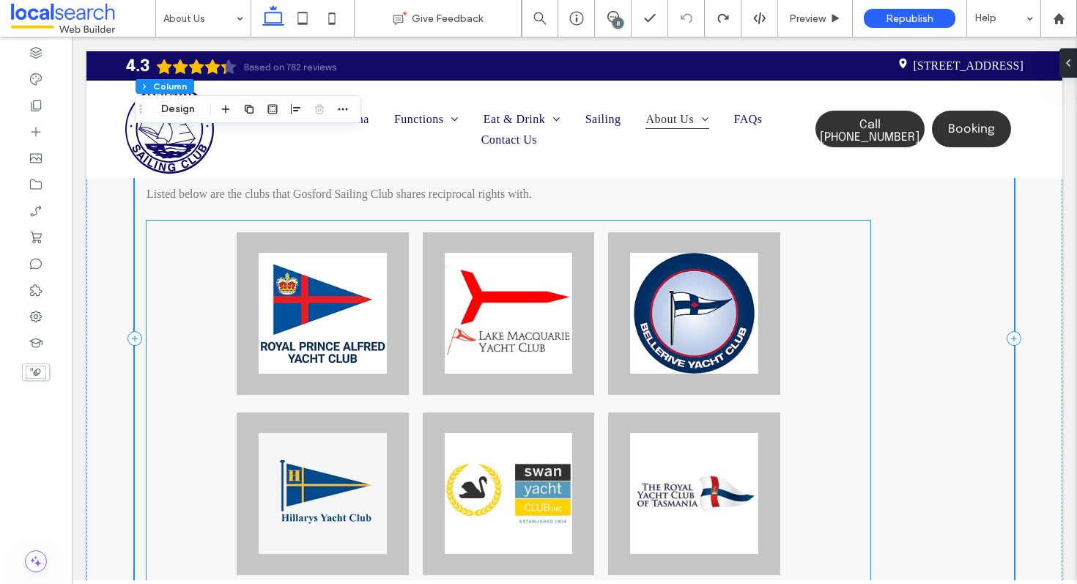
click at [842, 309] on div at bounding box center [508, 583] width 724 height 727
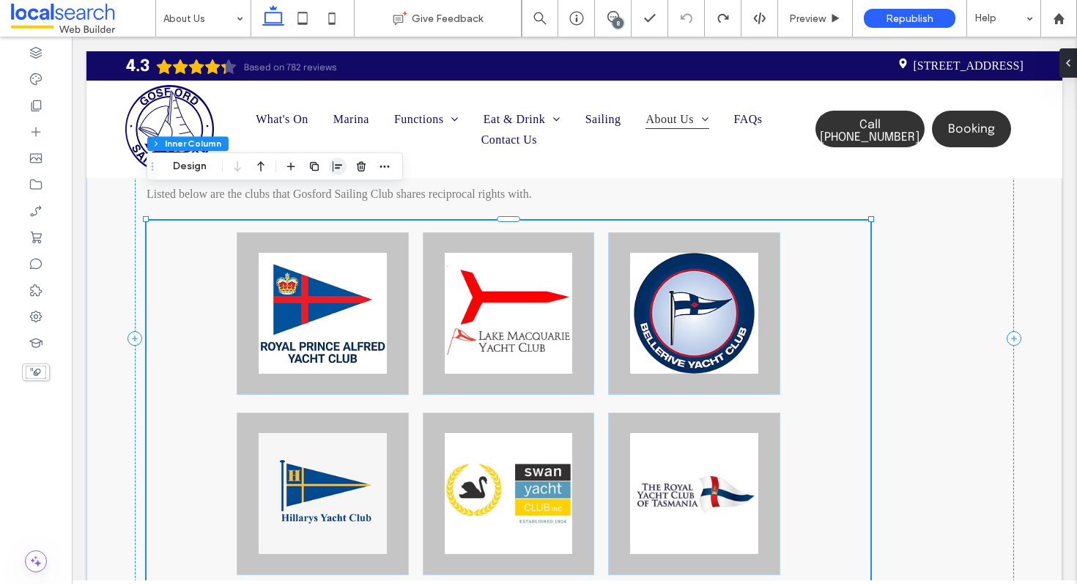
click at [339, 170] on icon "button" at bounding box center [338, 166] width 12 height 12
click at [327, 193] on icon "center" at bounding box center [323, 195] width 12 height 12
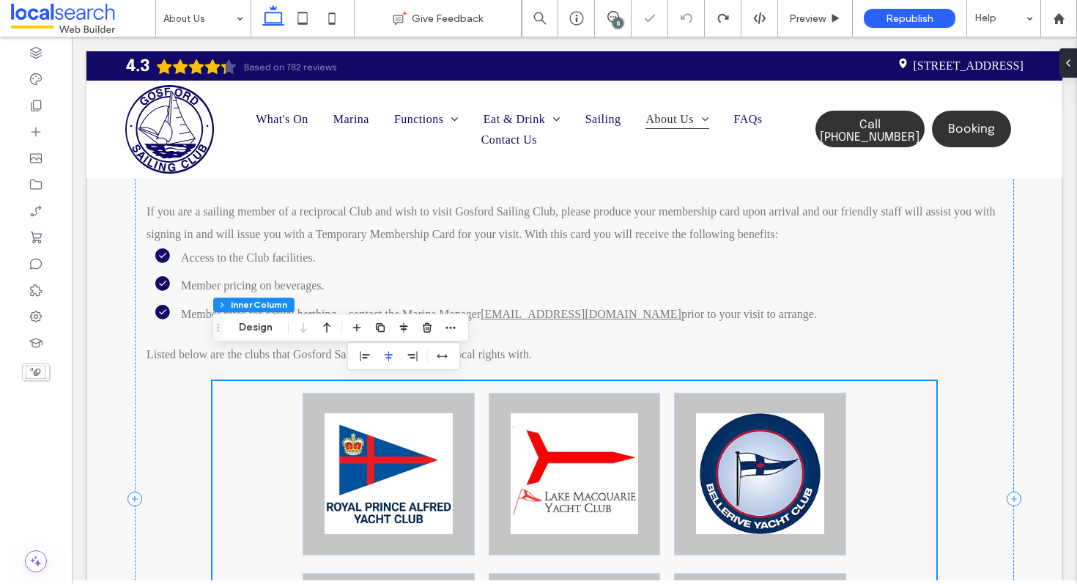
scroll to position [3921, 0]
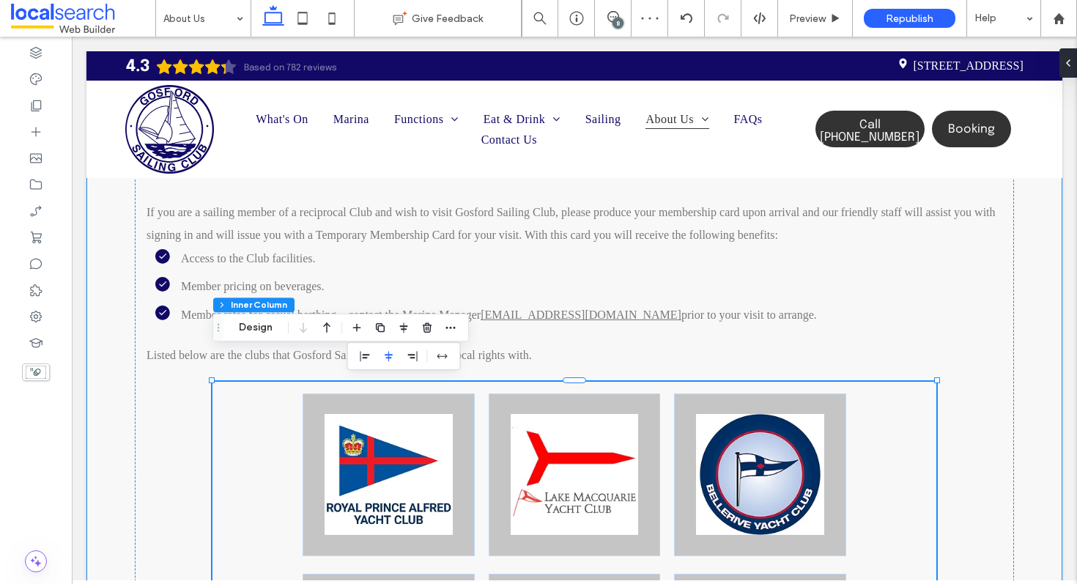
click at [1033, 333] on div "Reciprocal Rights Become a Gosford Sailing Club Member Today! The Gosford Saili…" at bounding box center [574, 499] width 976 height 1318
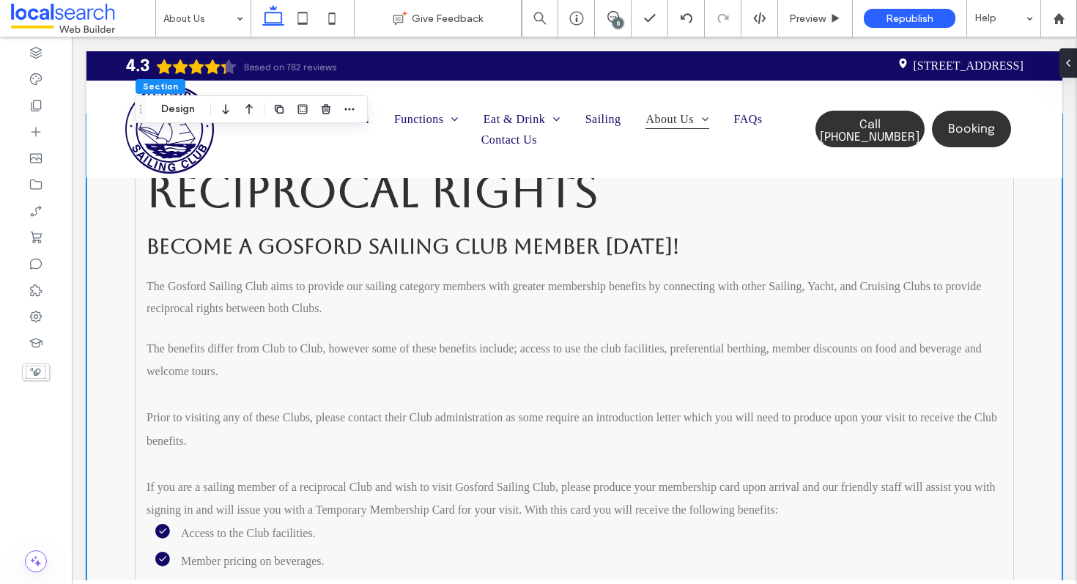
scroll to position [3642, 0]
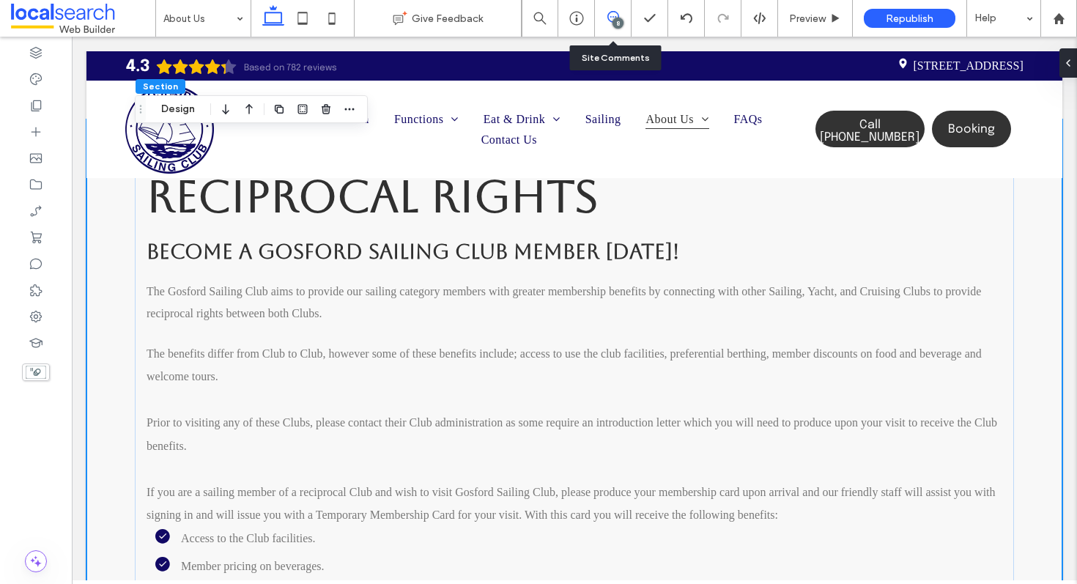
click at [620, 11] on span at bounding box center [613, 17] width 36 height 12
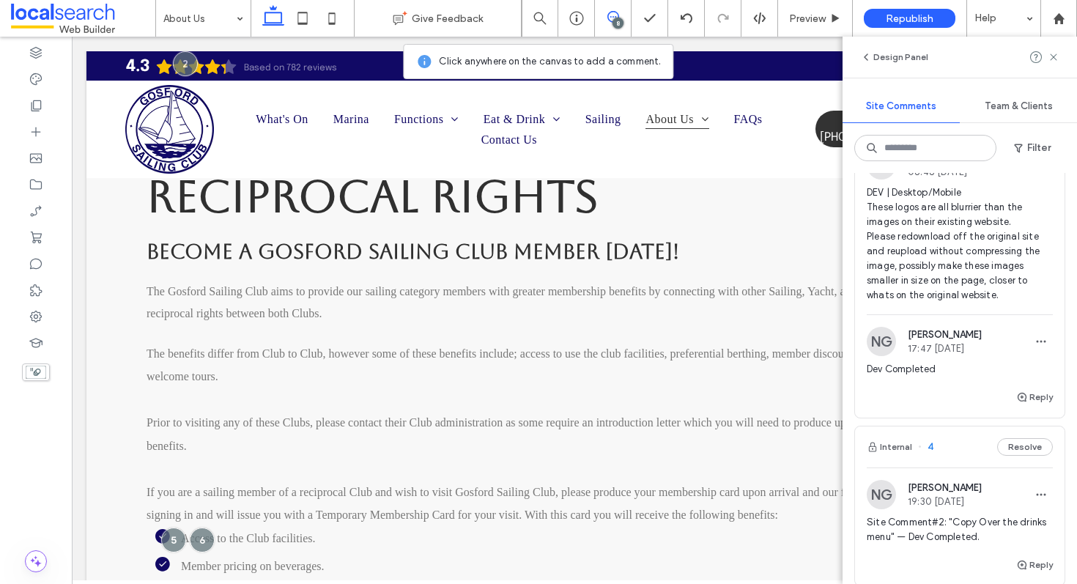
scroll to position [1063, 0]
click at [1038, 398] on button "Reply" at bounding box center [1034, 394] width 37 height 18
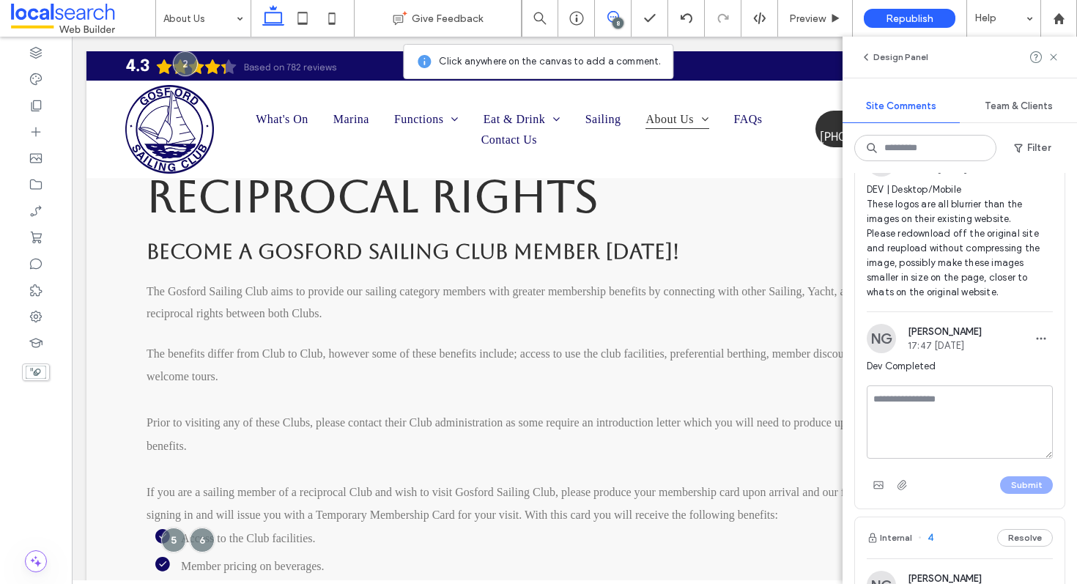
click at [1010, 417] on textarea at bounding box center [959, 421] width 186 height 73
type textarea "**********"
click at [1025, 485] on button "Submit" at bounding box center [1026, 485] width 53 height 18
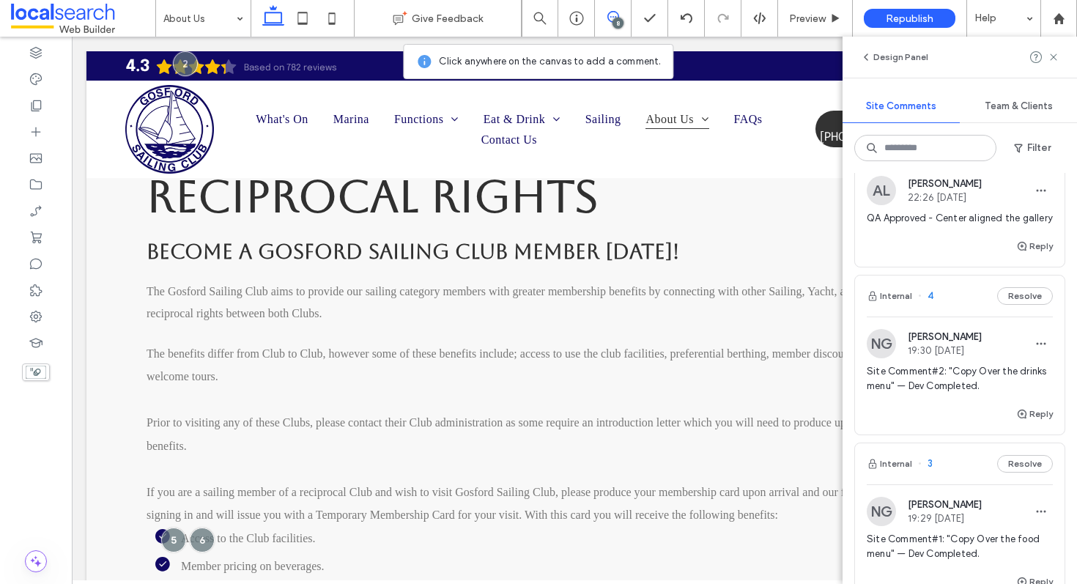
scroll to position [1290, 0]
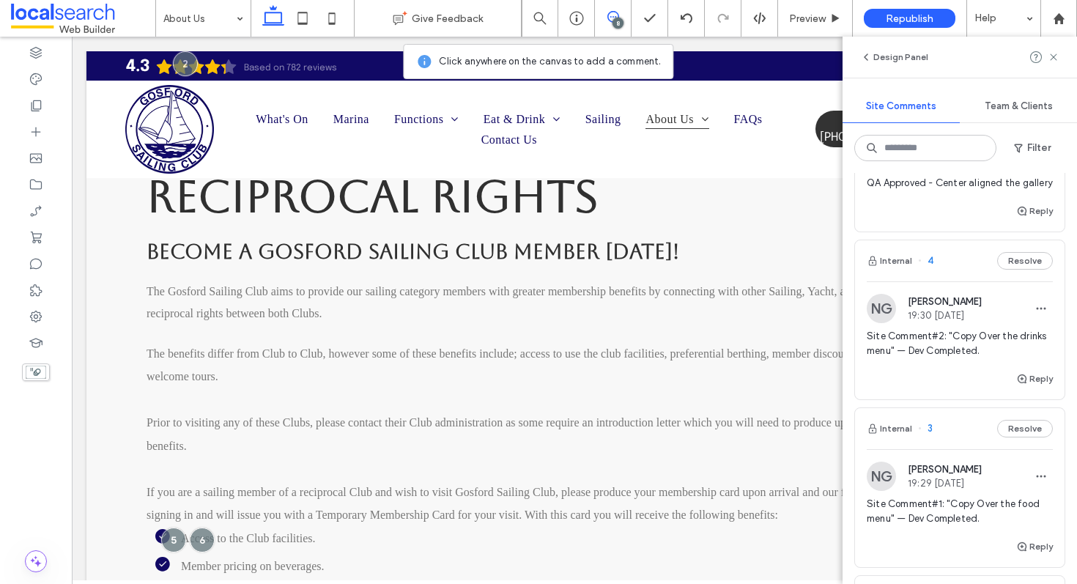
click at [970, 354] on span "Site Comment#2: "Copy Over the drinks menu" — Dev Completed." at bounding box center [959, 343] width 186 height 29
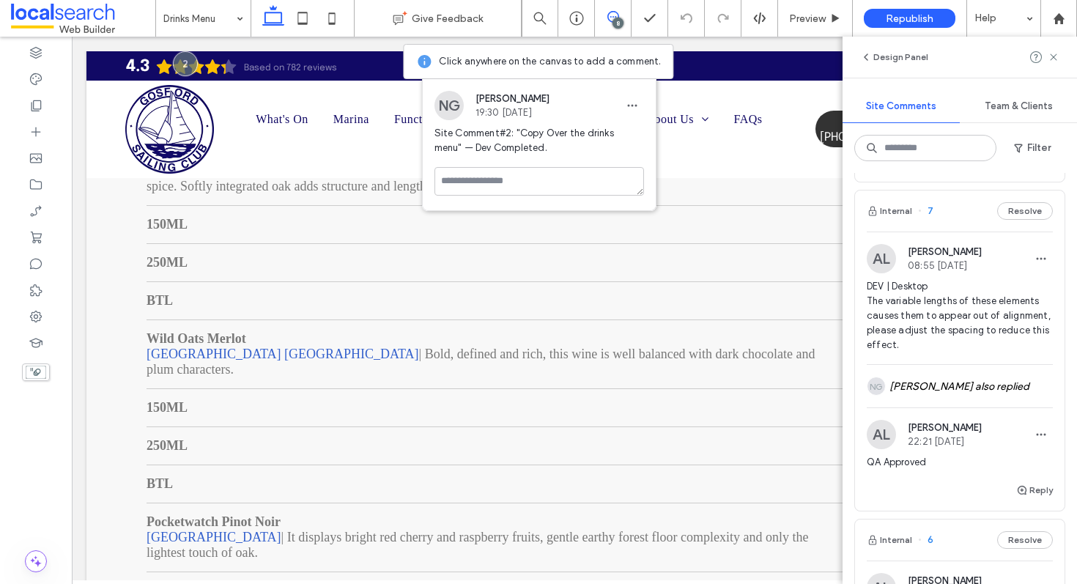
scroll to position [168, 0]
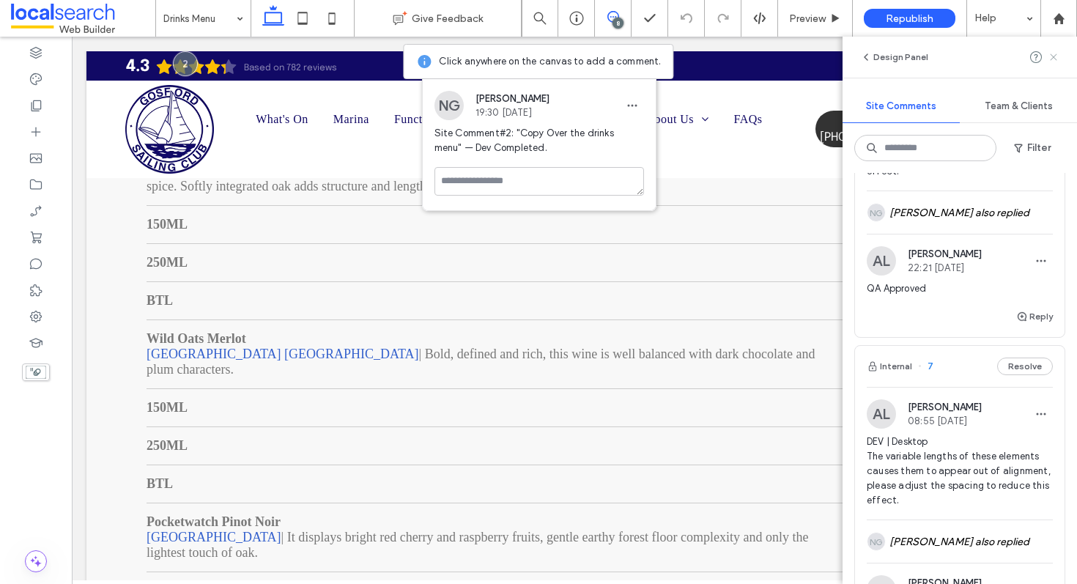
click at [1054, 56] on use at bounding box center [1053, 56] width 7 height 7
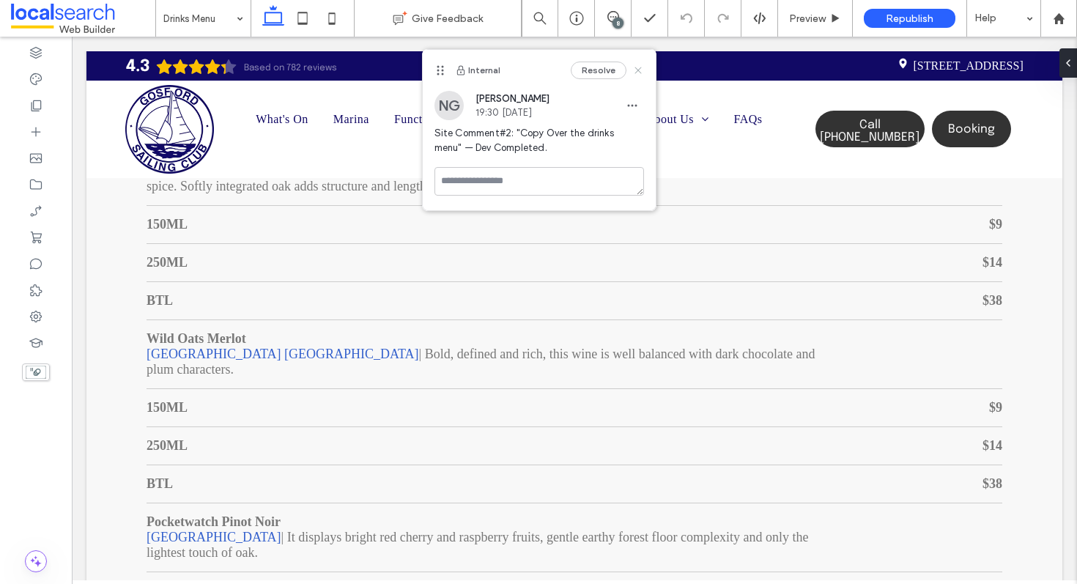
click at [636, 70] on use at bounding box center [637, 70] width 7 height 7
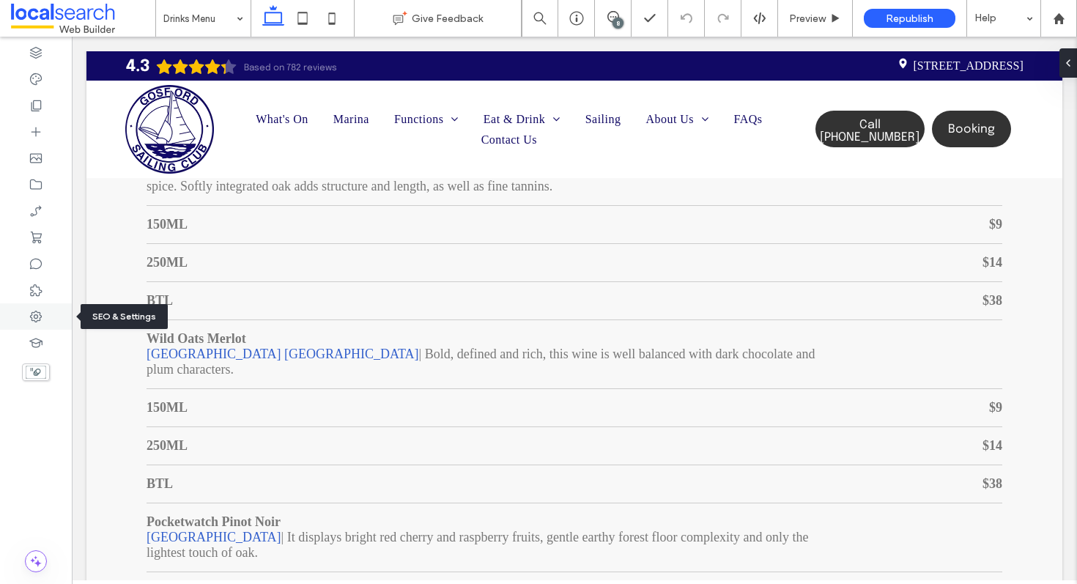
click at [39, 318] on icon at bounding box center [36, 316] width 15 height 15
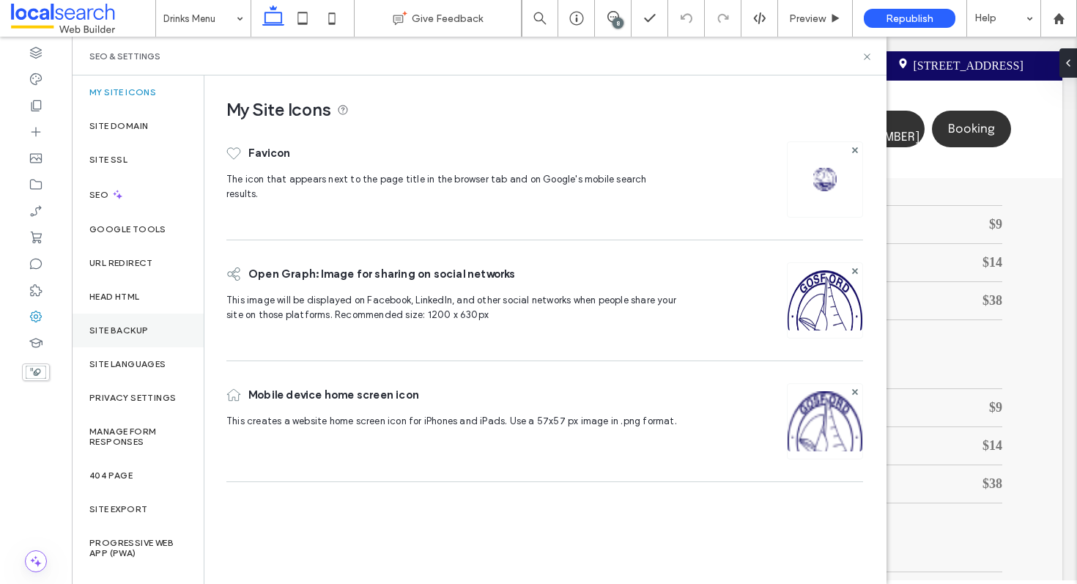
click at [133, 325] on label "Site Backup" at bounding box center [118, 330] width 59 height 10
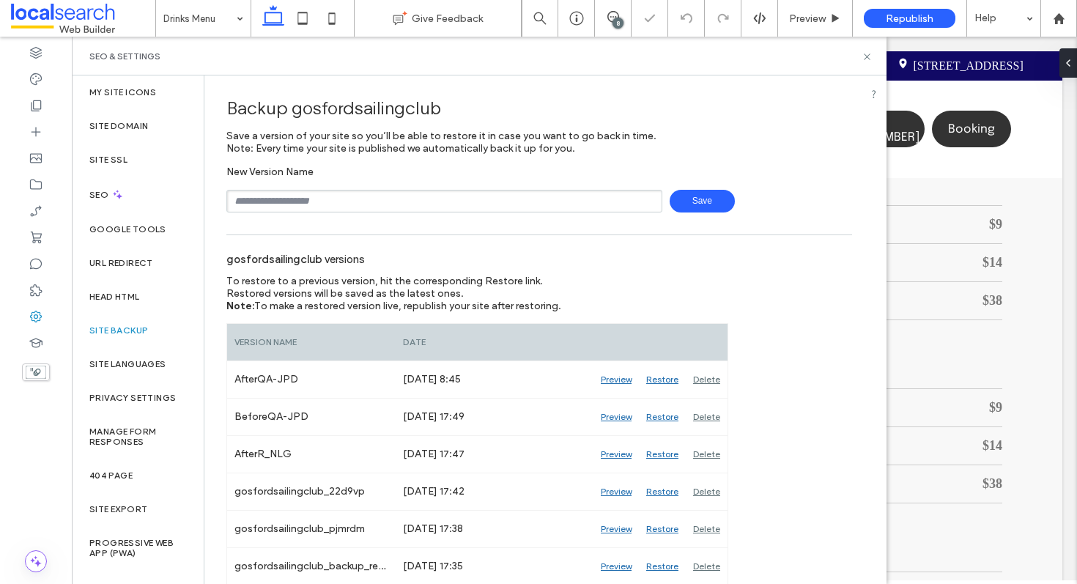
click at [354, 199] on input "text" at bounding box center [444, 201] width 436 height 23
type input "**********"
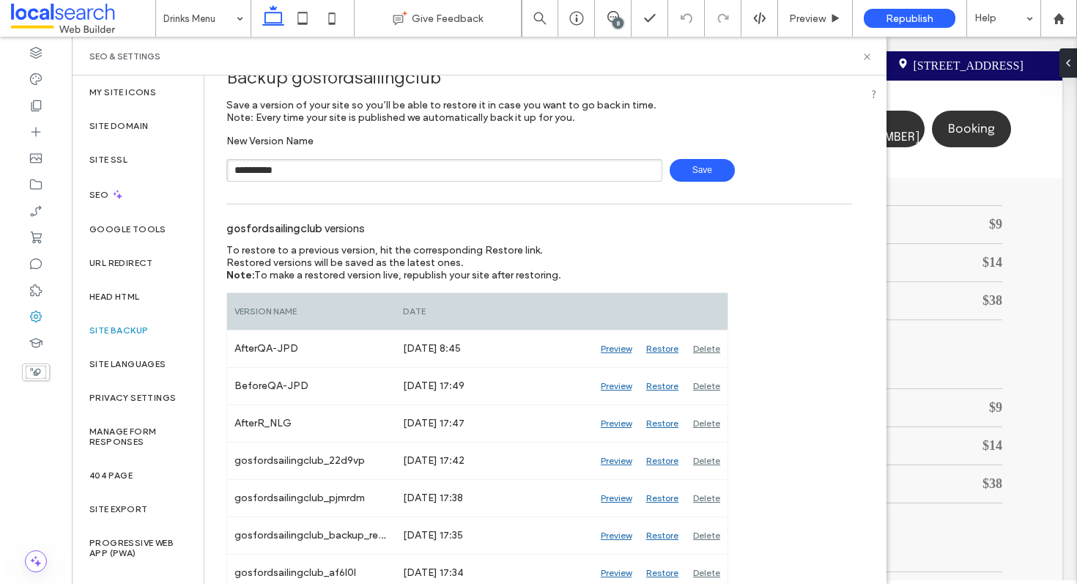
scroll to position [4, 0]
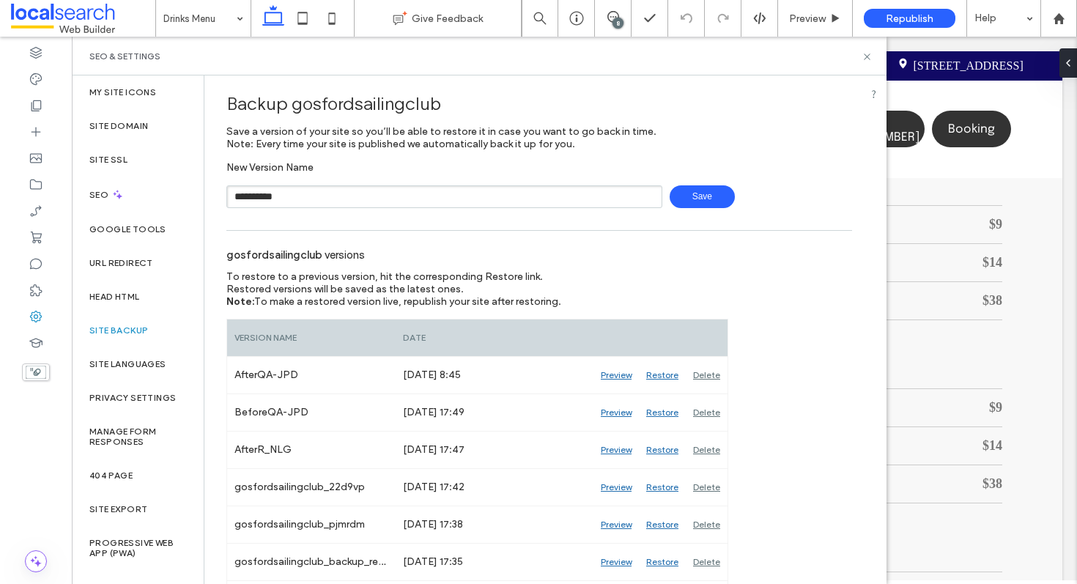
click at [686, 196] on span "Save" at bounding box center [701, 196] width 65 height 23
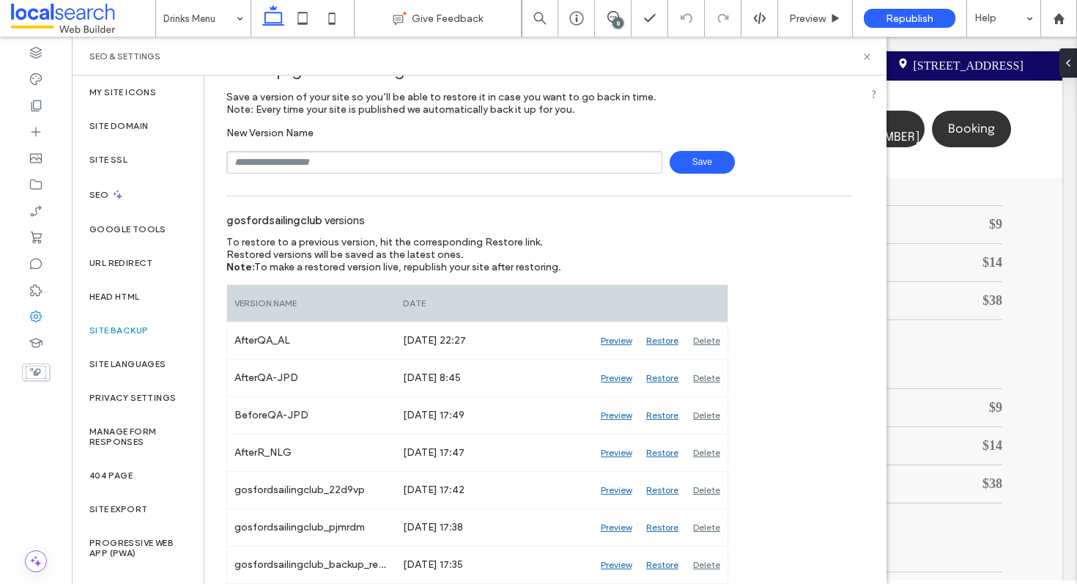
scroll to position [29, 0]
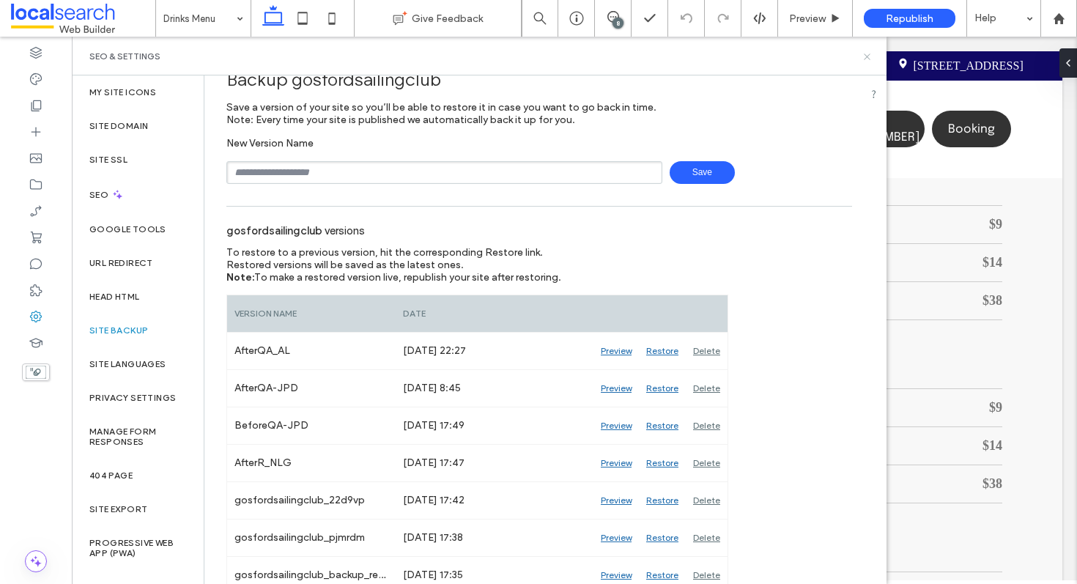
click at [863, 53] on icon at bounding box center [866, 56] width 11 height 11
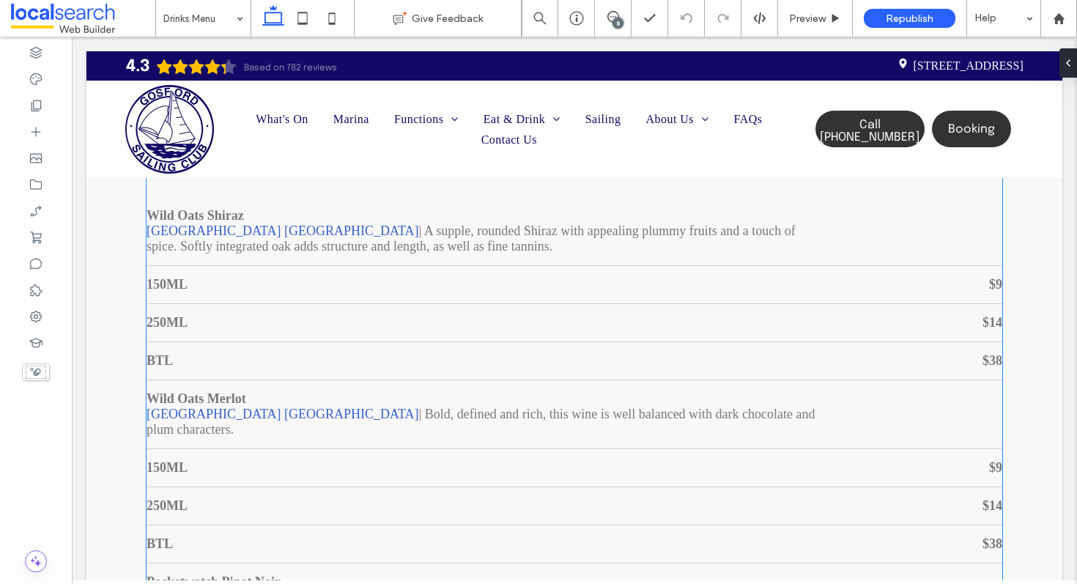
scroll to position [999, 0]
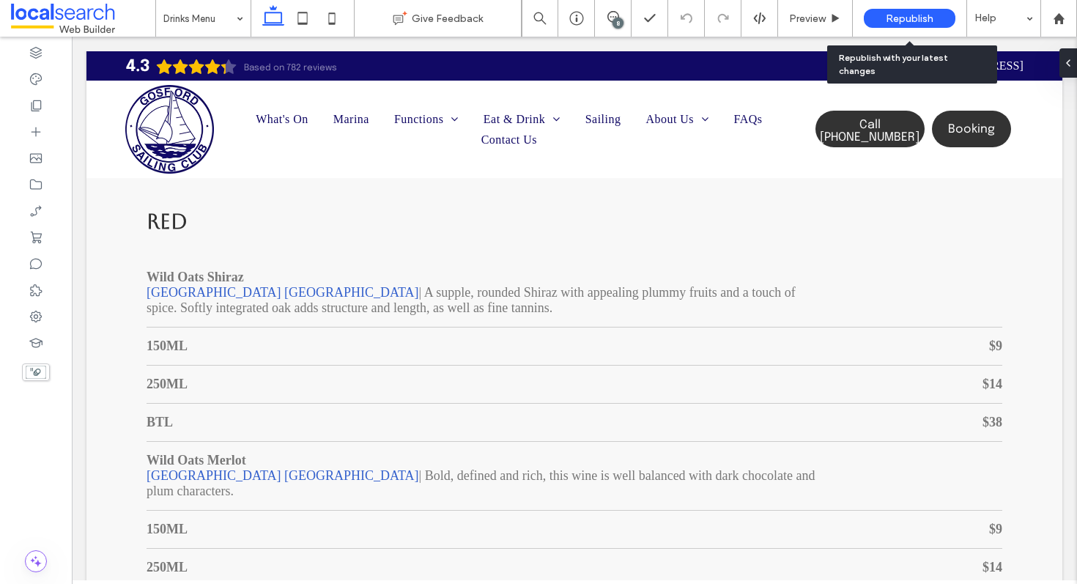
click at [921, 19] on span "Republish" at bounding box center [909, 18] width 48 height 12
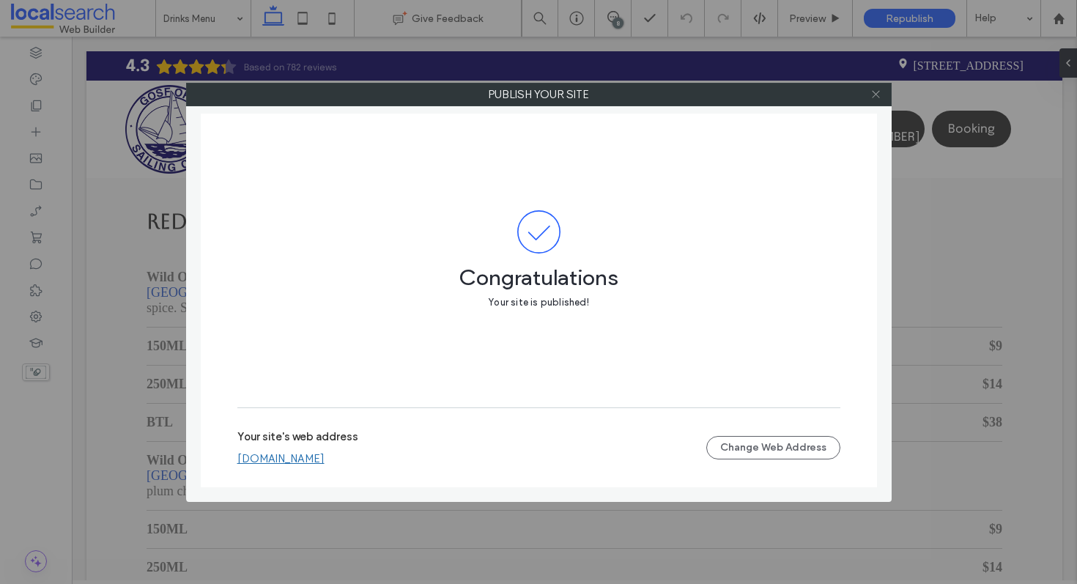
click at [877, 94] on icon at bounding box center [875, 94] width 11 height 11
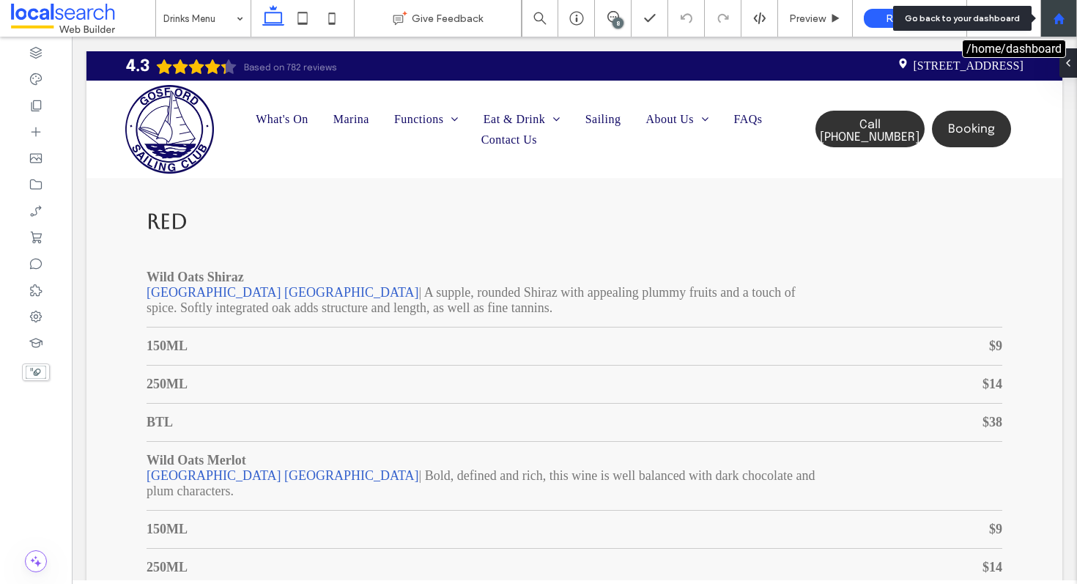
click at [1059, 22] on icon at bounding box center [1058, 18] width 12 height 12
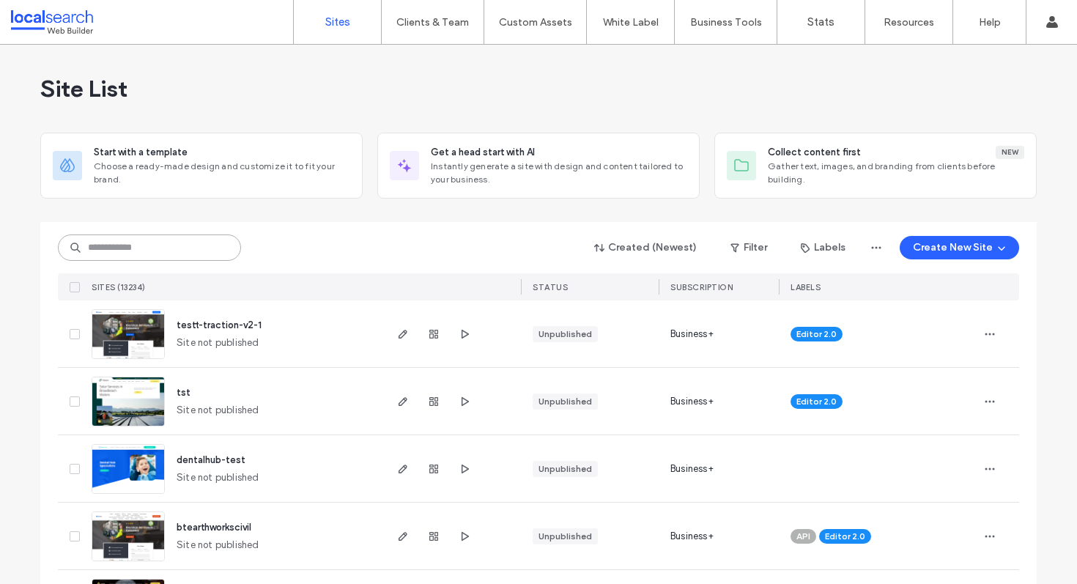
click at [177, 237] on input at bounding box center [149, 247] width 183 height 26
paste input "********"
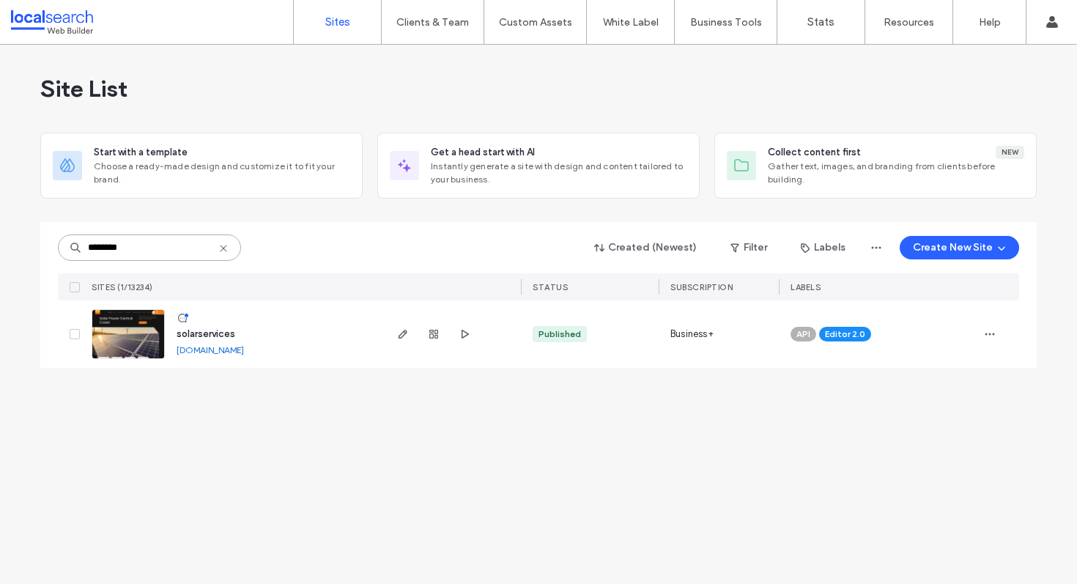
type input "********"
click at [209, 329] on span "solarservices" at bounding box center [206, 333] width 59 height 11
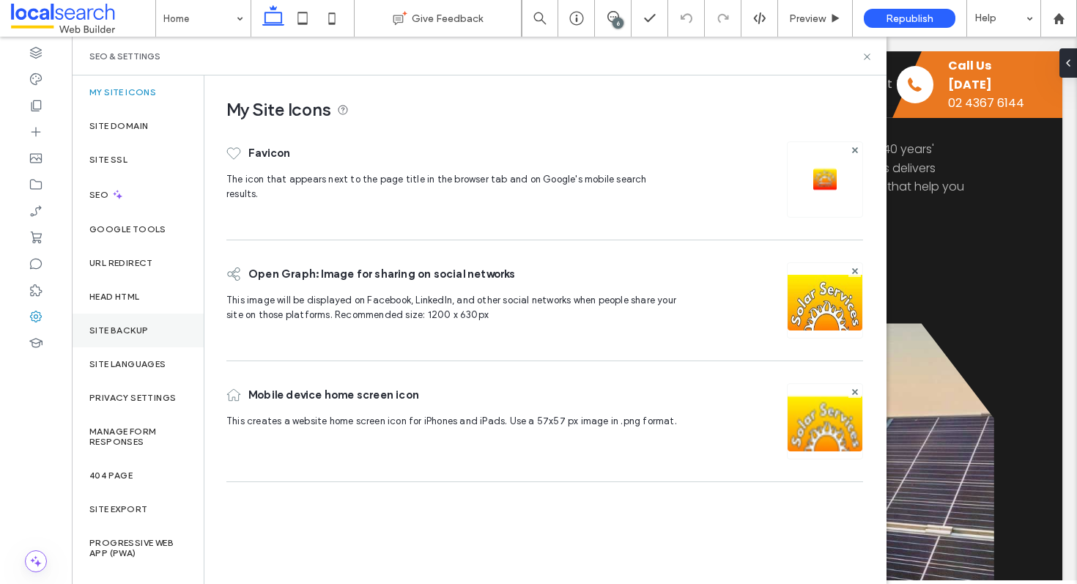
click at [155, 331] on div "Site Backup" at bounding box center [138, 330] width 132 height 34
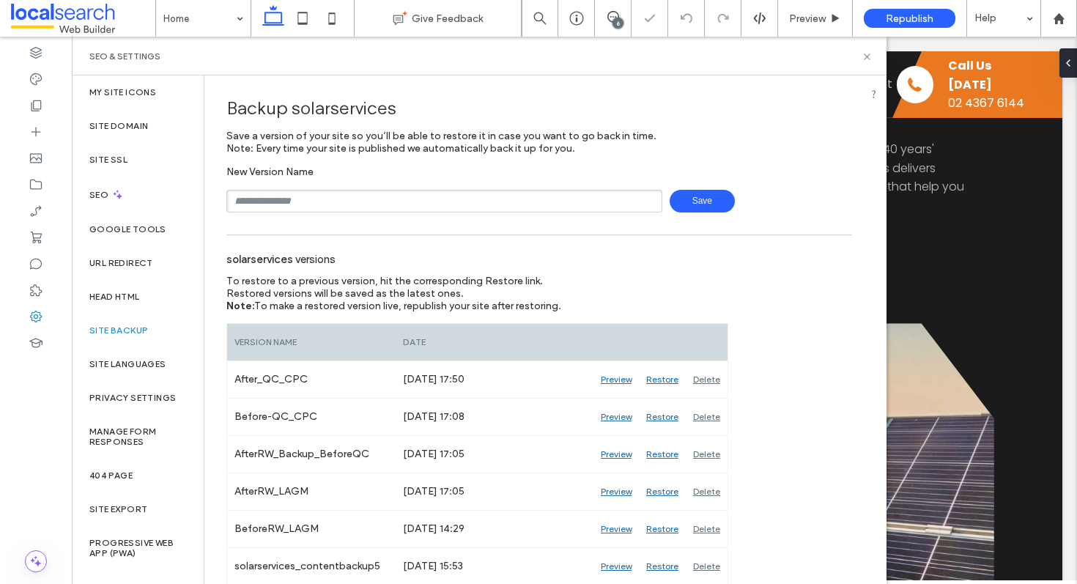
click at [305, 205] on input "text" at bounding box center [444, 201] width 436 height 23
type input "**********"
click at [688, 204] on span "Save" at bounding box center [701, 201] width 65 height 23
click at [871, 53] on icon at bounding box center [866, 56] width 11 height 11
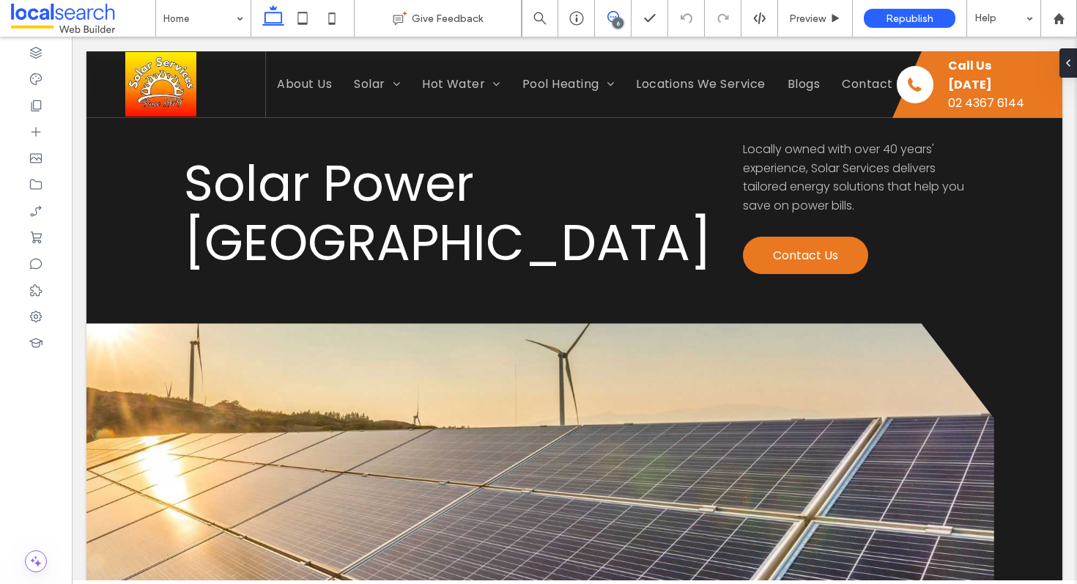
click at [612, 13] on icon at bounding box center [613, 17] width 12 height 12
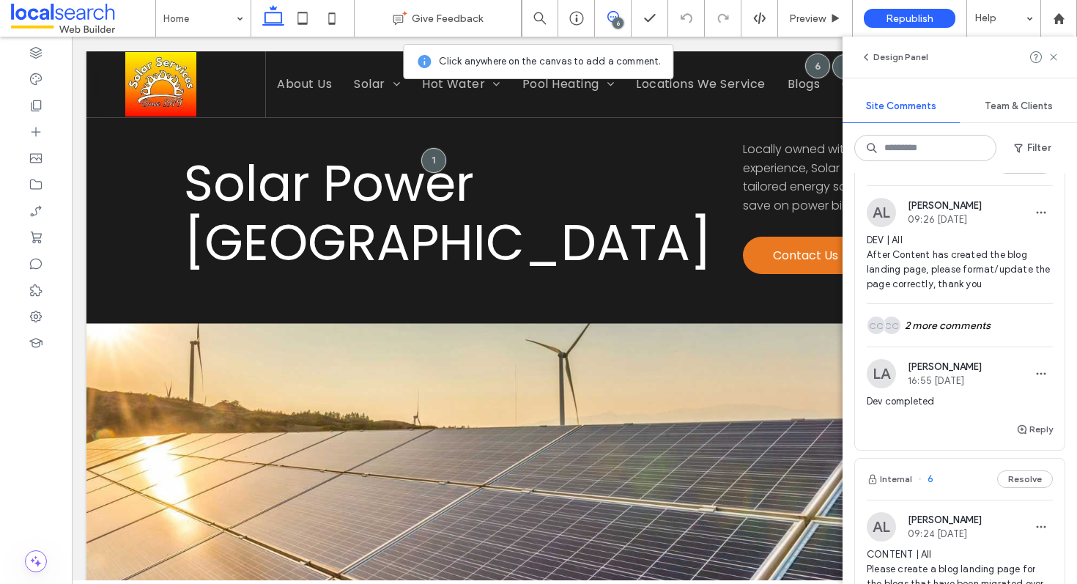
scroll to position [42, 0]
click at [973, 255] on span "DEV | All After Content has created the blog landing page, please format/update…" at bounding box center [959, 260] width 186 height 59
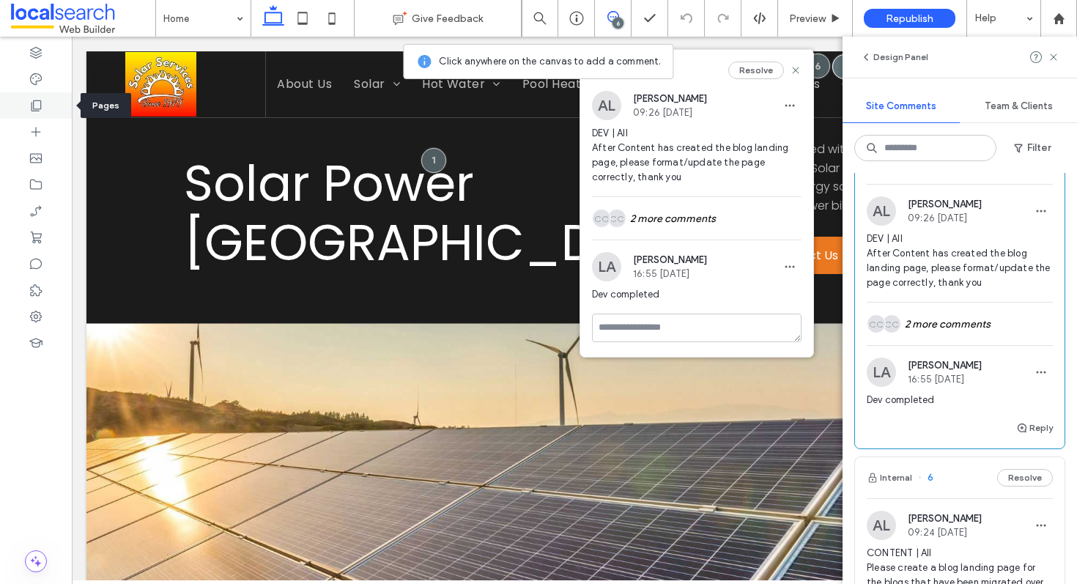
click at [36, 103] on icon at bounding box center [36, 105] width 15 height 15
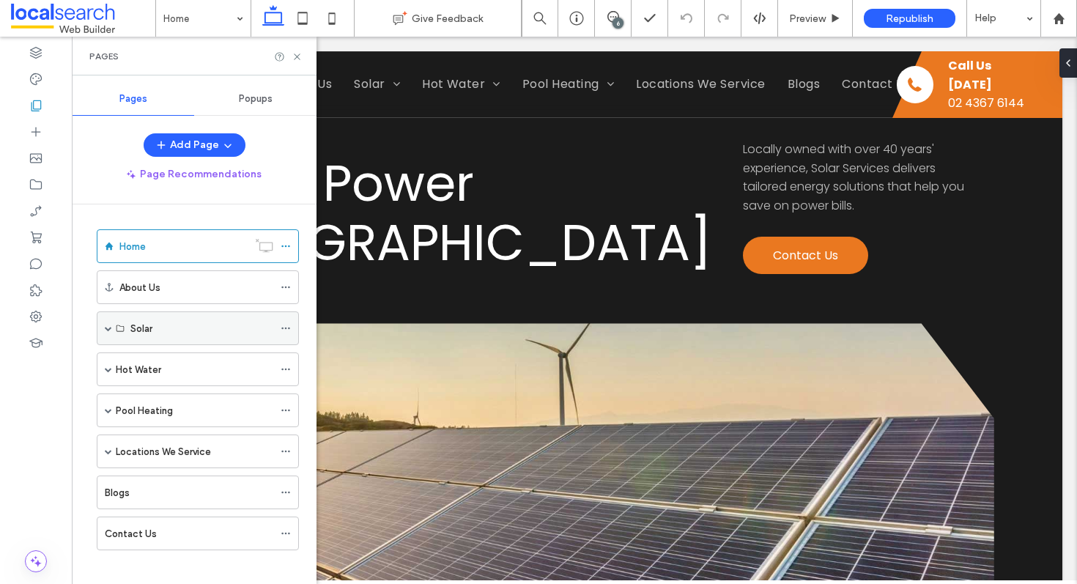
scroll to position [10, 0]
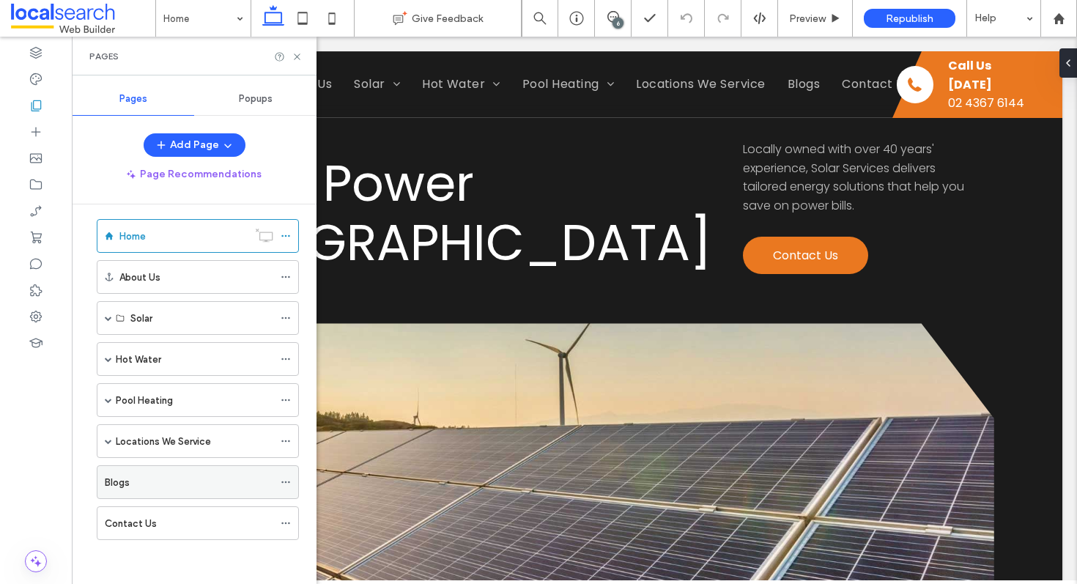
click at [156, 478] on div "Blogs" at bounding box center [189, 482] width 168 height 15
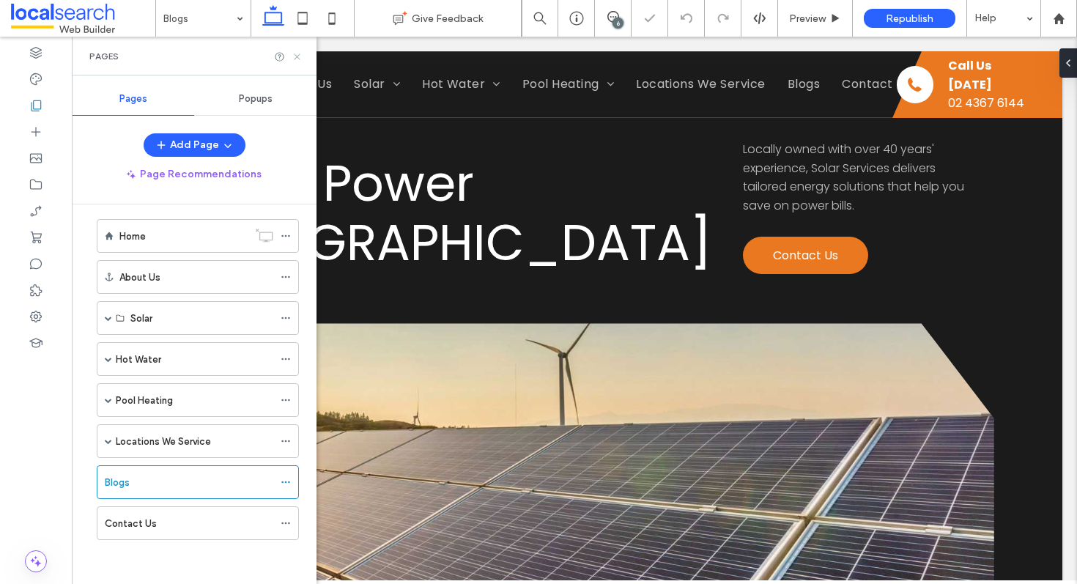
click at [300, 56] on icon at bounding box center [297, 56] width 11 height 11
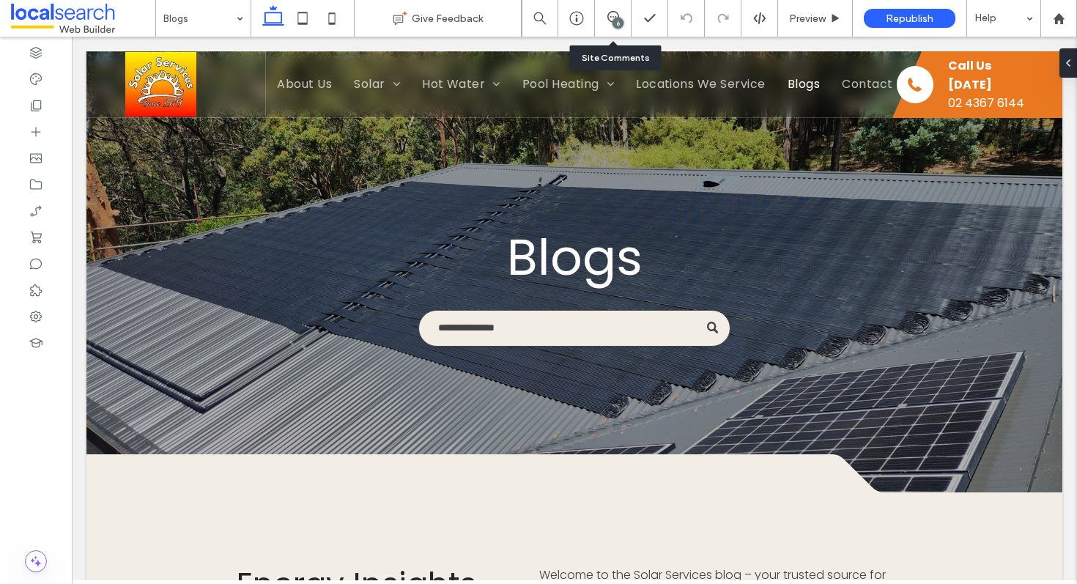
click at [606, 4] on div "6" at bounding box center [613, 18] width 37 height 37
click at [617, 26] on div "6" at bounding box center [617, 23] width 11 height 11
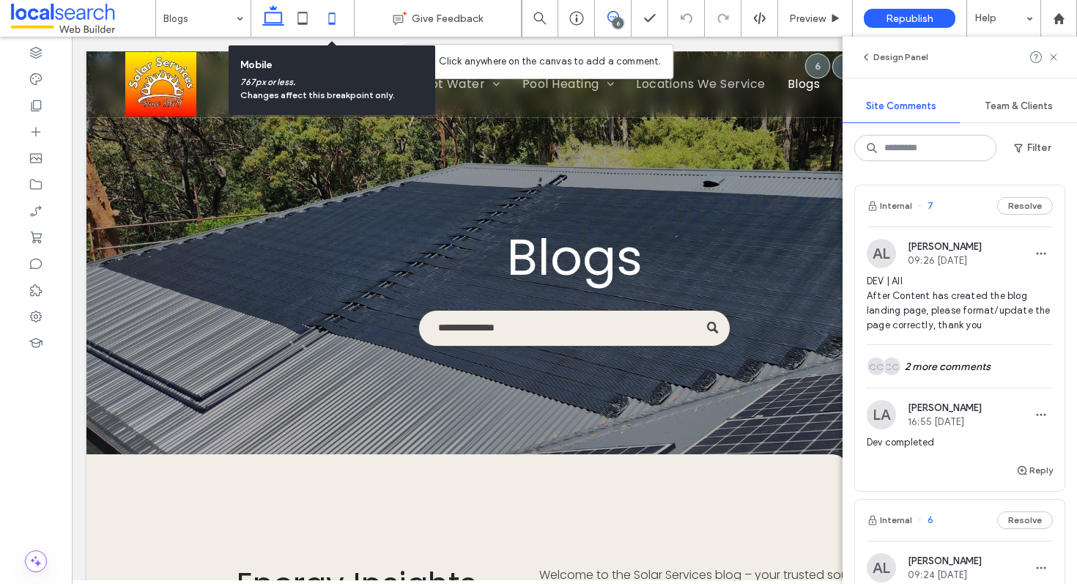
click at [329, 25] on icon at bounding box center [331, 18] width 29 height 29
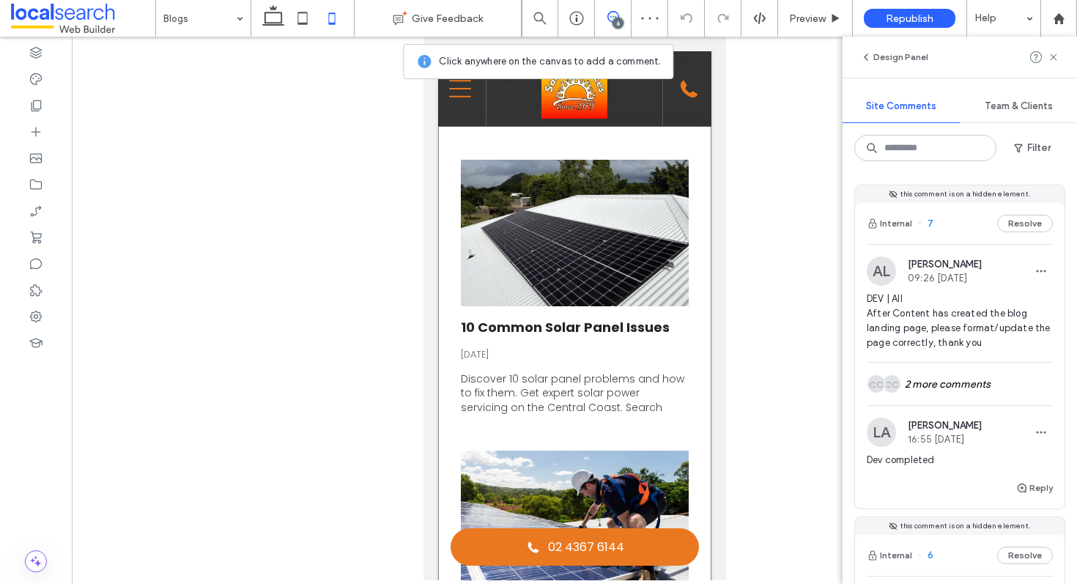
scroll to position [921, 0]
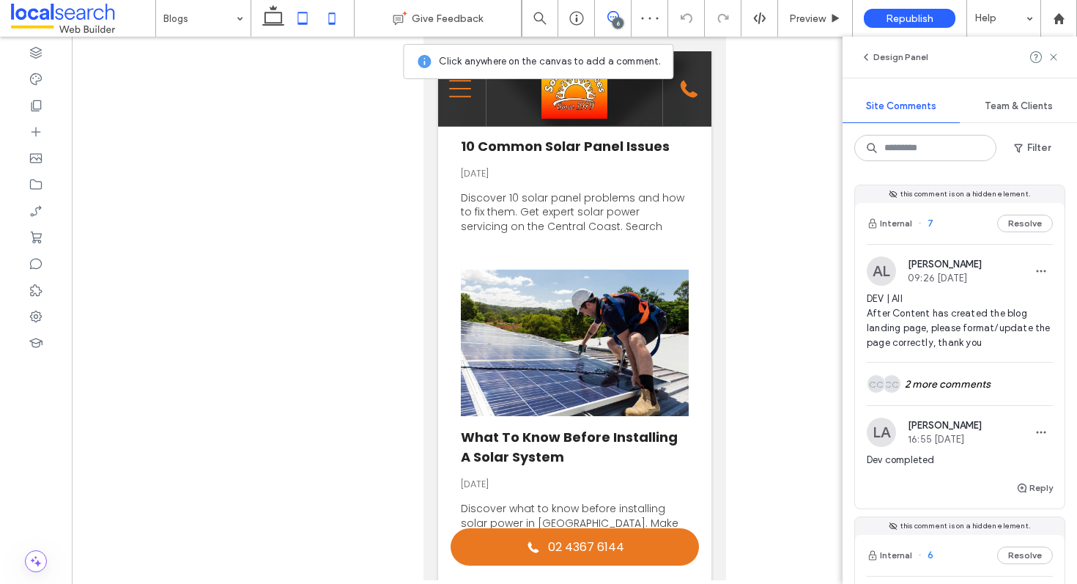
click at [311, 15] on icon at bounding box center [302, 18] width 29 height 29
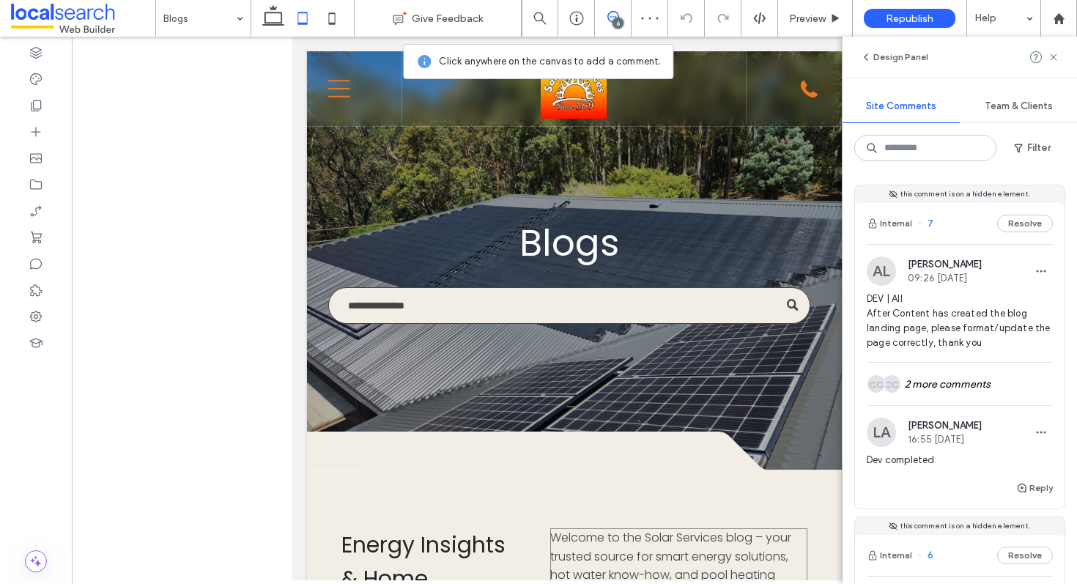
scroll to position [0, 0]
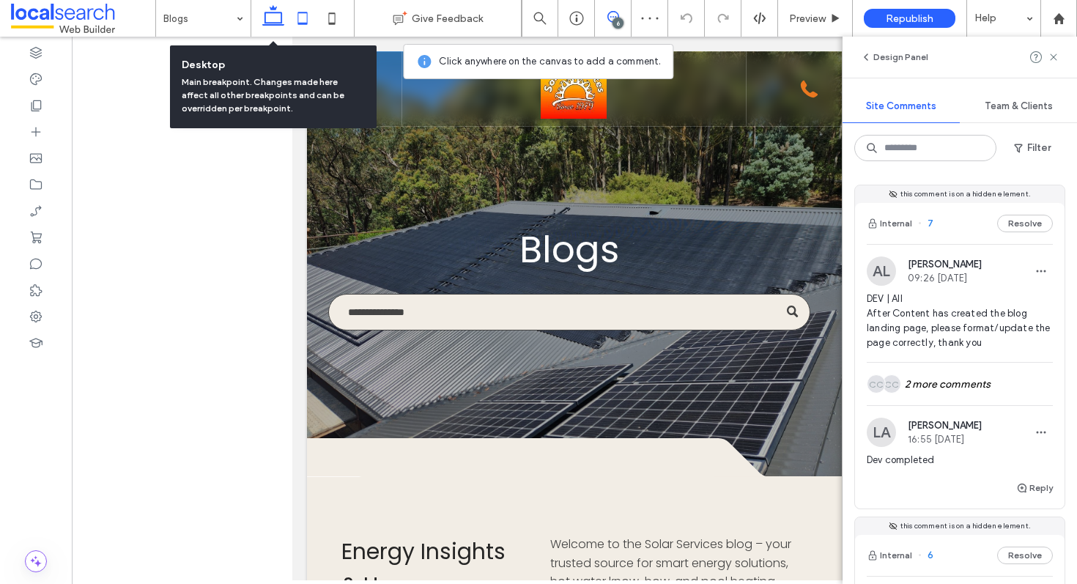
click at [272, 14] on icon at bounding box center [273, 18] width 29 height 29
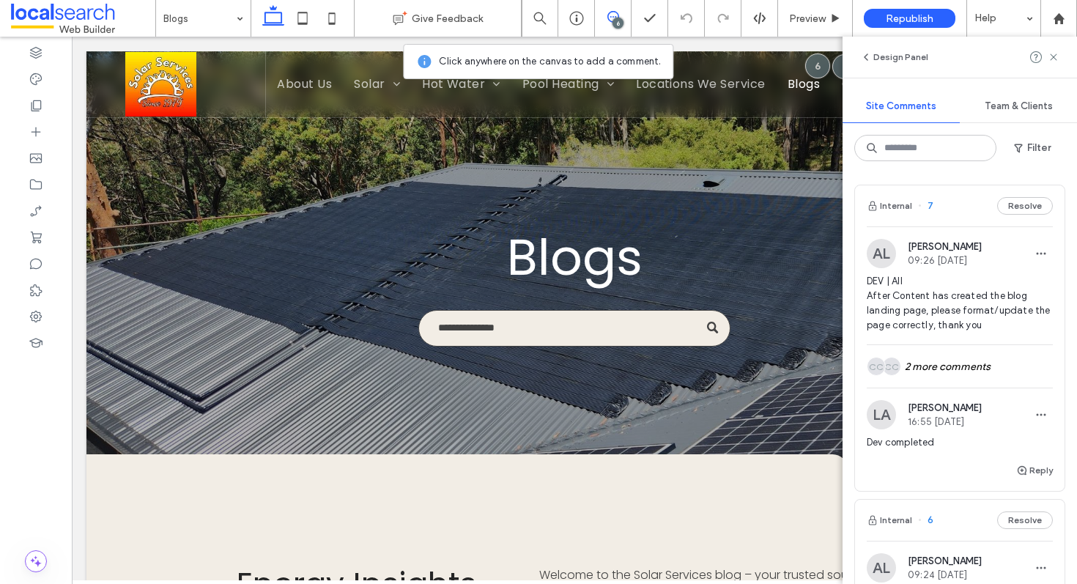
scroll to position [71, 0]
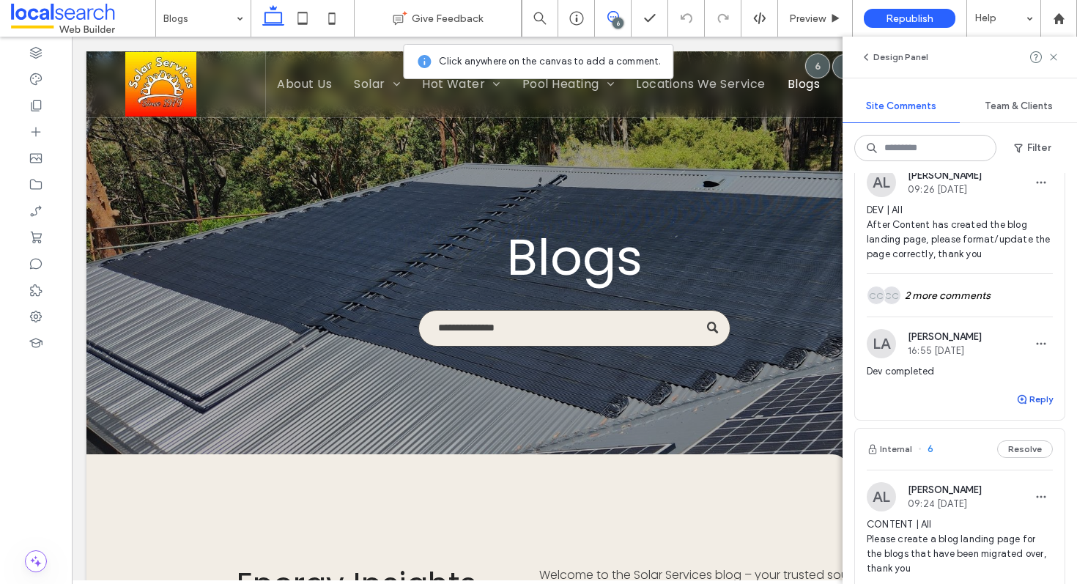
click at [1032, 401] on button "Reply" at bounding box center [1034, 399] width 37 height 18
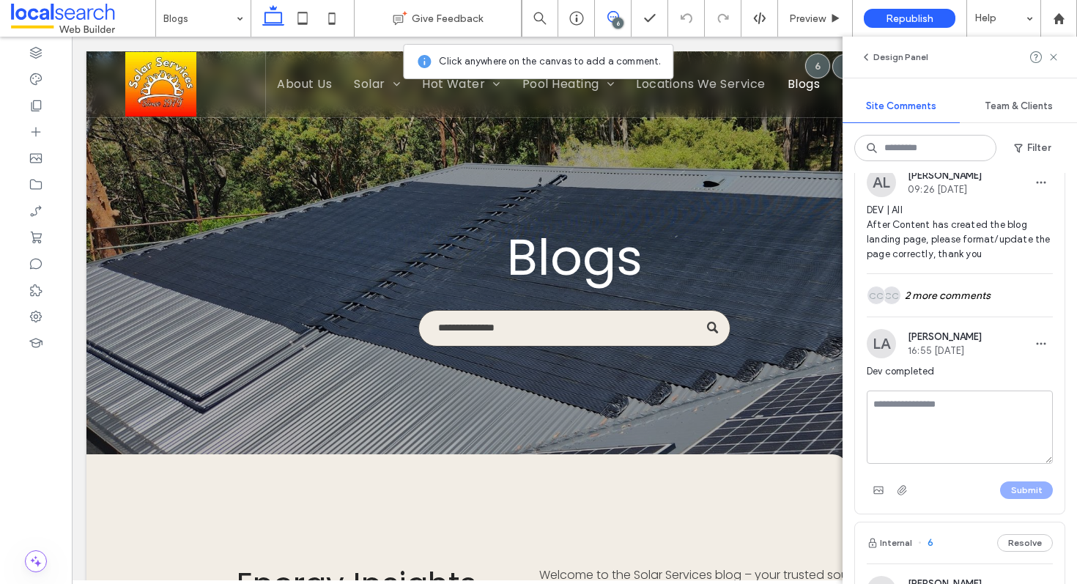
click at [959, 413] on textarea at bounding box center [959, 426] width 186 height 73
type textarea "**********"
click at [1024, 491] on button "Submit" at bounding box center [1026, 490] width 53 height 18
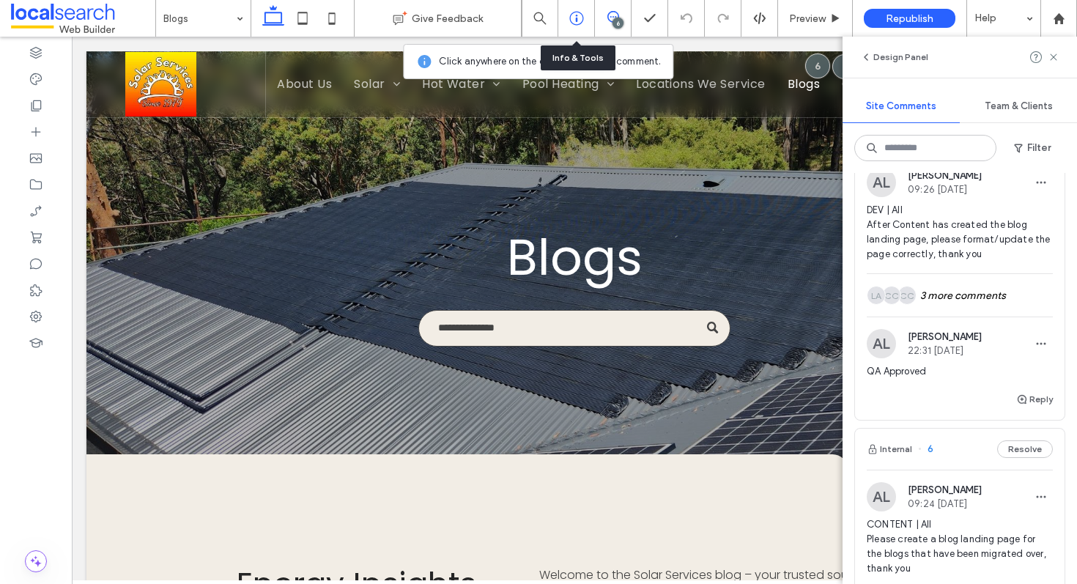
click at [578, 27] on div at bounding box center [576, 18] width 37 height 37
click at [574, 15] on icon at bounding box center [576, 18] width 15 height 15
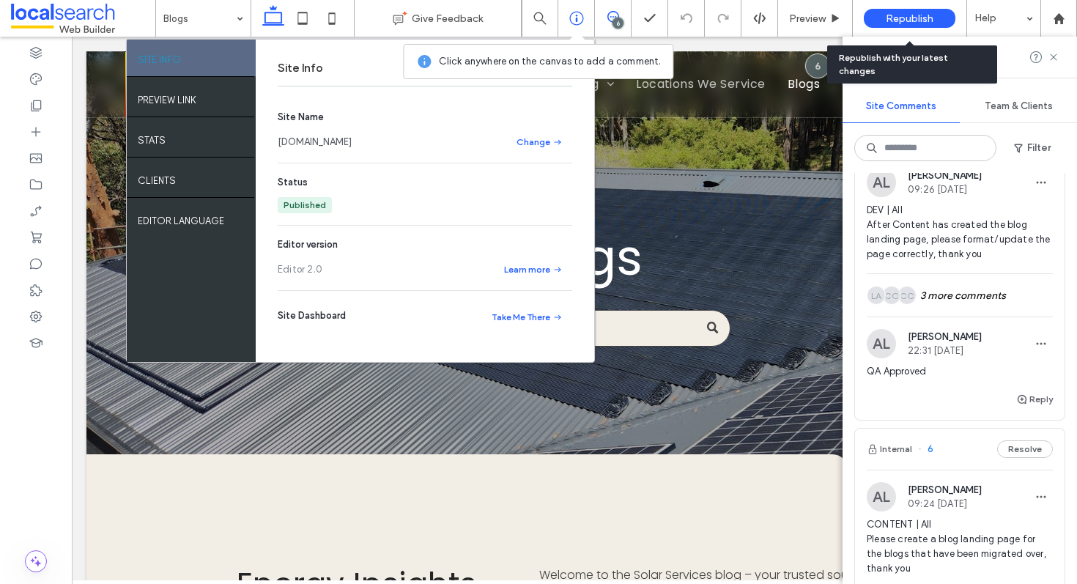
click at [911, 19] on span "Republish" at bounding box center [909, 18] width 48 height 12
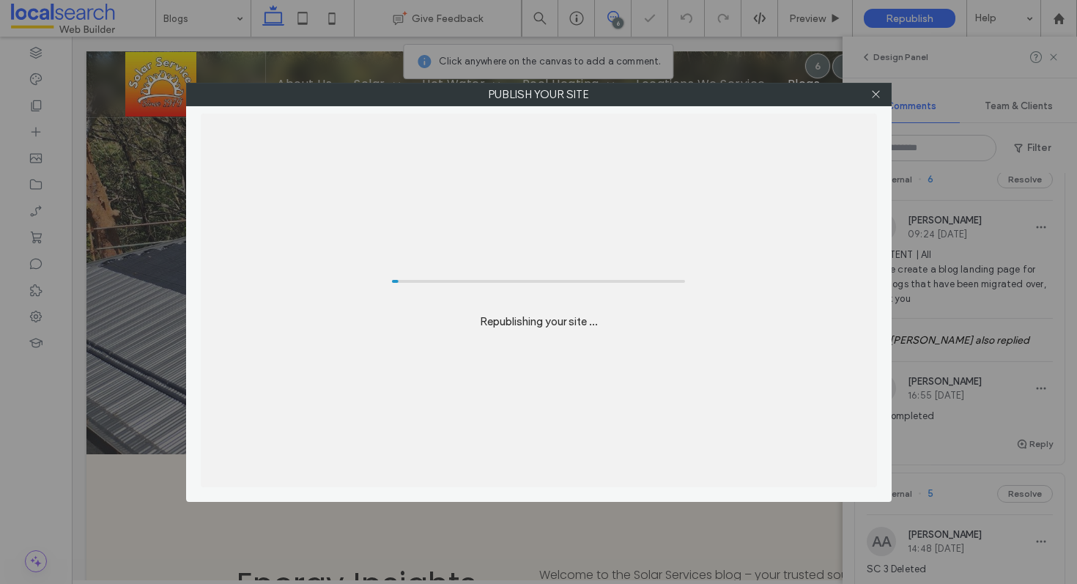
scroll to position [360, 0]
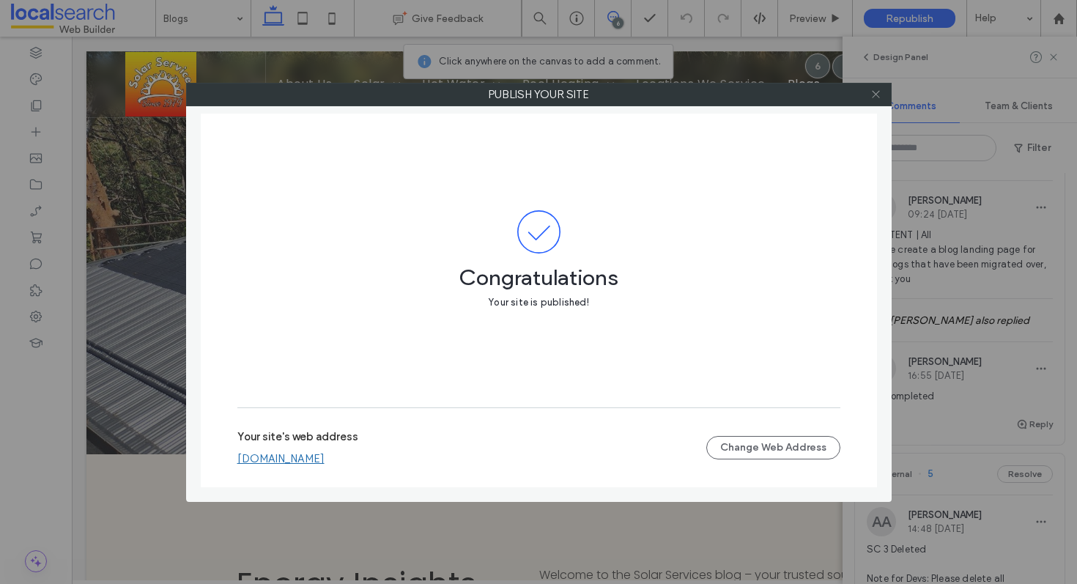
click at [875, 94] on use at bounding box center [875, 94] width 7 height 7
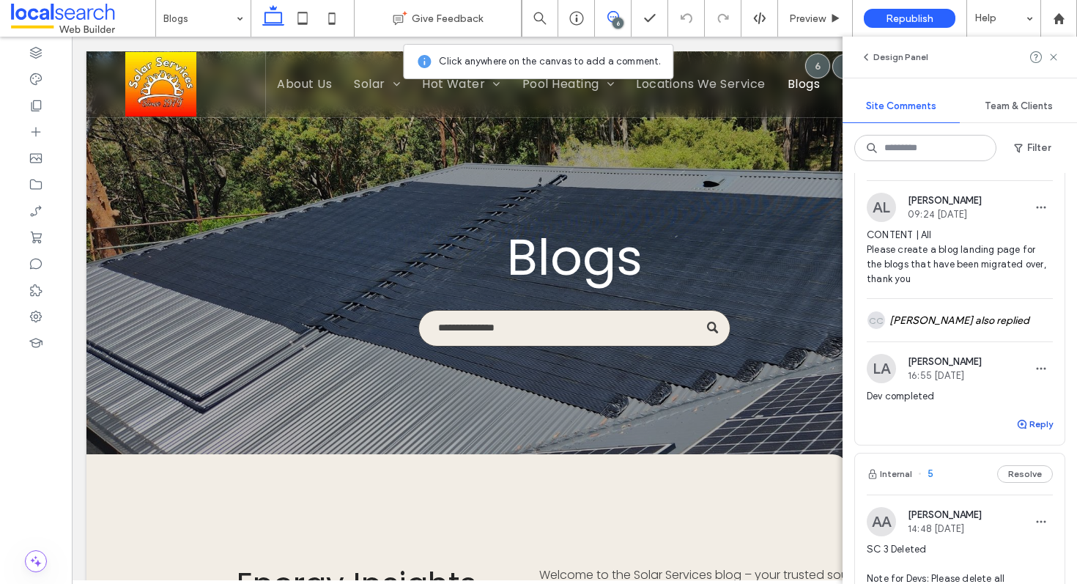
click at [1028, 420] on button "Reply" at bounding box center [1034, 424] width 37 height 18
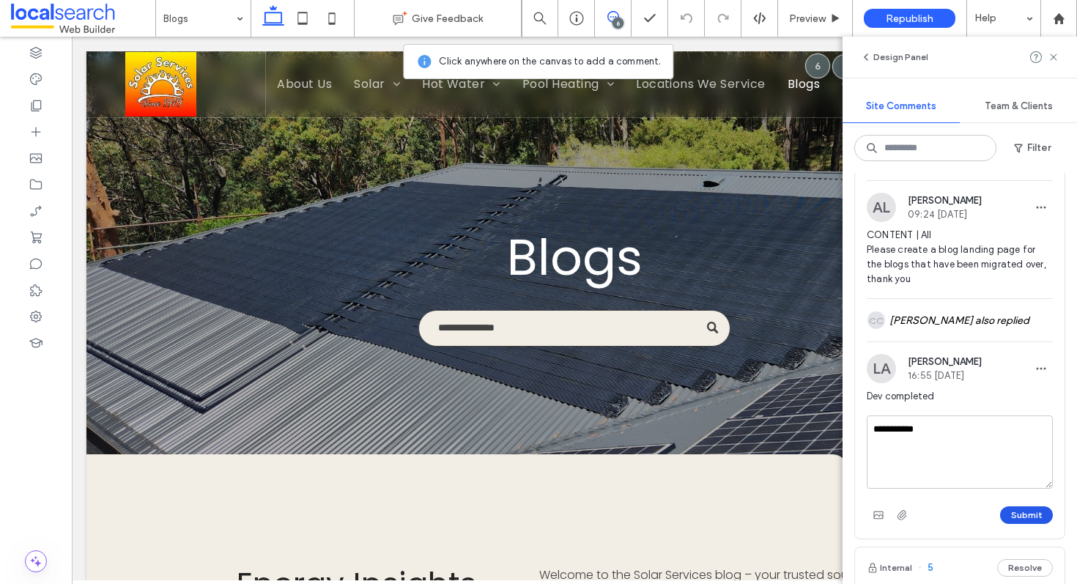
type textarea "**********"
click at [1022, 517] on button "Submit" at bounding box center [1026, 515] width 53 height 18
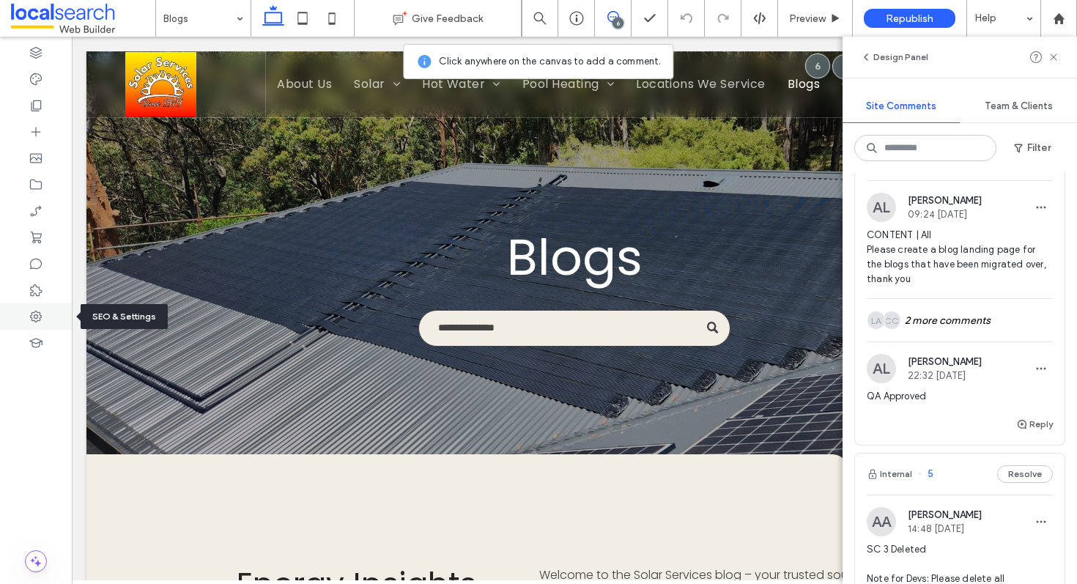
click at [46, 322] on div at bounding box center [36, 316] width 72 height 26
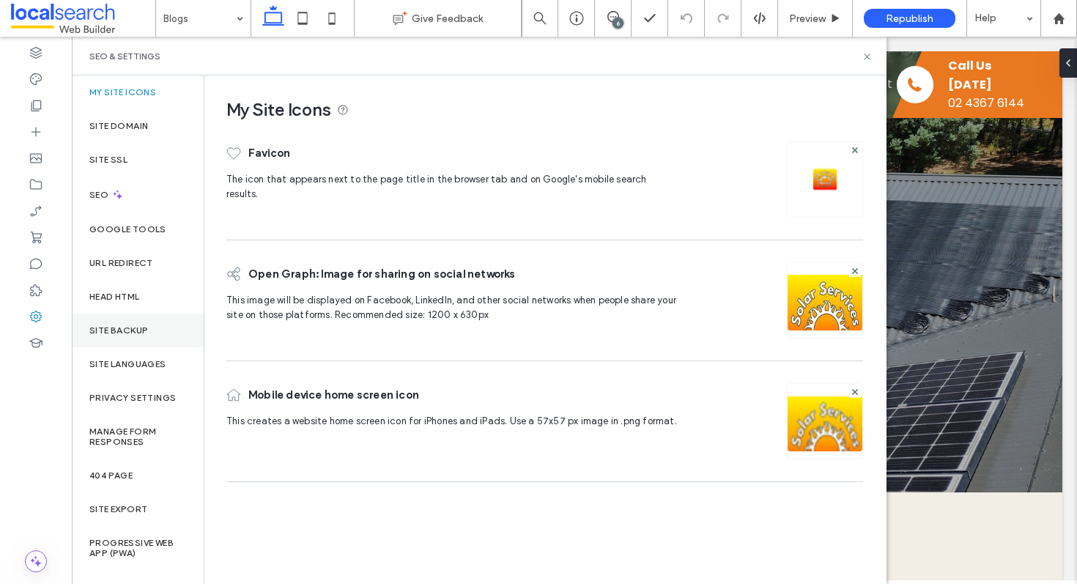
click at [147, 325] on label "Site Backup" at bounding box center [118, 330] width 59 height 10
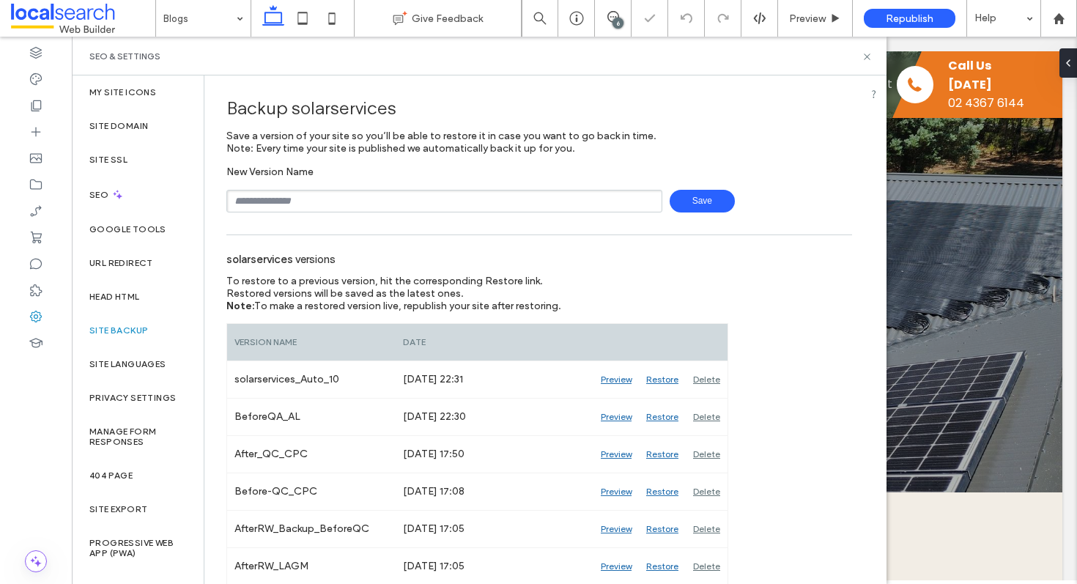
click at [423, 195] on input "text" at bounding box center [444, 201] width 436 height 23
type input "**********"
click at [697, 201] on span "Save" at bounding box center [701, 201] width 65 height 23
click at [866, 54] on icon at bounding box center [866, 56] width 11 height 11
